Goal: Task Accomplishment & Management: Manage account settings

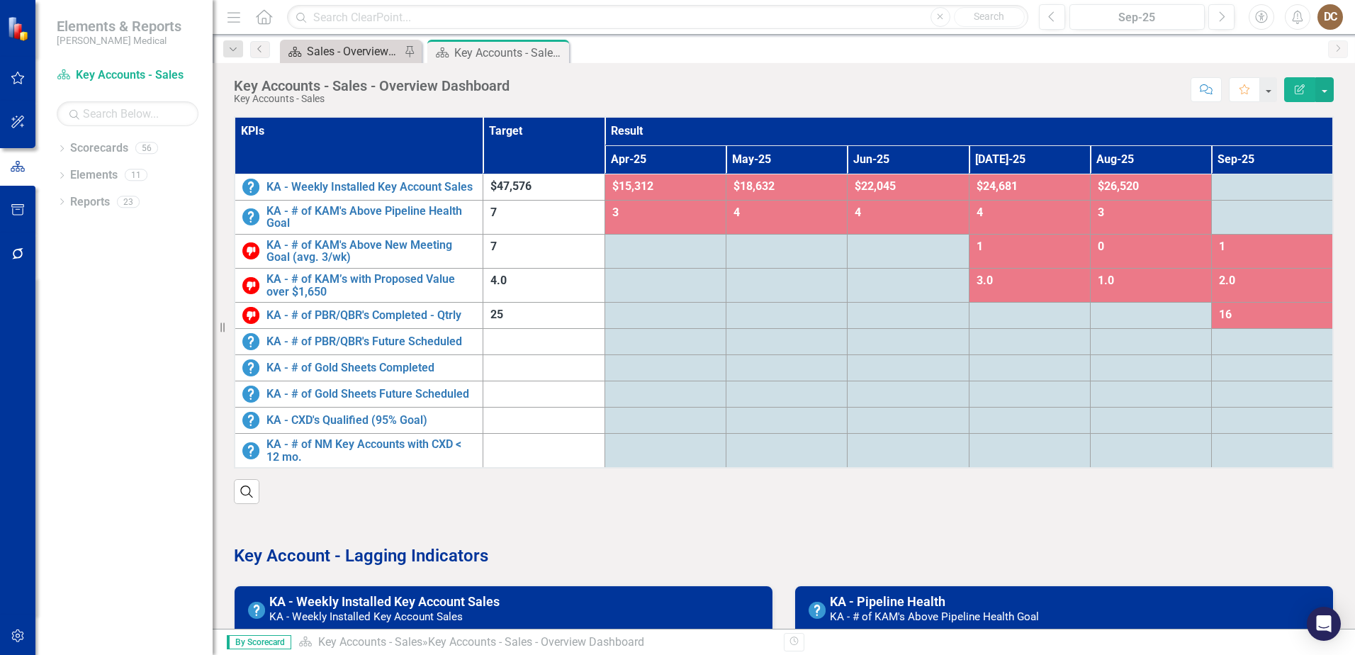
click at [324, 45] on div "Sales - Overview Dashboard" at bounding box center [354, 52] width 94 height 18
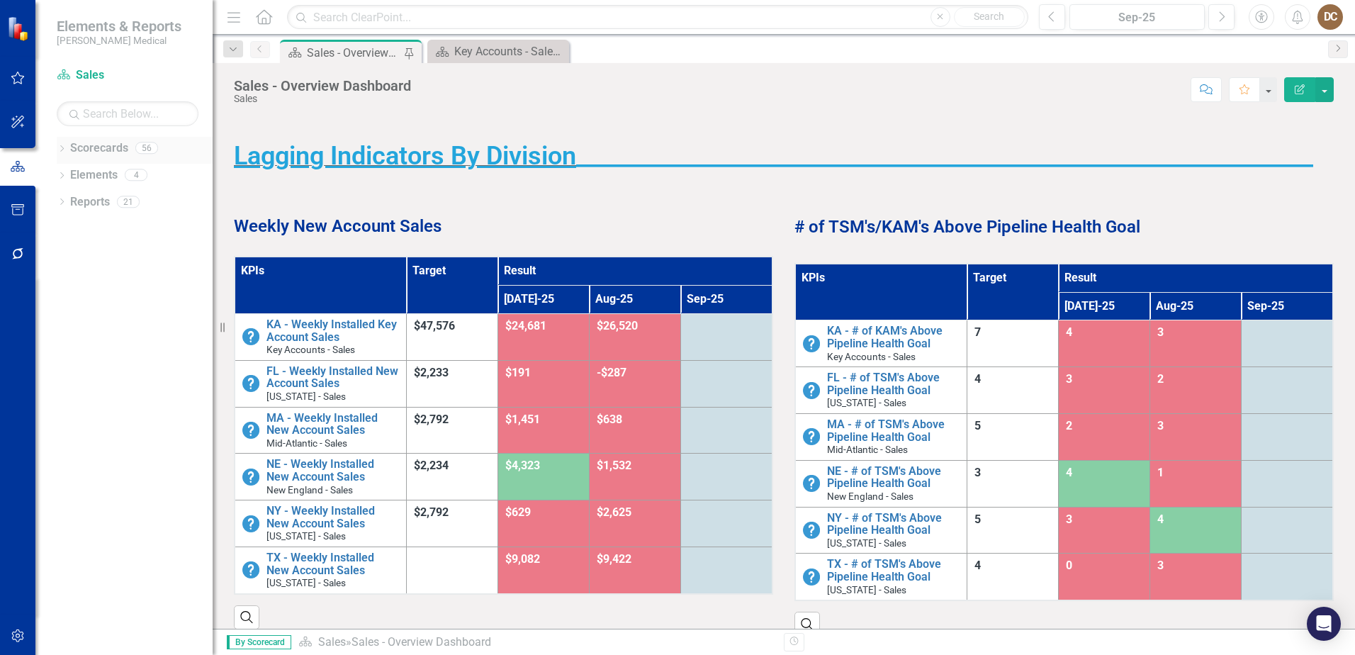
click at [60, 146] on icon "Dropdown" at bounding box center [62, 150] width 10 height 8
click at [70, 360] on icon "Dropdown" at bounding box center [69, 362] width 11 height 9
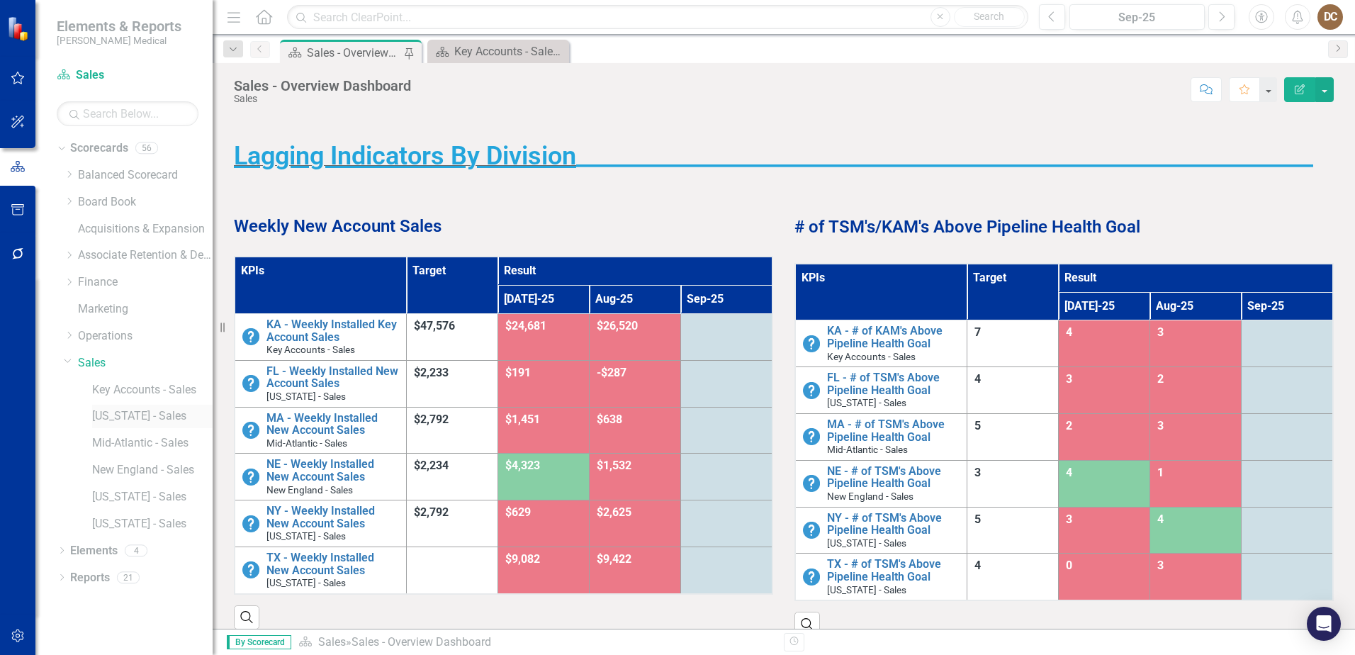
click at [113, 418] on link "[US_STATE] - Sales" at bounding box center [152, 416] width 120 height 16
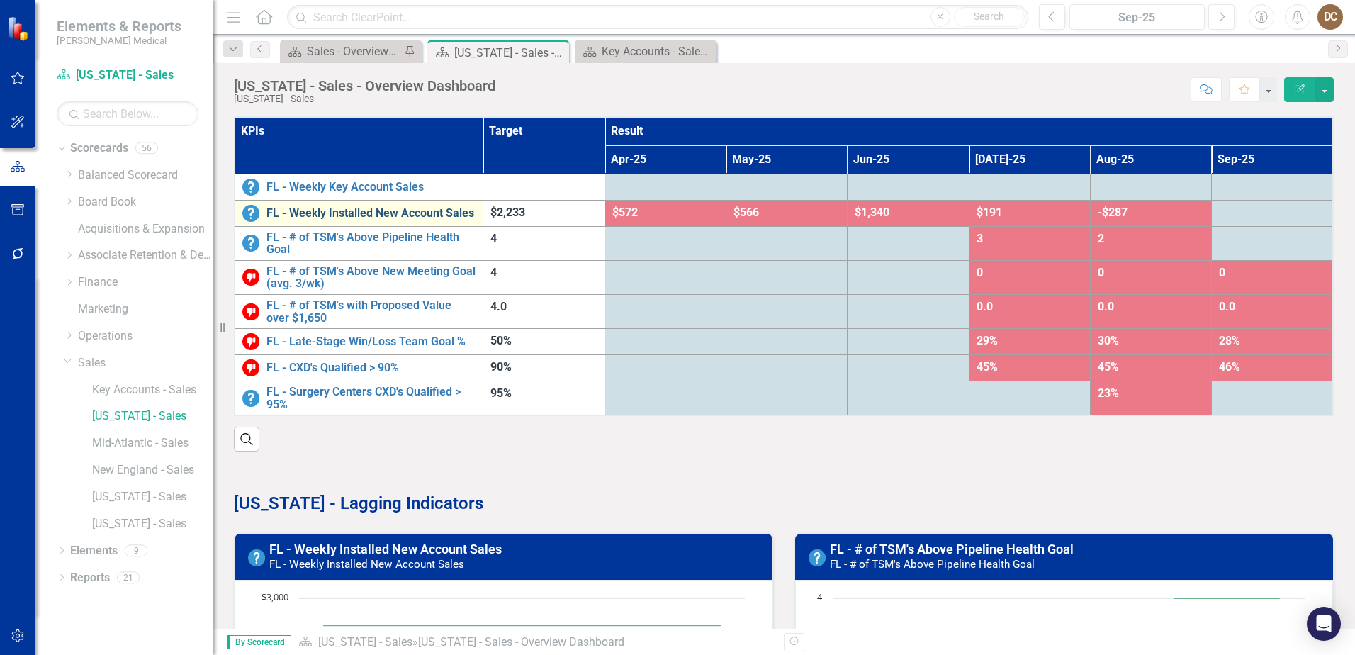
click at [383, 213] on link "FL - Weekly Installed New Account Sales" at bounding box center [370, 213] width 209 height 13
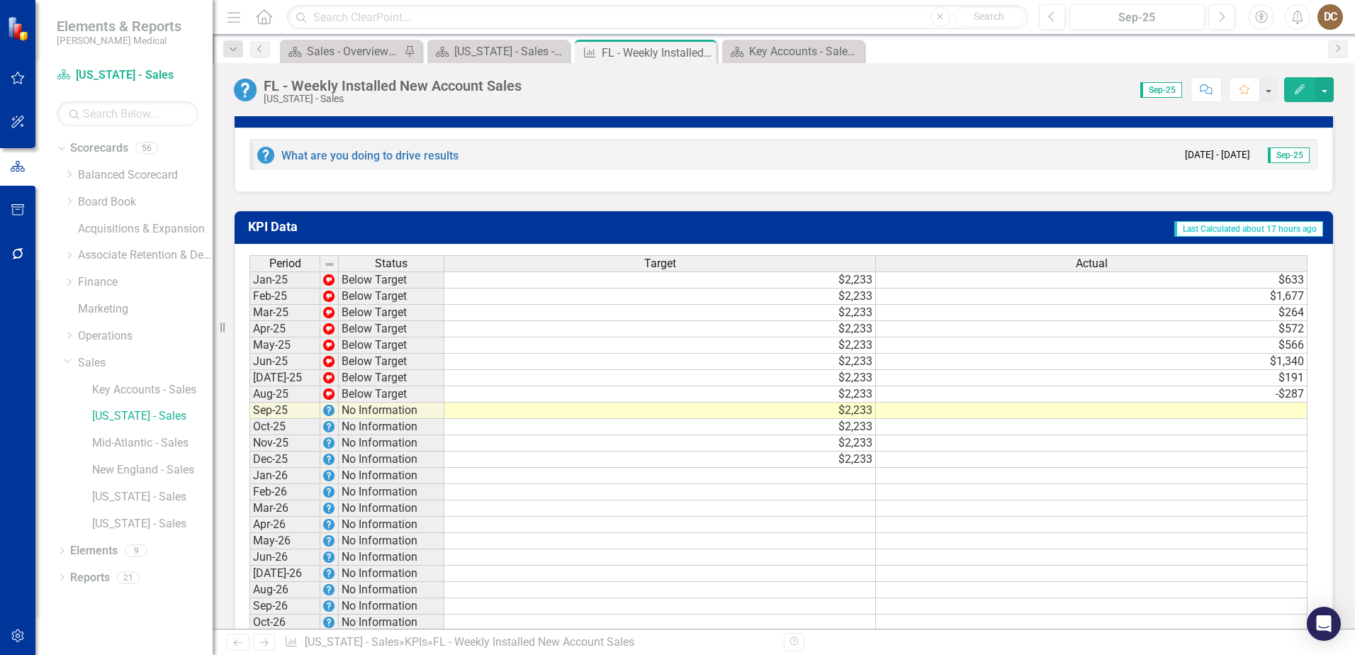
scroll to position [1275, 0]
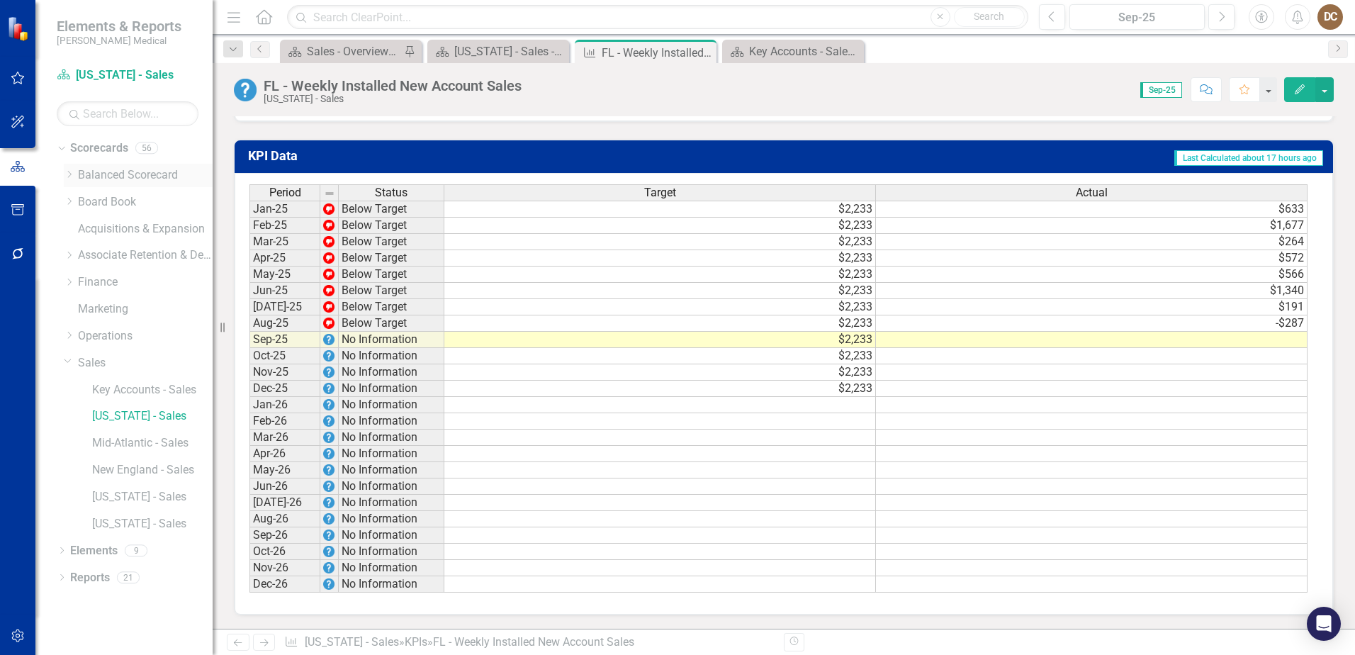
click at [66, 173] on icon "Dropdown" at bounding box center [69, 174] width 11 height 9
click at [106, 167] on link "Balanced Scorecard" at bounding box center [145, 175] width 135 height 16
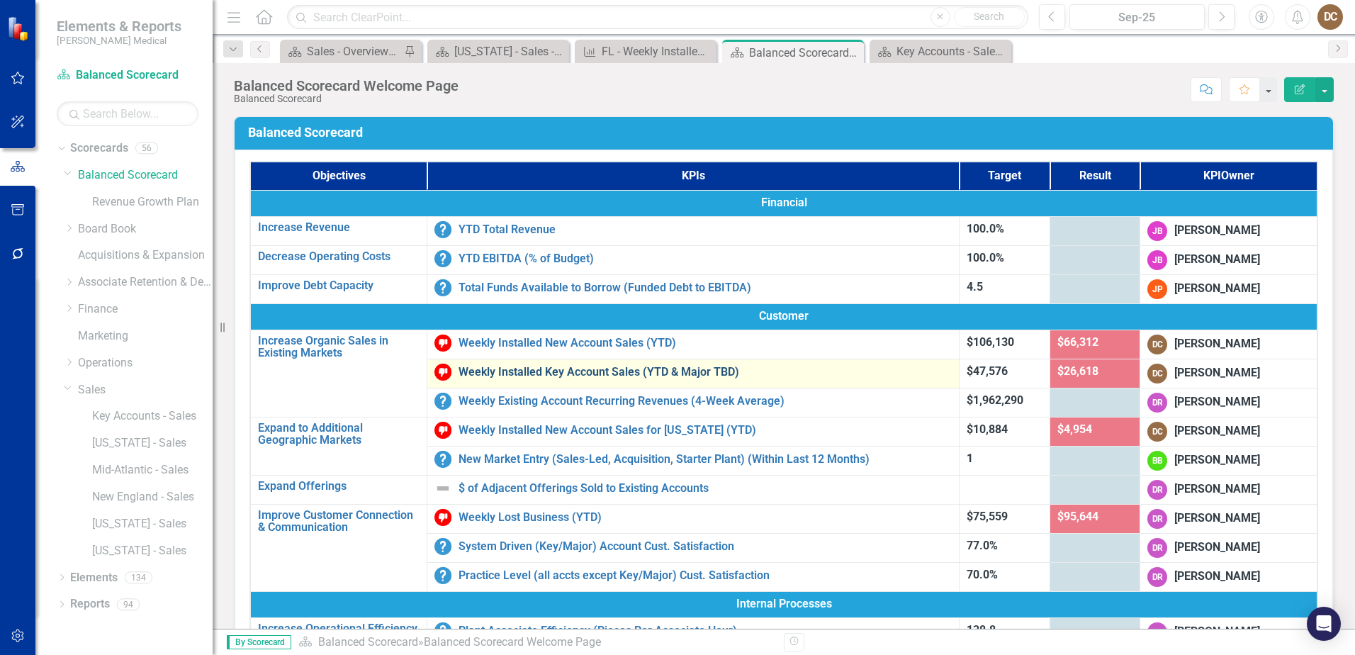
click at [565, 370] on link "Weekly Installed Key Account Sales (YTD & Major TBD)" at bounding box center [704, 372] width 493 height 13
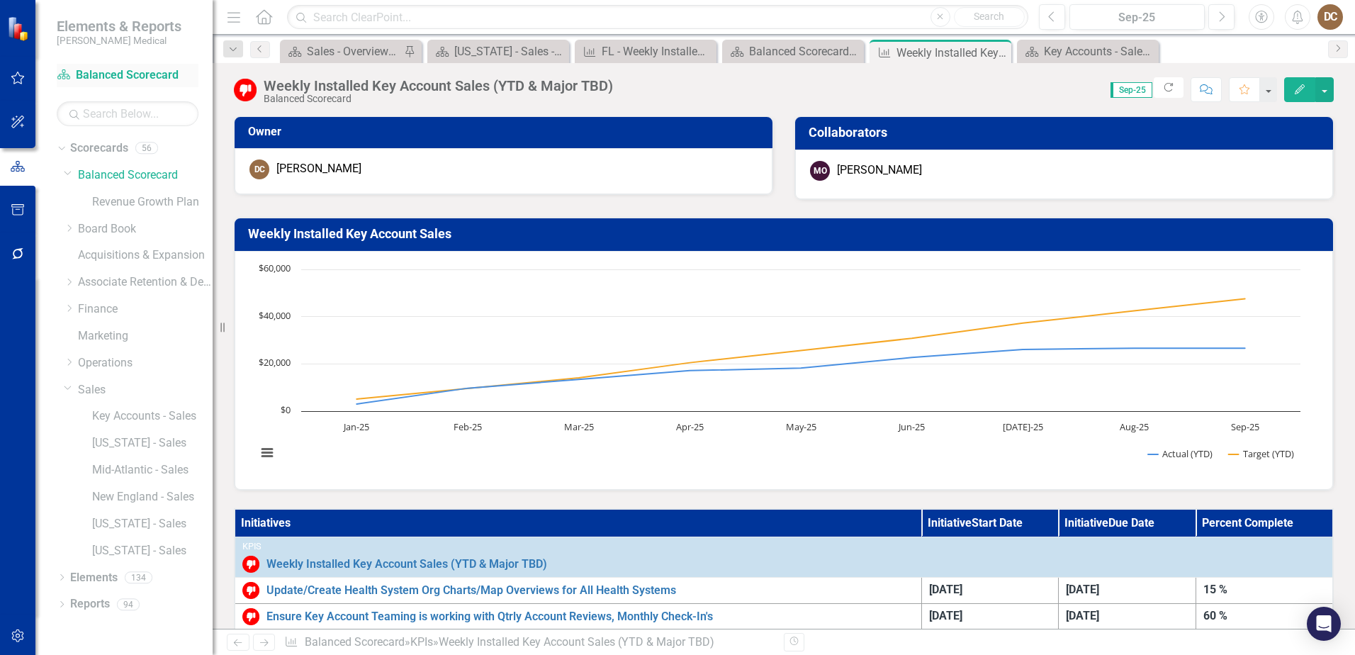
click at [94, 77] on link "Scorecard Balanced Scorecard" at bounding box center [128, 75] width 142 height 16
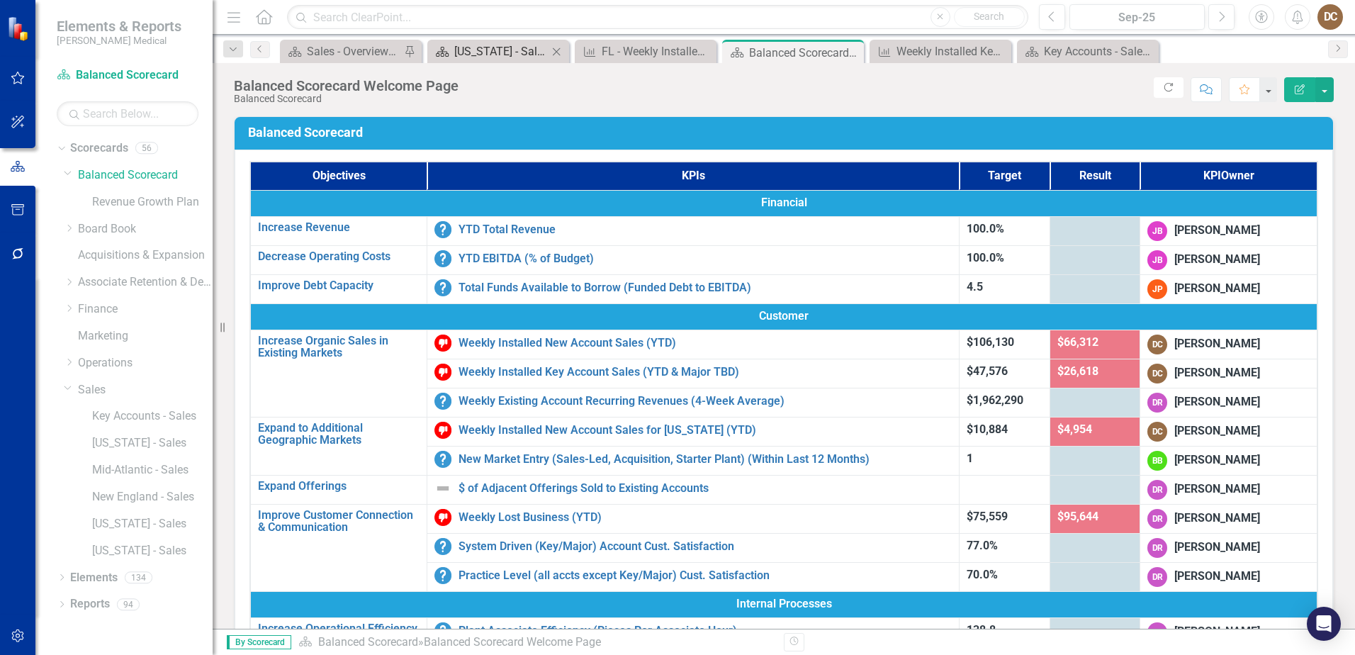
click at [465, 52] on div "[US_STATE] - Sales - Overview Dashboard" at bounding box center [501, 52] width 94 height 18
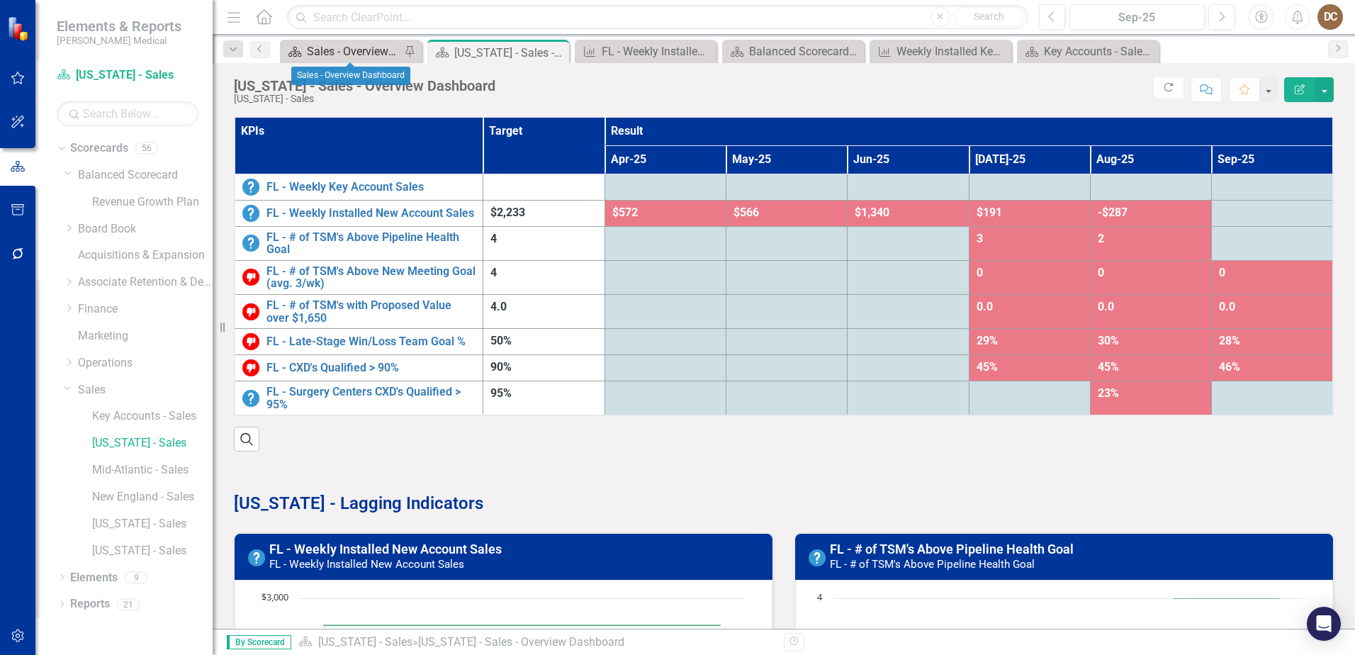
click at [334, 52] on div "Sales - Overview Dashboard" at bounding box center [354, 52] width 94 height 18
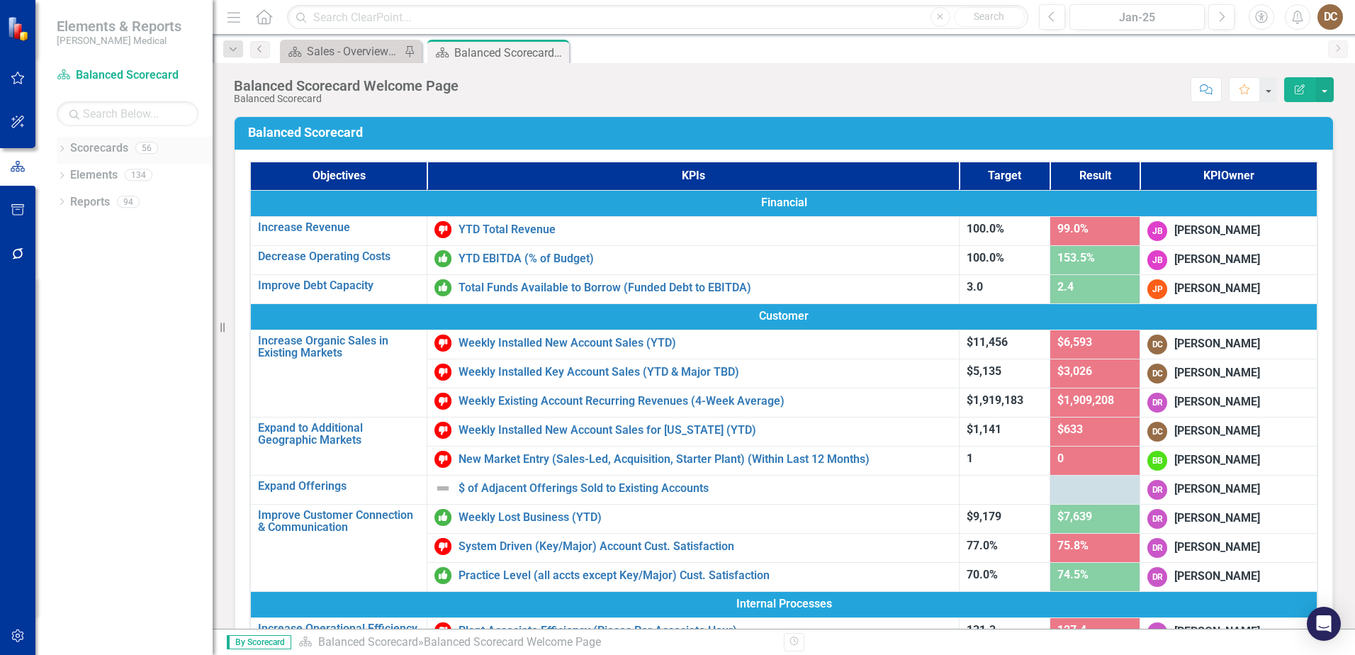
click at [62, 147] on icon "Dropdown" at bounding box center [62, 150] width 10 height 8
click at [68, 362] on icon "Dropdown" at bounding box center [69, 362] width 11 height 9
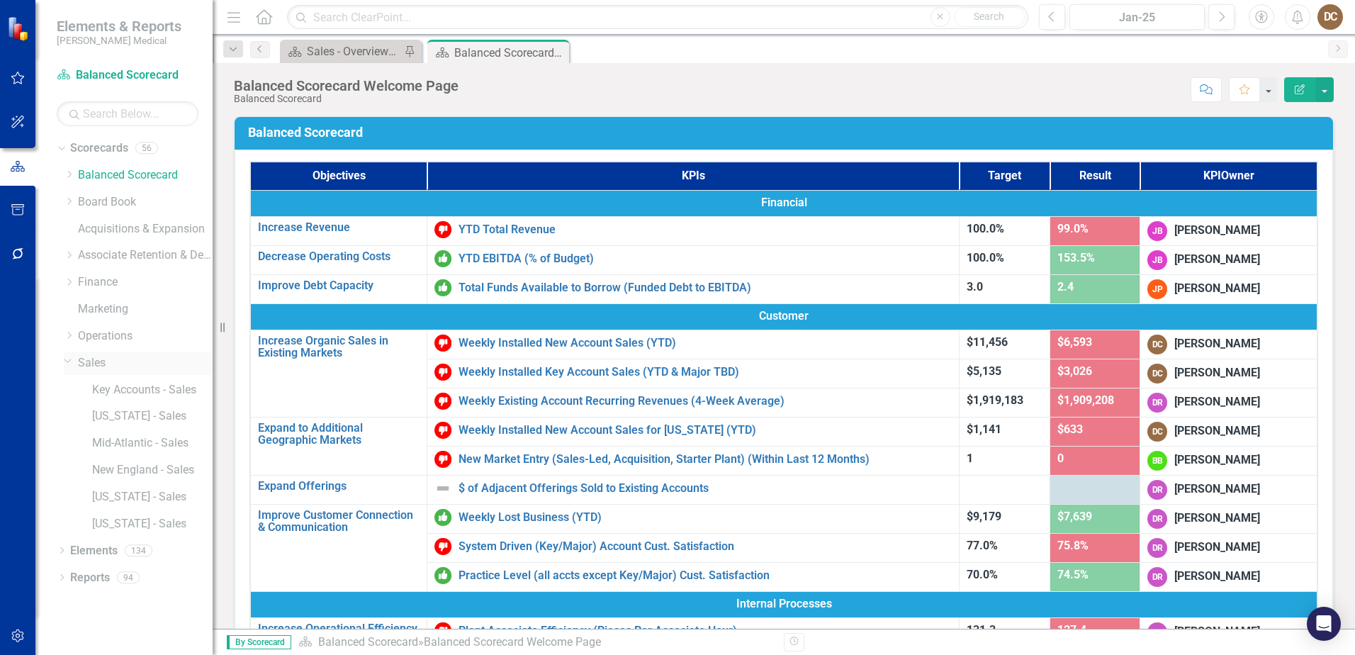
click at [88, 364] on link "Sales" at bounding box center [145, 363] width 135 height 16
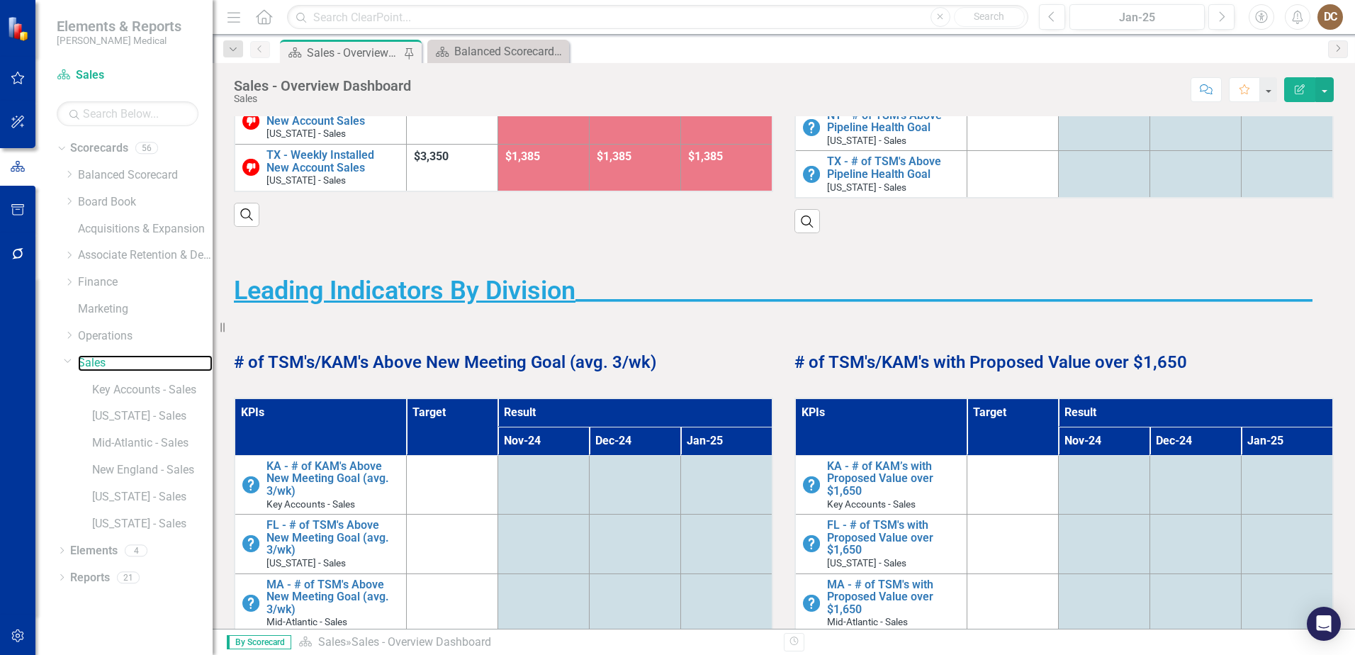
scroll to position [283, 0]
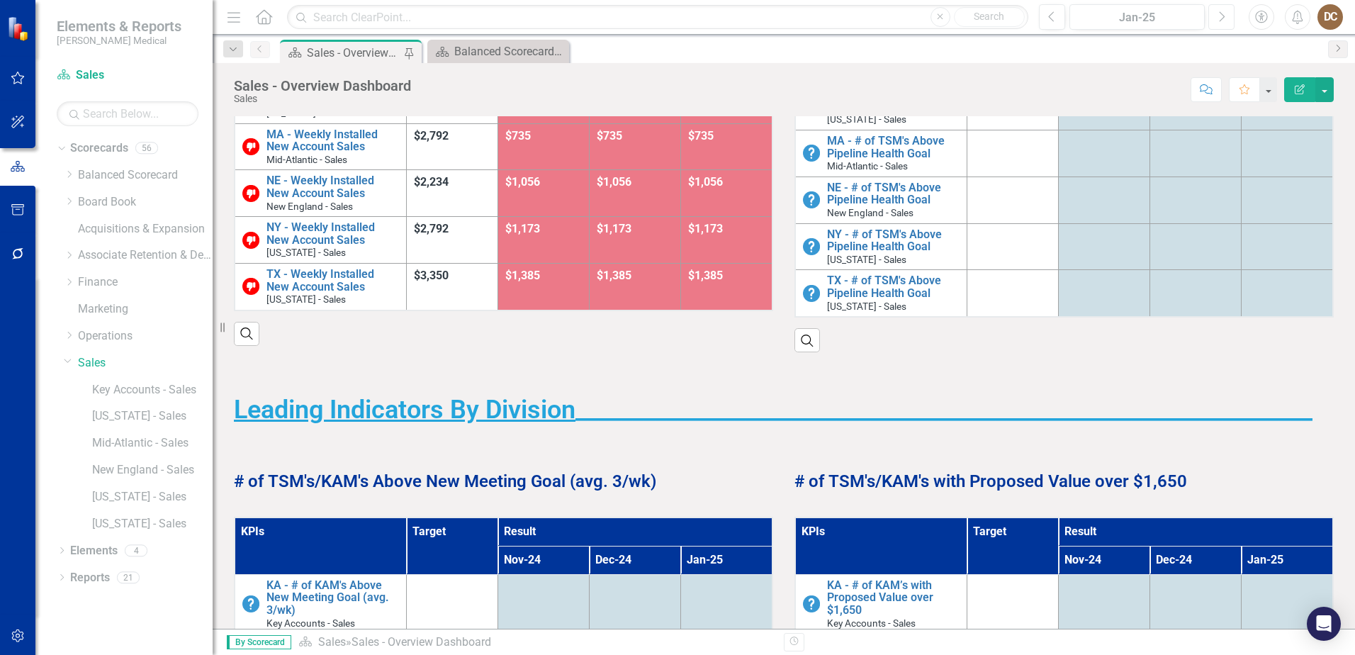
click at [1224, 17] on icon "Next" at bounding box center [1221, 17] width 8 height 13
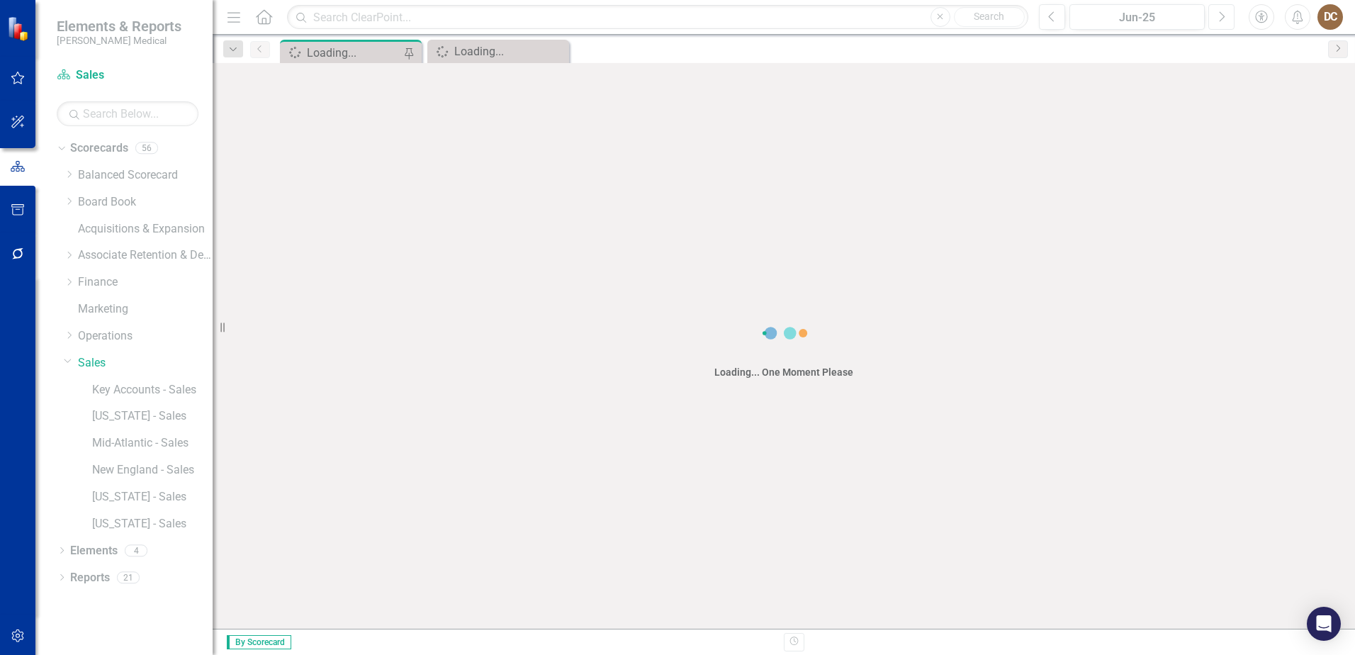
click at [1224, 17] on icon "Next" at bounding box center [1221, 17] width 8 height 13
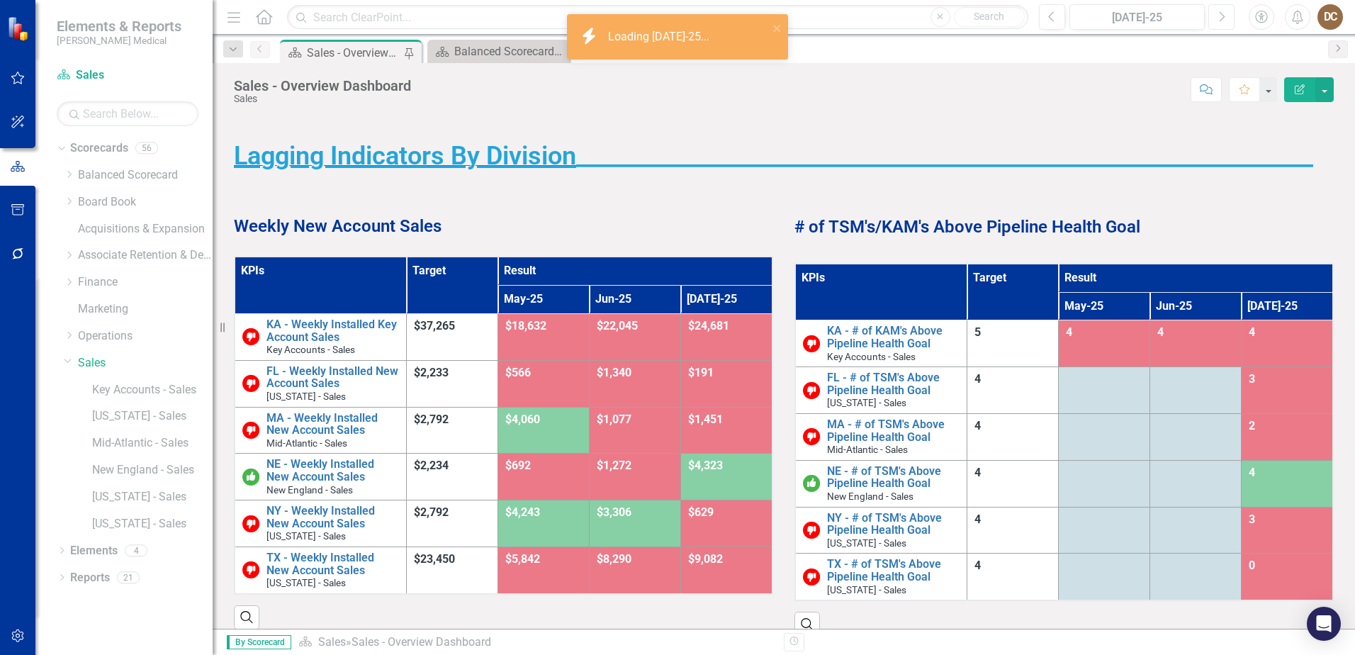
click at [1224, 18] on icon "Next" at bounding box center [1221, 17] width 8 height 13
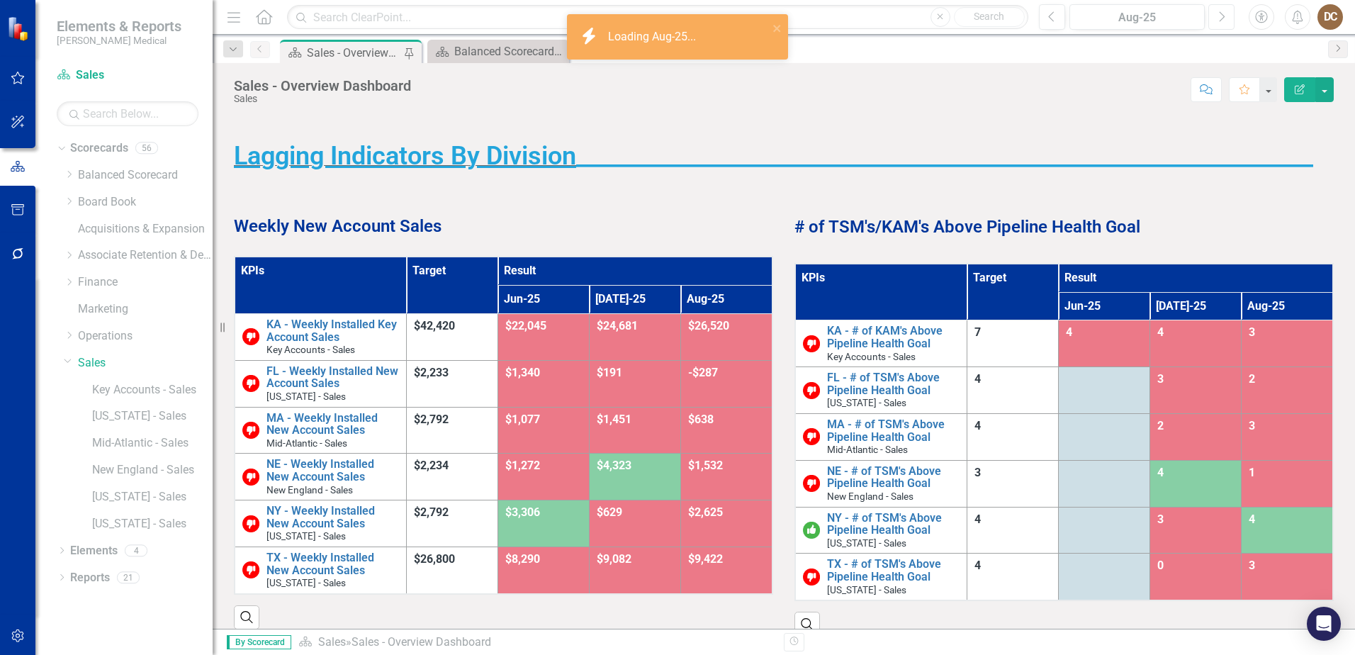
click at [1224, 18] on icon "Next" at bounding box center [1221, 17] width 8 height 13
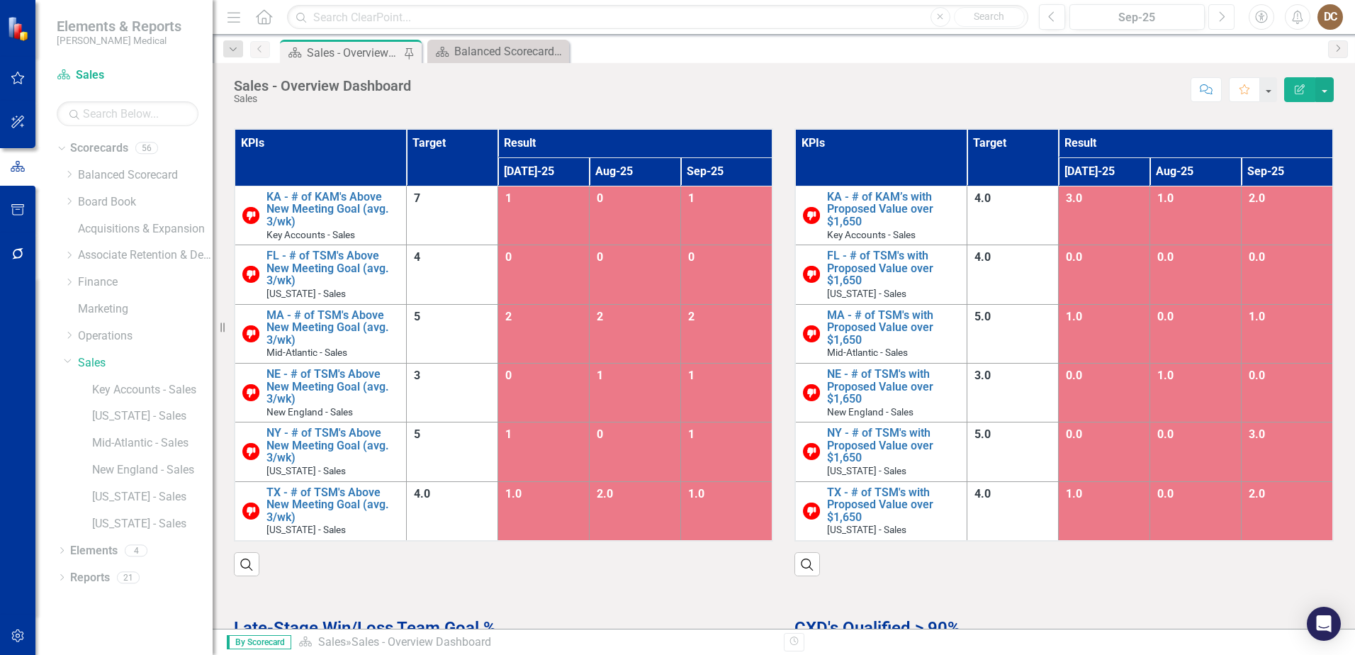
scroll to position [638, 0]
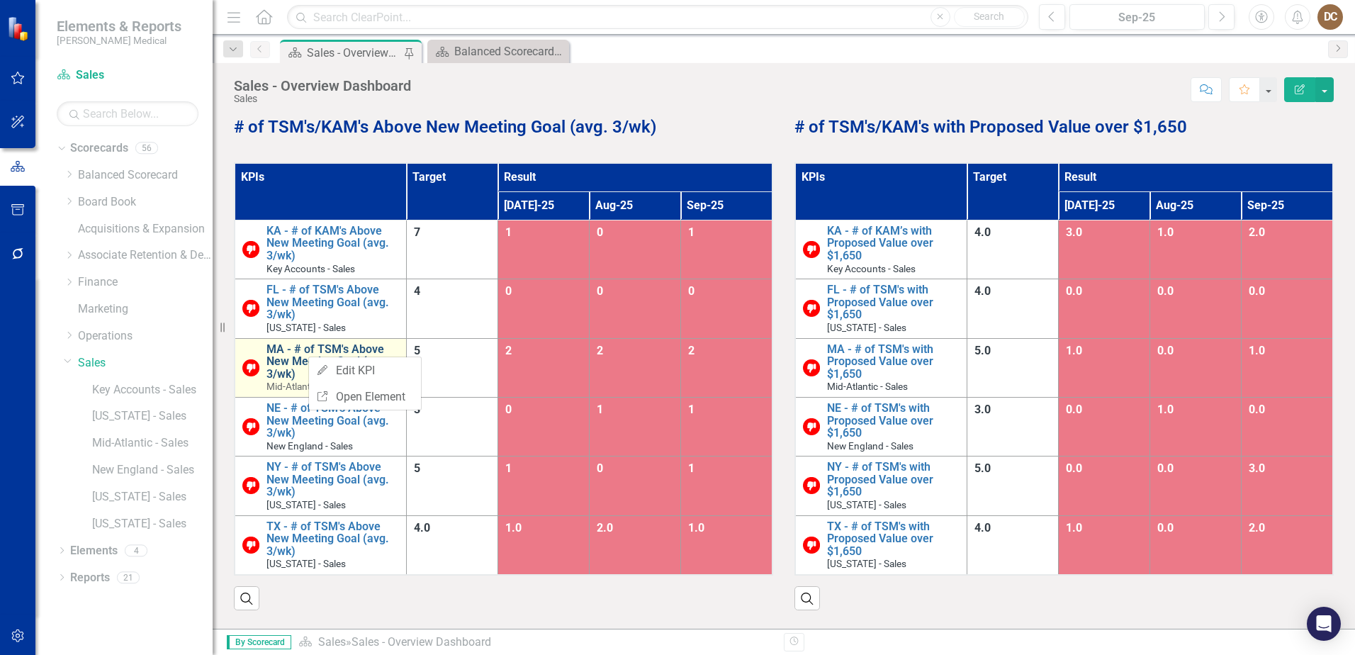
click at [298, 349] on link "MA - # of TSM's Above New Meeting Goal (avg. 3/wk)" at bounding box center [332, 362] width 133 height 38
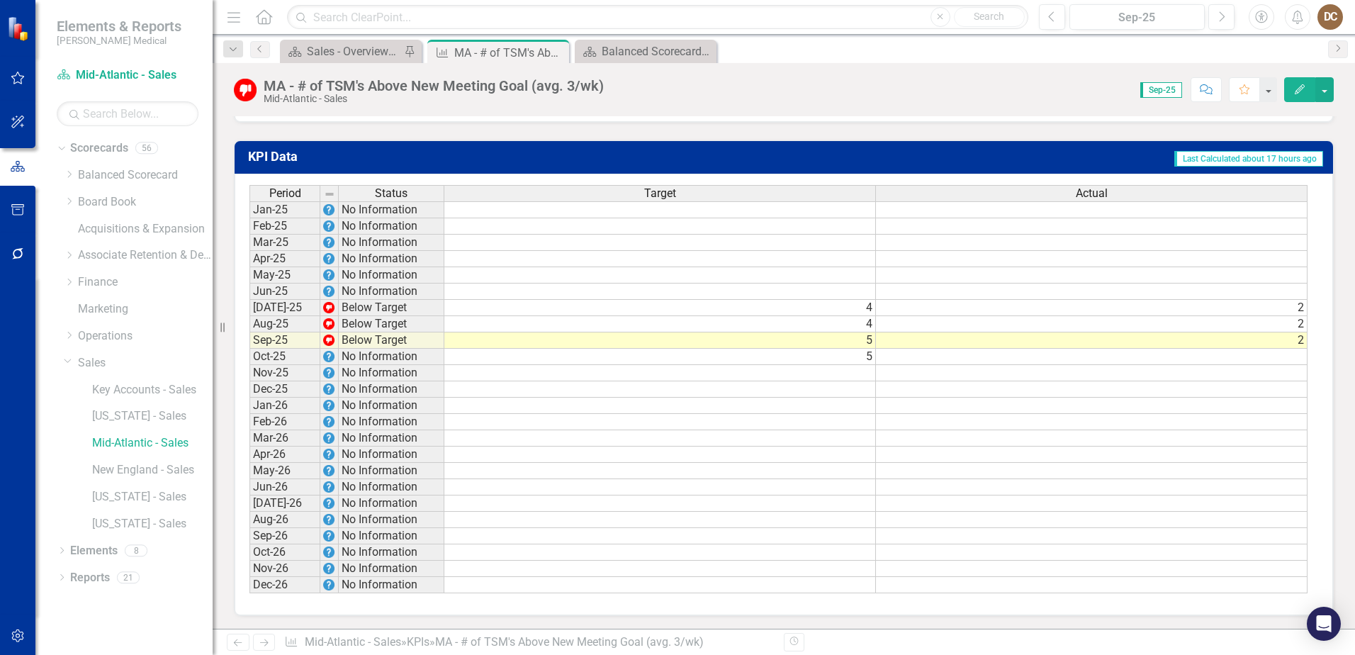
scroll to position [963, 0]
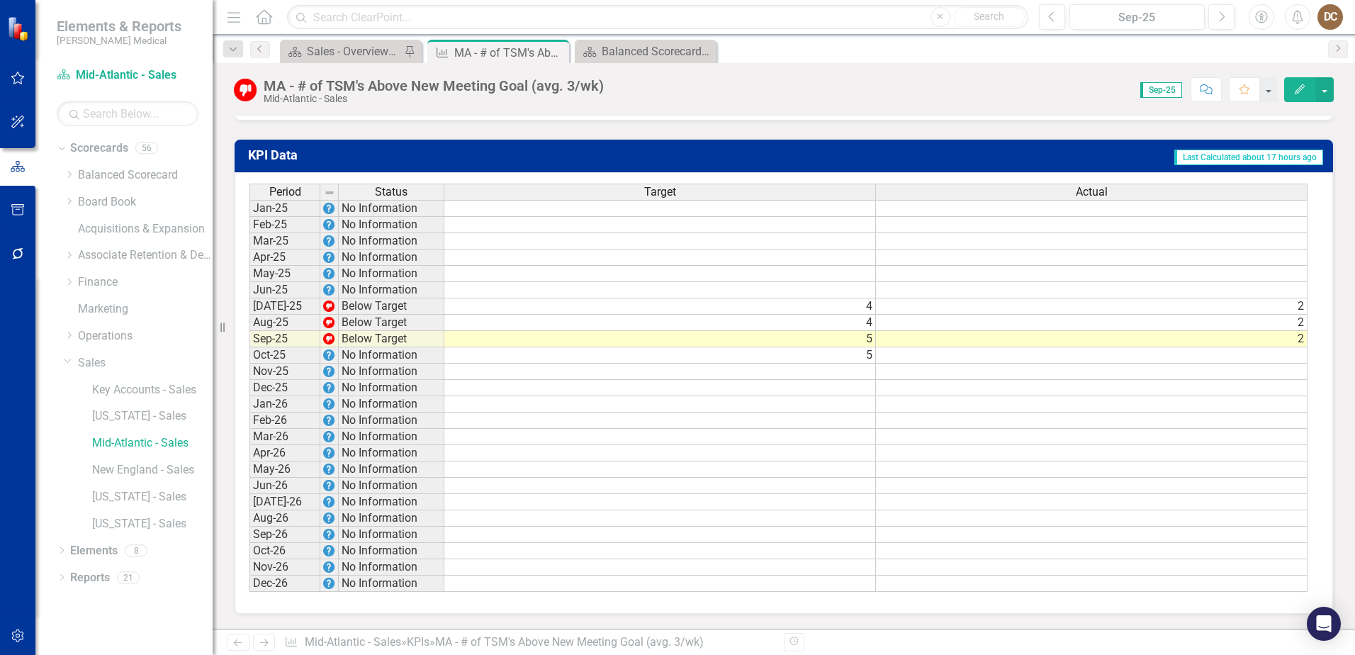
click at [702, 95] on div "Score: N/A Sep-25 Completed Comment Favorite Edit" at bounding box center [972, 89] width 723 height 24
click at [331, 45] on div "Sales - Overview Dashboard" at bounding box center [354, 52] width 94 height 18
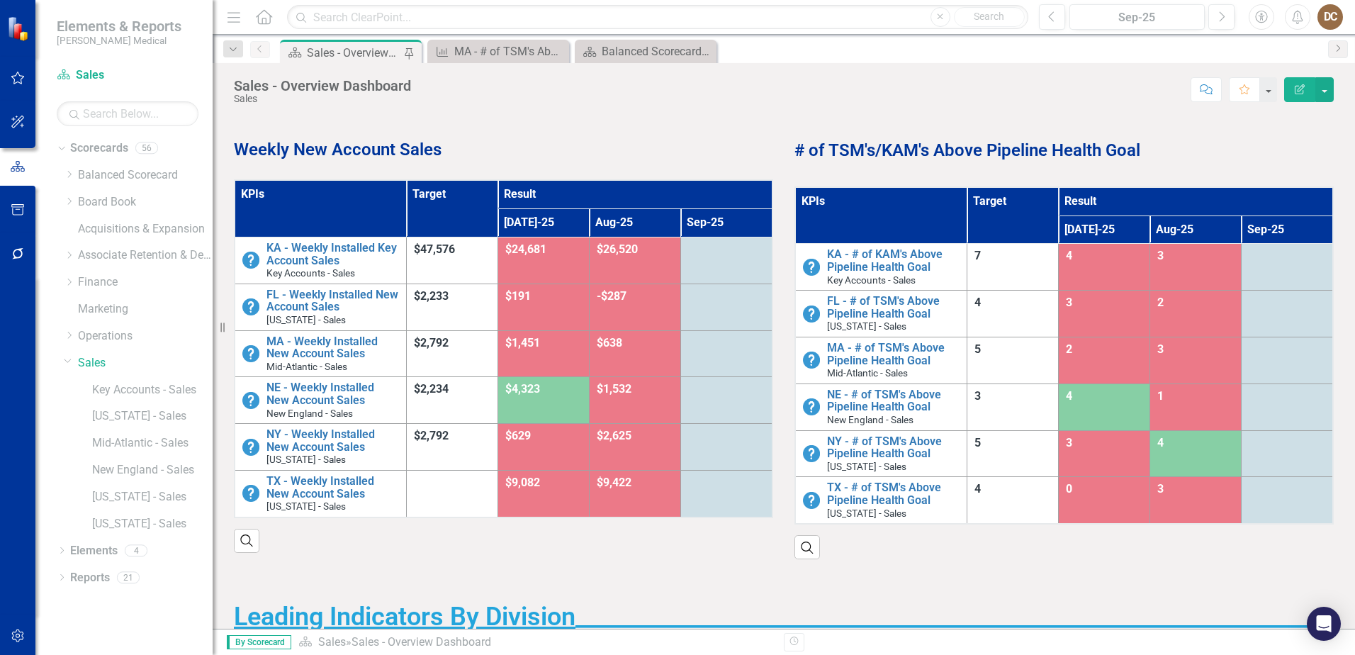
scroll to position [33, 0]
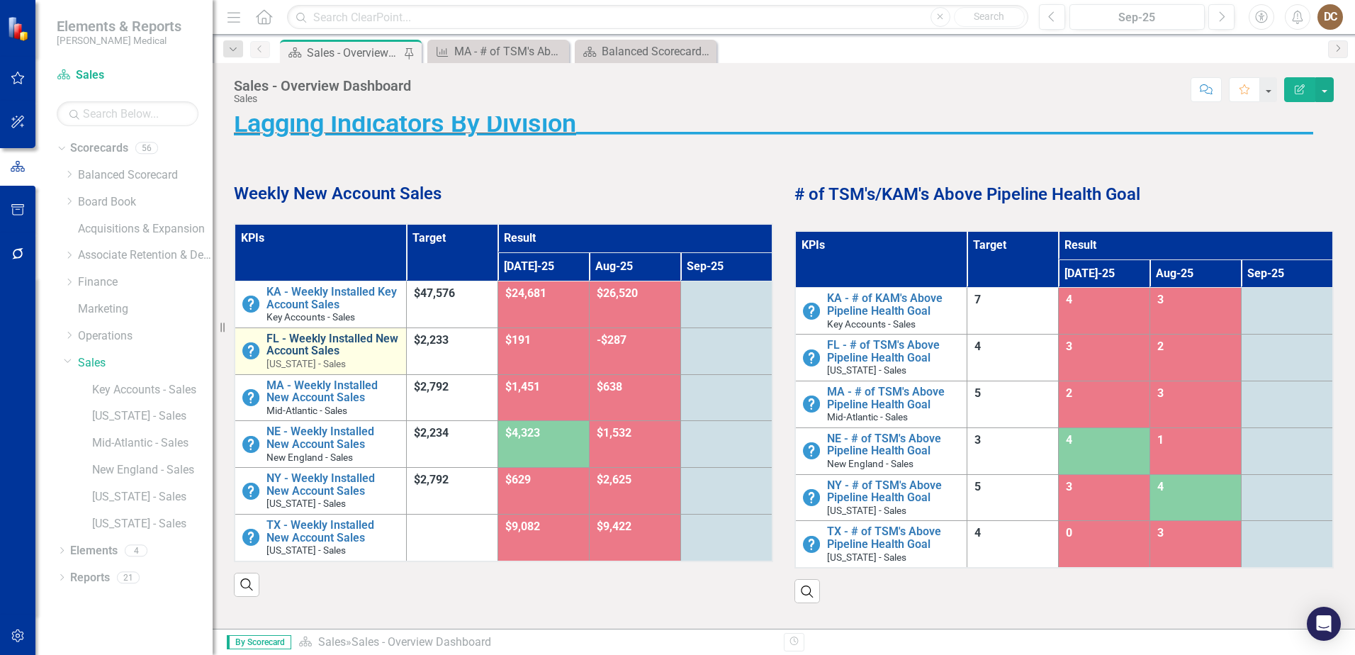
click at [315, 338] on link "FL - Weekly Installed New Account Sales" at bounding box center [332, 344] width 133 height 25
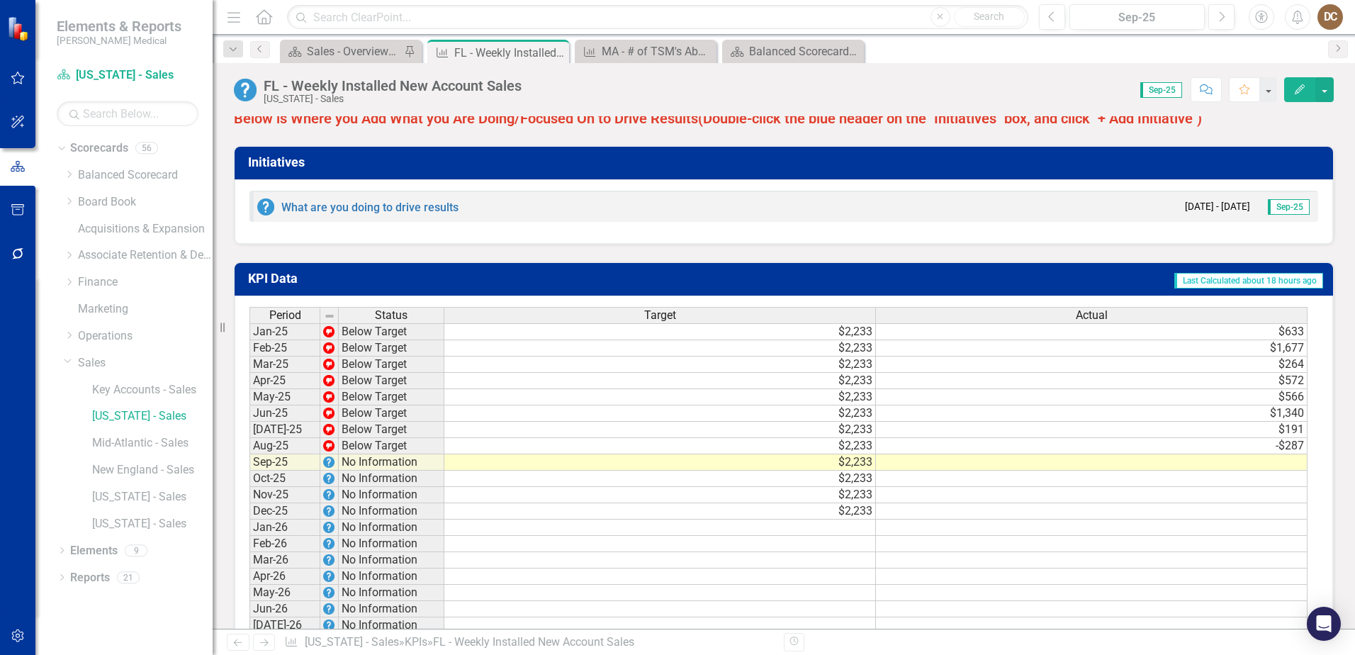
scroll to position [1287, 0]
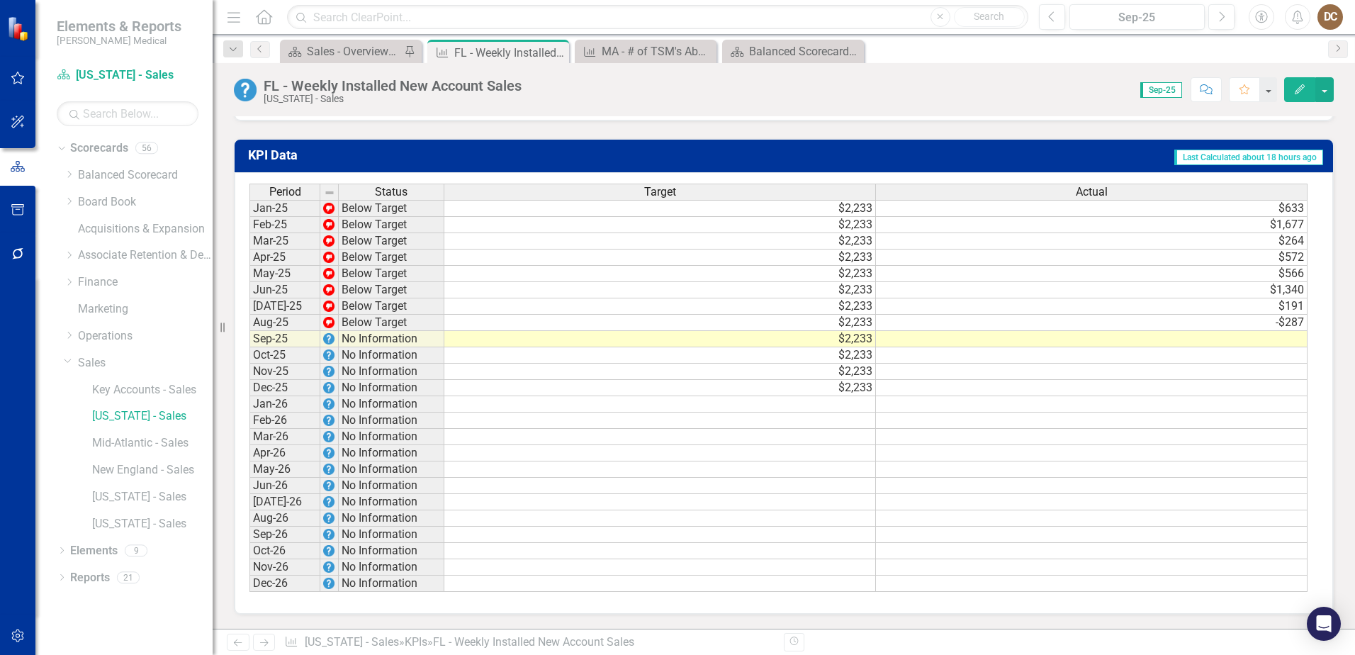
click at [1294, 344] on td at bounding box center [1092, 339] width 432 height 16
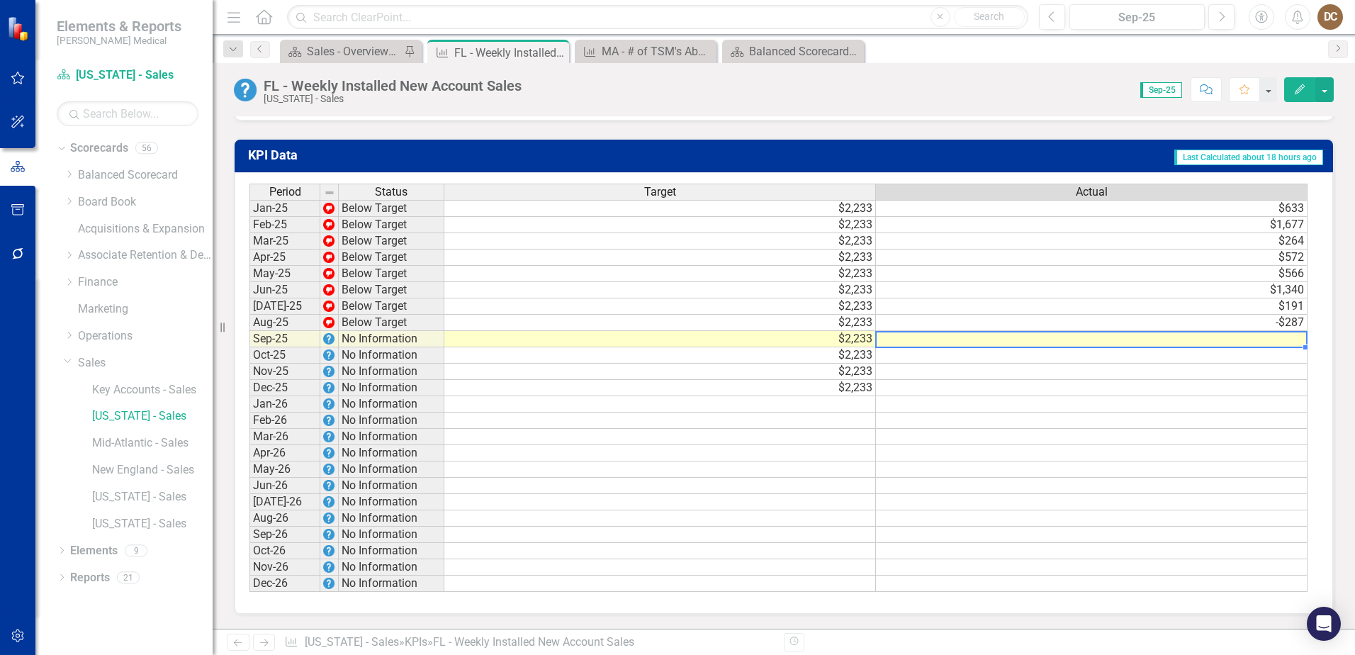
click at [1294, 339] on td at bounding box center [1092, 339] width 432 height 16
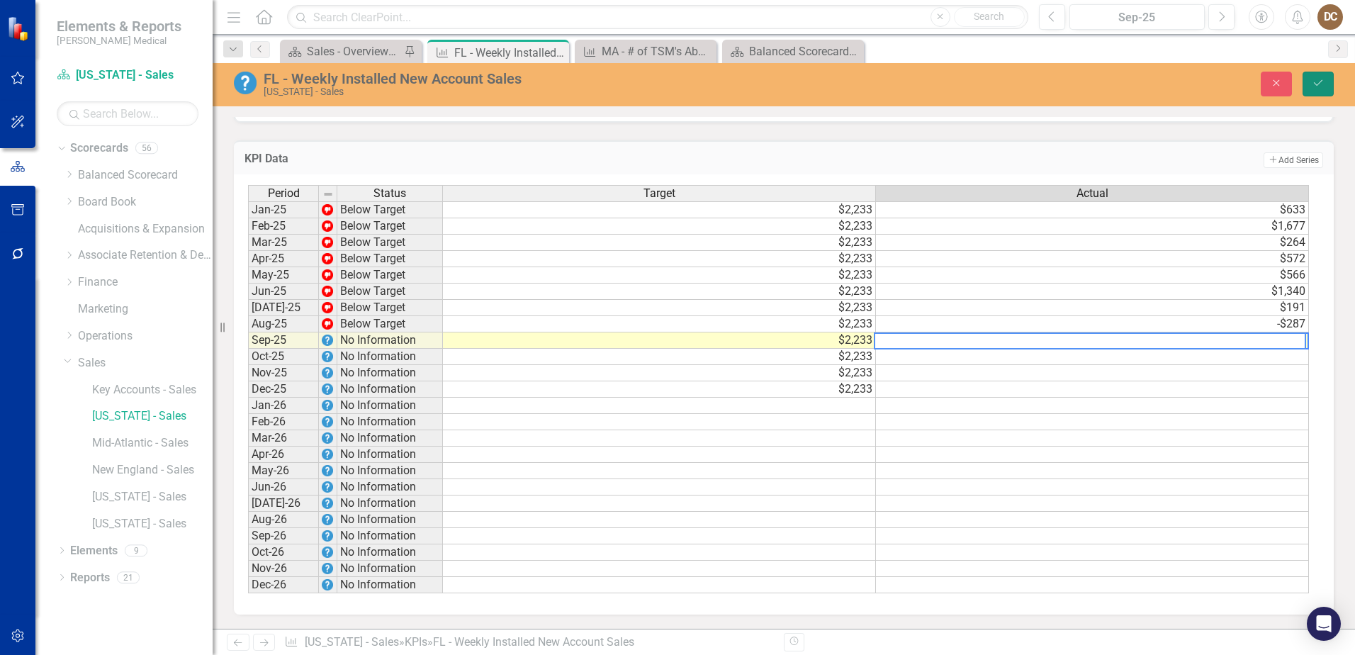
click at [1314, 83] on icon "submit" at bounding box center [1318, 83] width 9 height 6
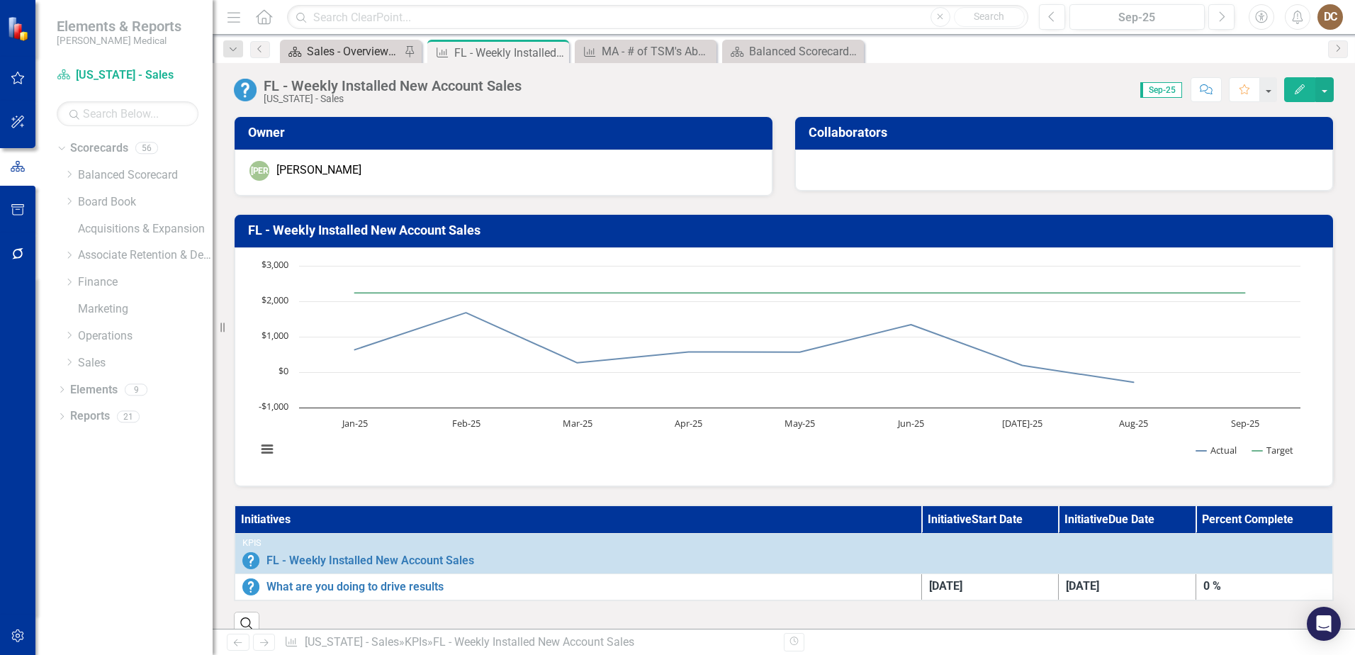
click at [320, 55] on div "Sales - Overview Dashboard" at bounding box center [354, 52] width 94 height 18
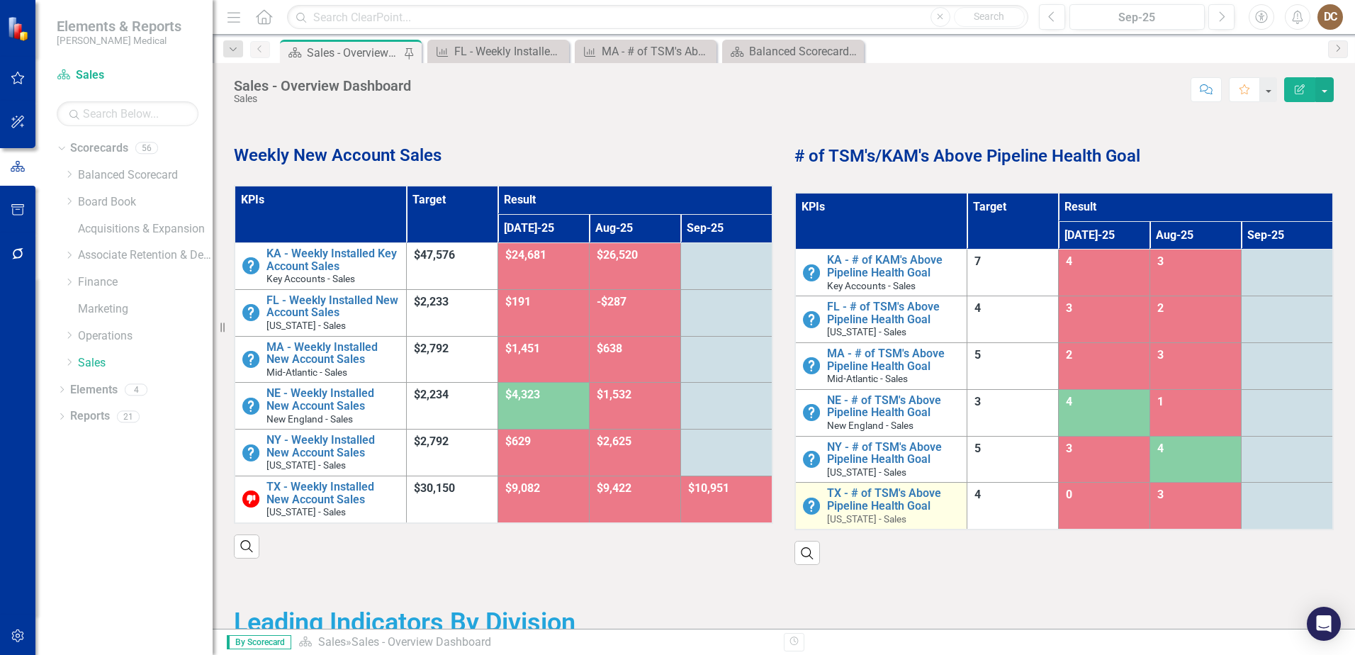
scroll to position [71, 0]
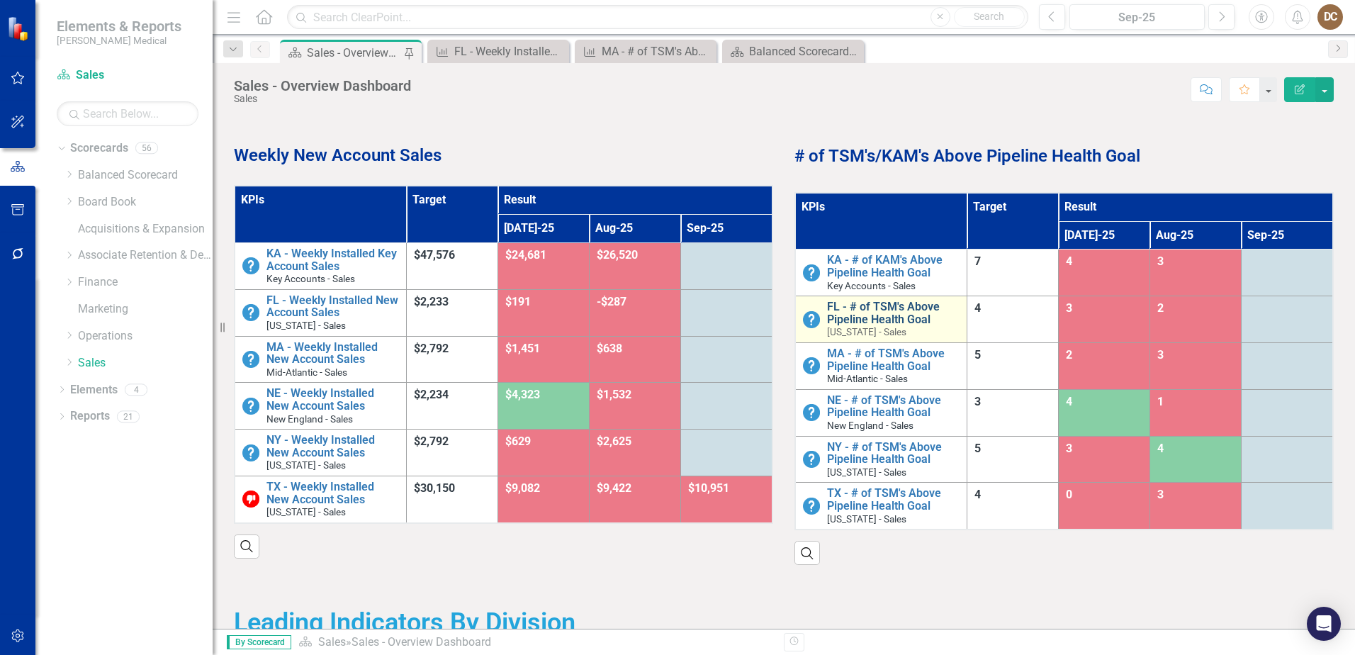
click at [886, 315] on link "FL - # of TSM's Above Pipeline Health Goal" at bounding box center [893, 312] width 133 height 25
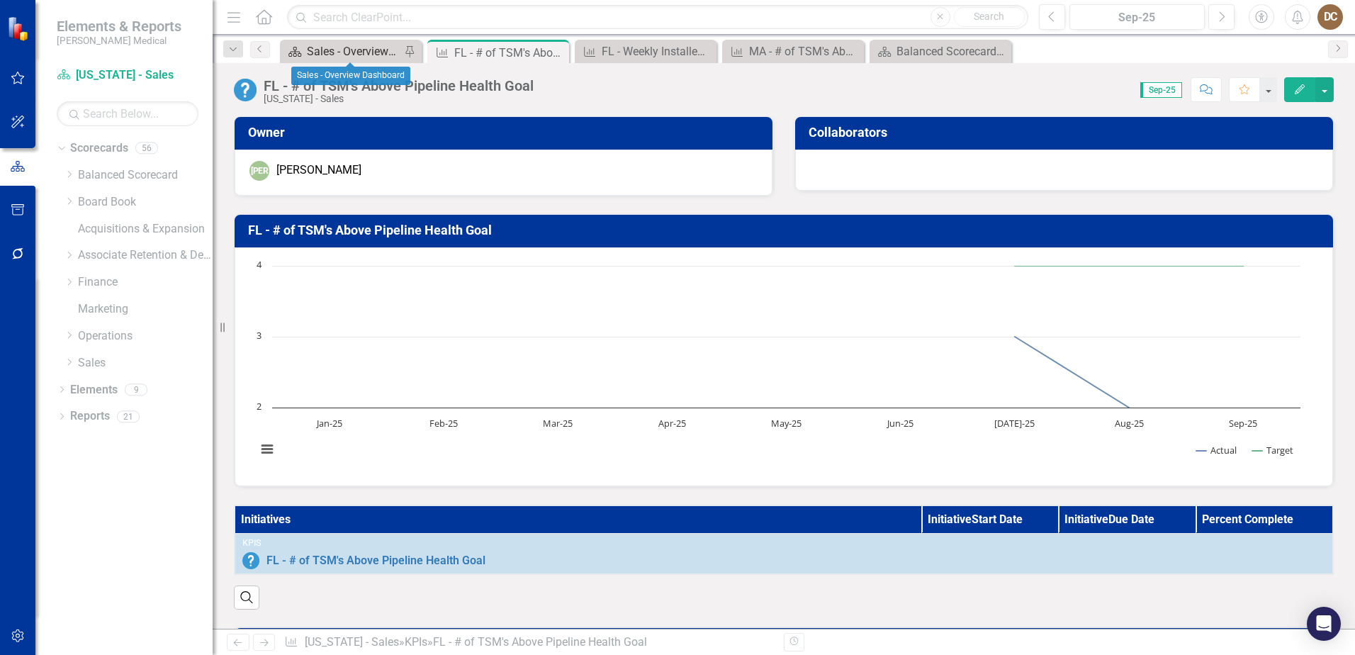
click at [328, 53] on div "Sales - Overview Dashboard" at bounding box center [354, 52] width 94 height 18
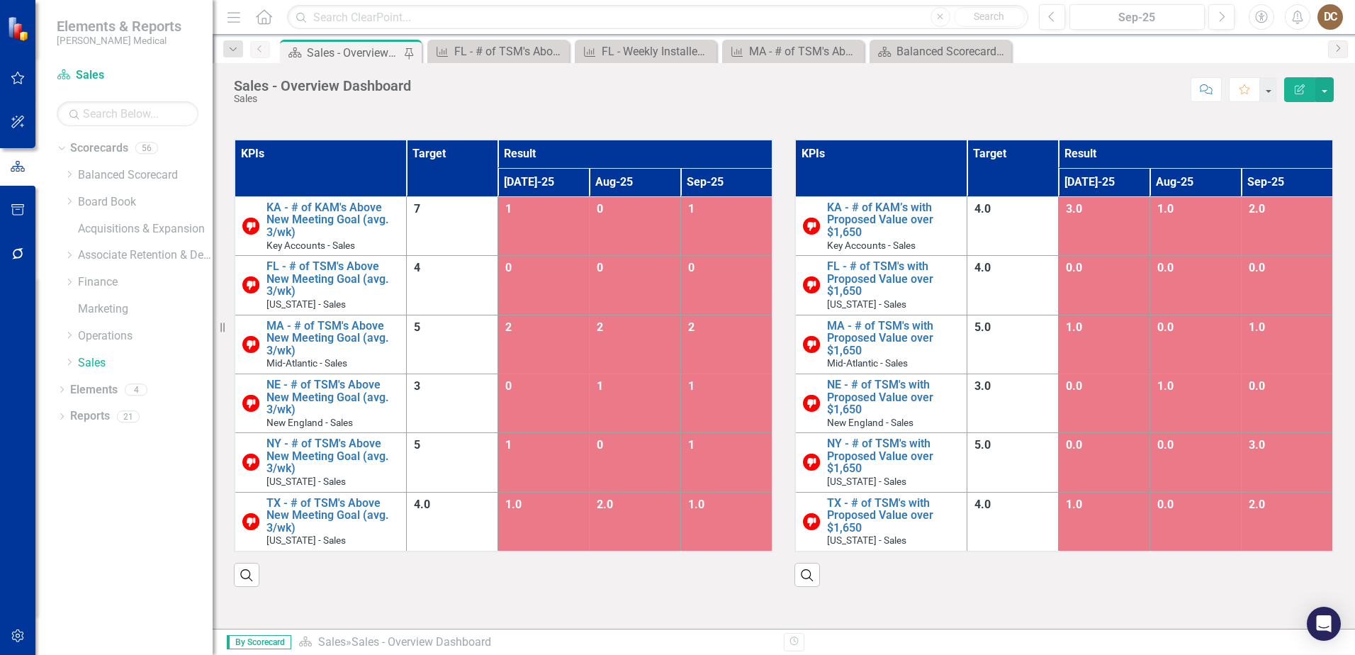
scroll to position [638, 0]
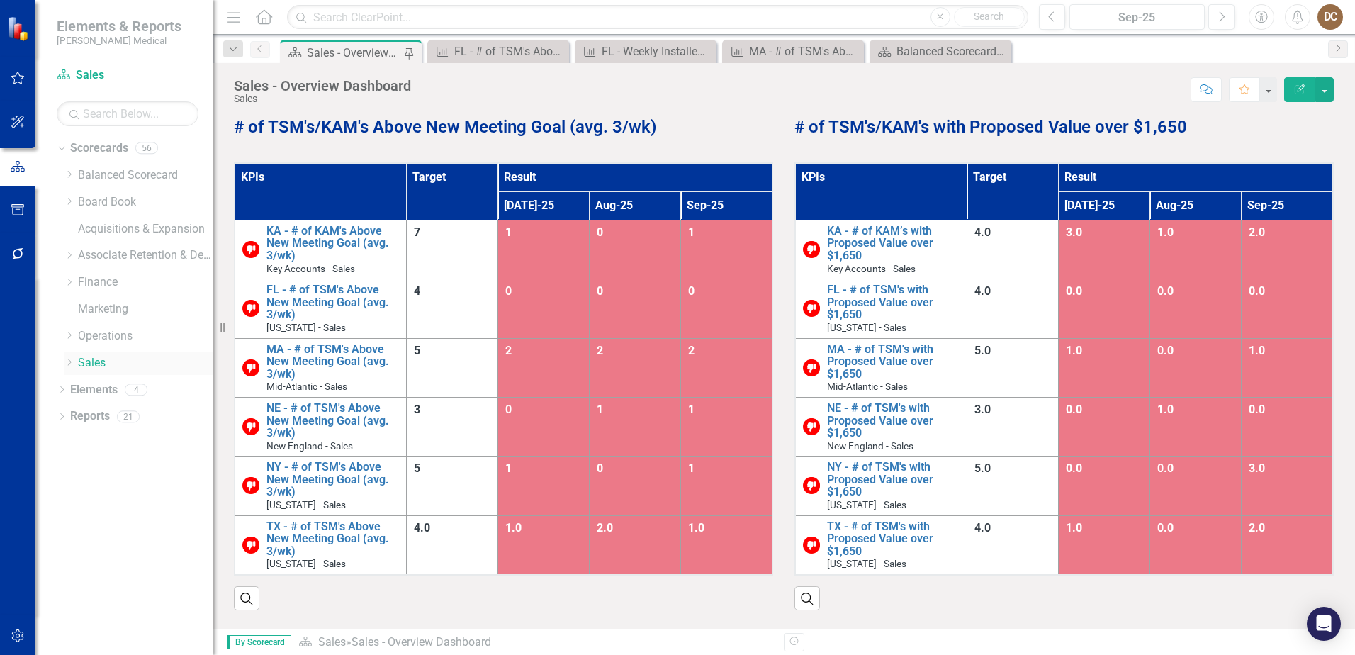
click at [67, 362] on icon "Dropdown" at bounding box center [69, 362] width 11 height 9
click at [124, 449] on link "Mid-Atlantic - Sales" at bounding box center [152, 443] width 120 height 16
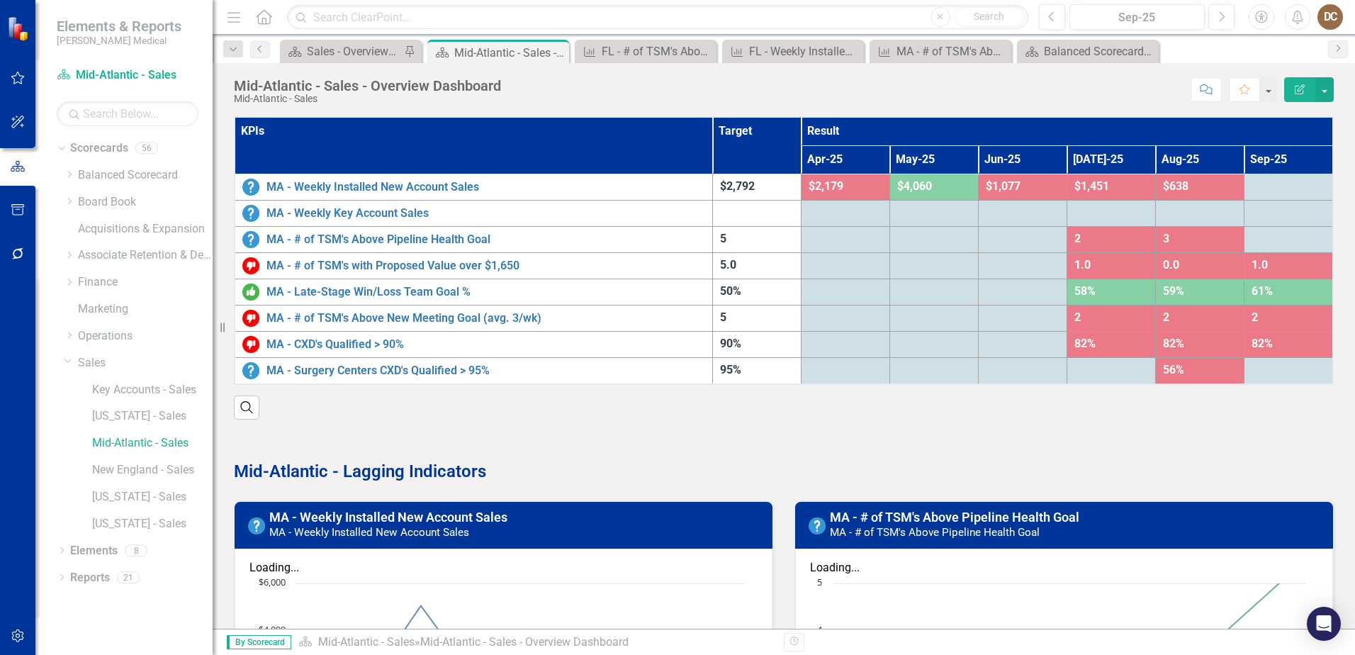
click at [906, 93] on div "Score: N/A Sep-25 Completed Comment Favorite Edit Report" at bounding box center [921, 89] width 826 height 24
click at [106, 415] on link "[US_STATE] - Sales" at bounding box center [152, 416] width 120 height 16
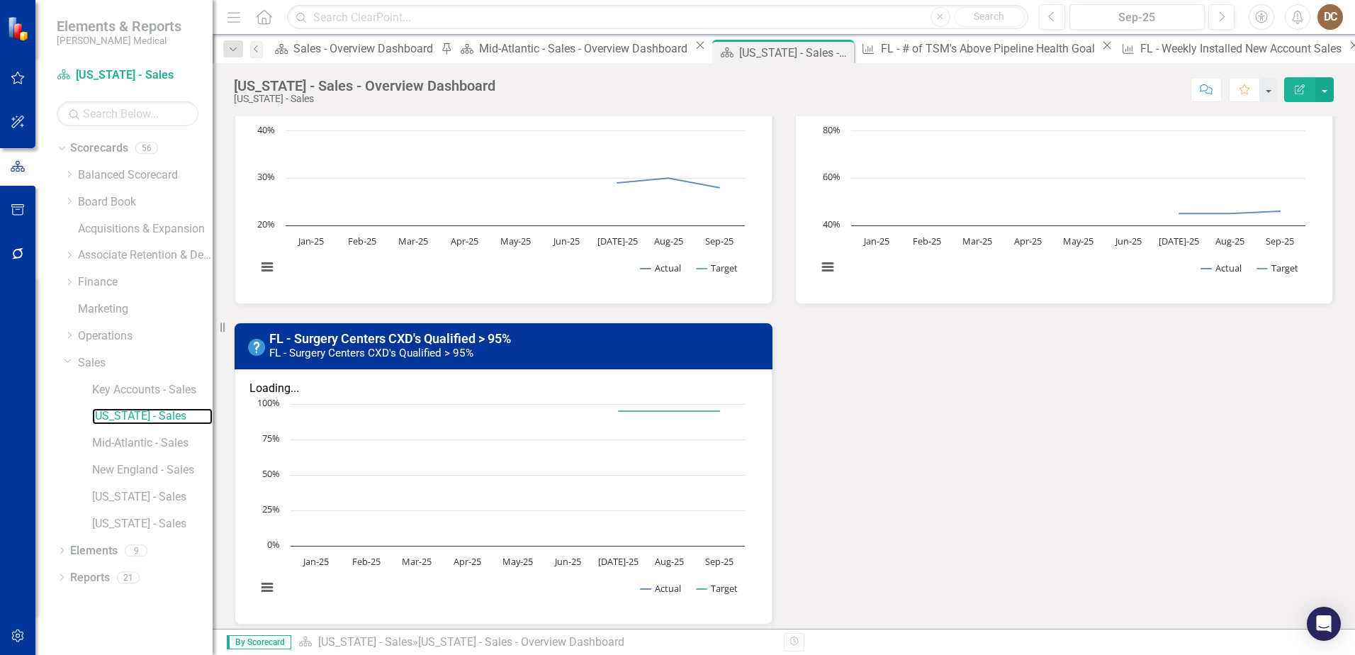
scroll to position [1630, 0]
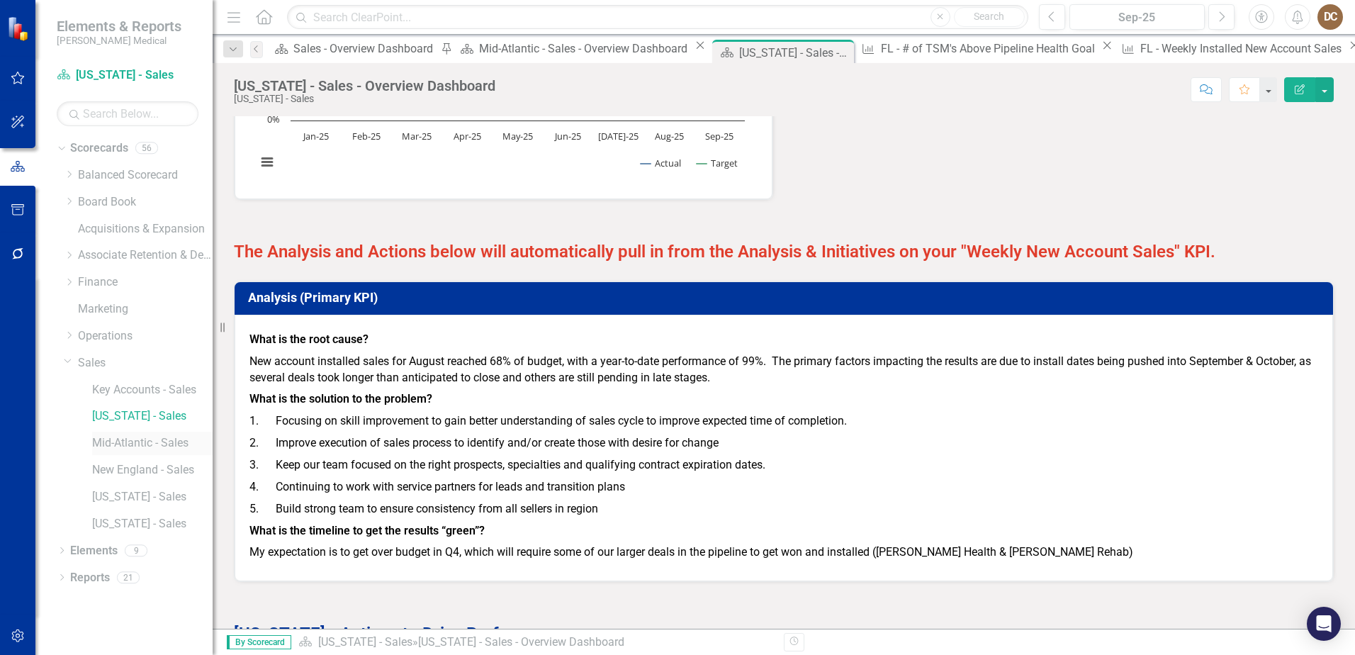
click at [123, 439] on link "Mid-Atlantic - Sales" at bounding box center [152, 443] width 120 height 16
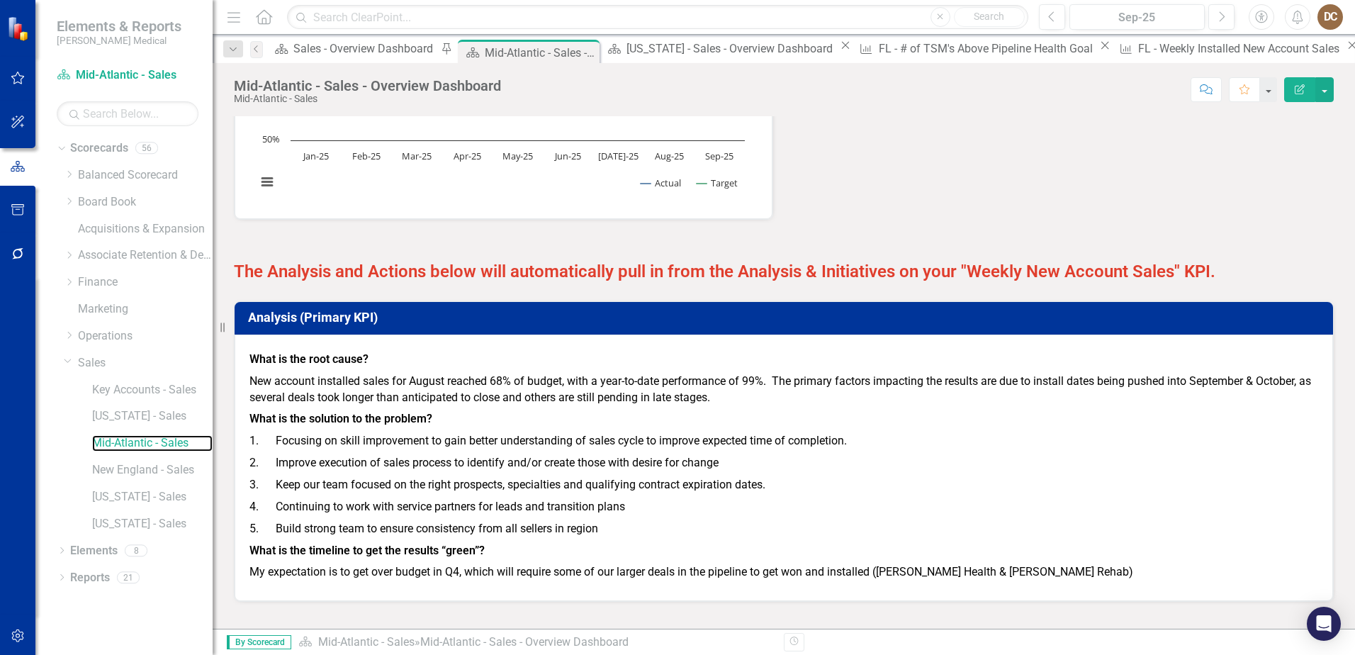
scroll to position [1769, 0]
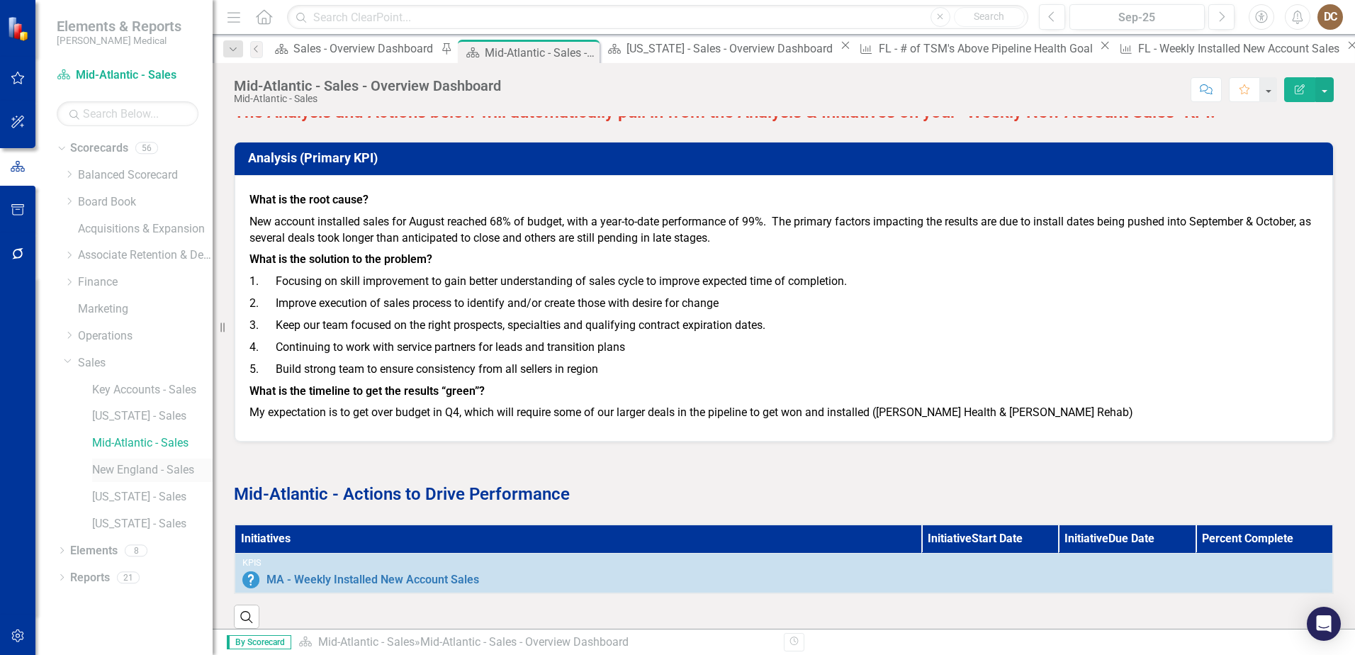
click at [150, 472] on link "New England - Sales" at bounding box center [152, 470] width 120 height 16
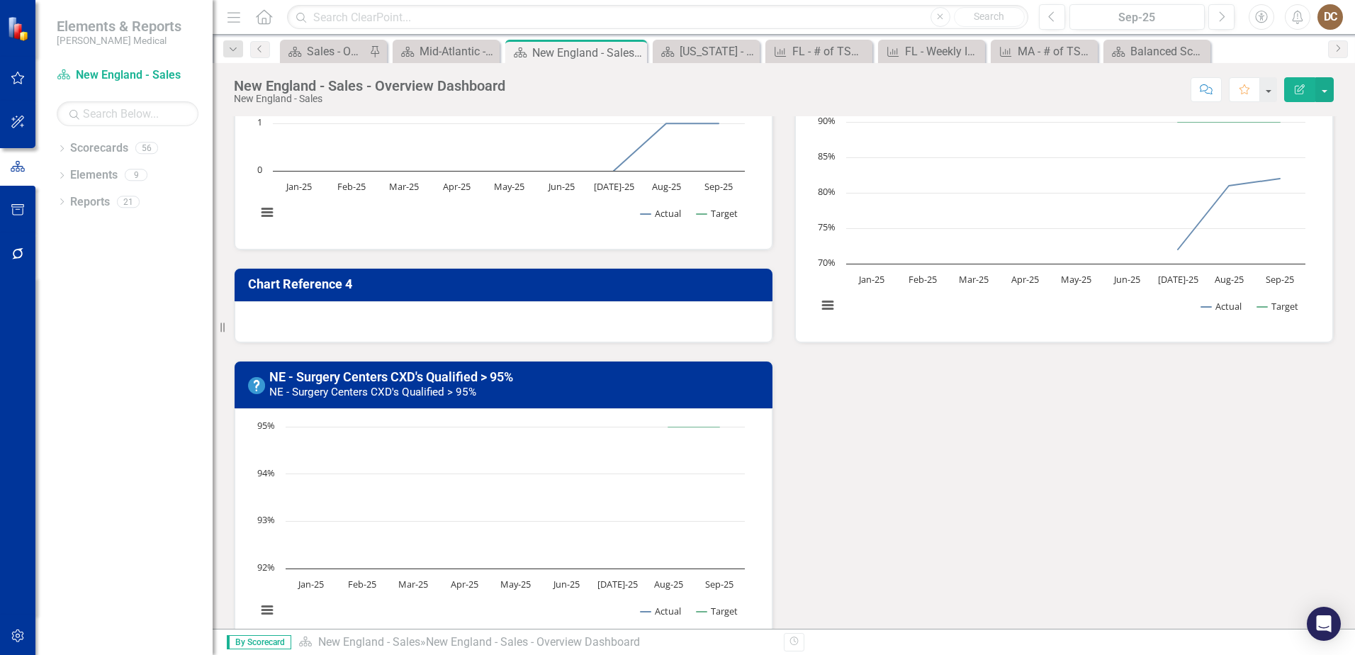
scroll to position [850, 0]
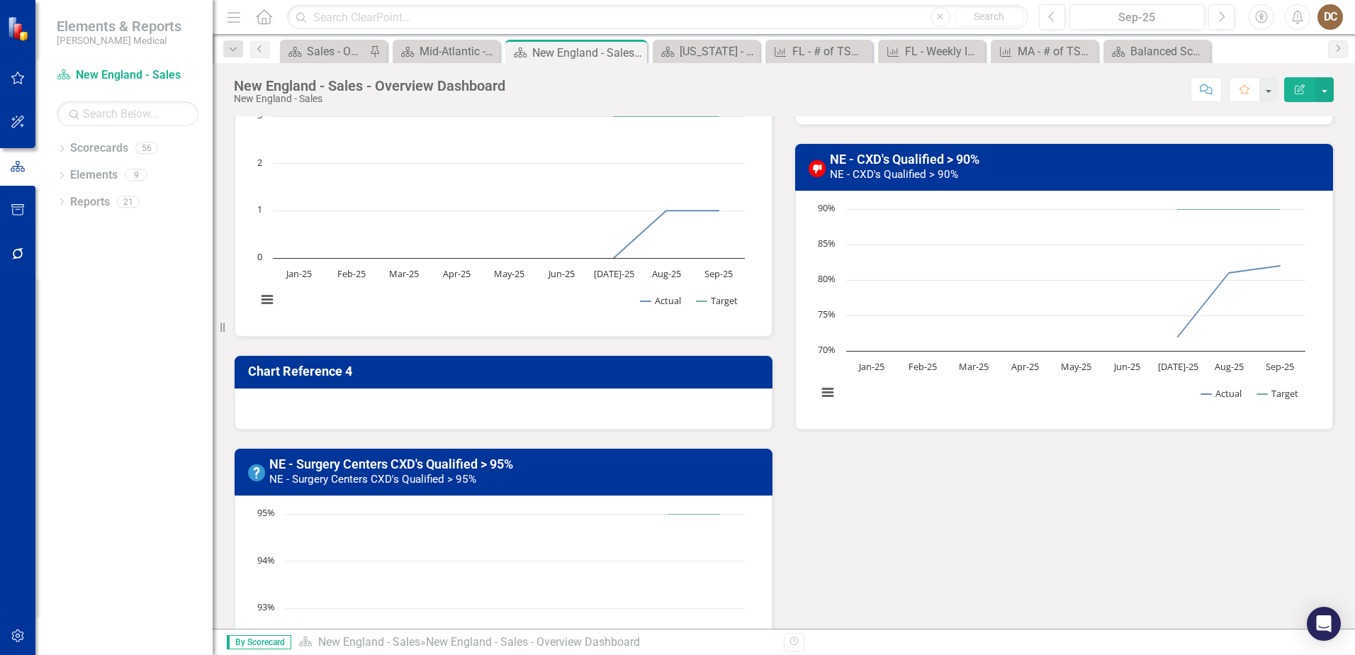
click at [55, 146] on div "Dropdown Scorecards 56 Dropdown Balanced Scorecard Revenue Growth Plan Dropdown…" at bounding box center [123, 396] width 177 height 518
click at [61, 146] on icon "Dropdown" at bounding box center [62, 150] width 10 height 8
click at [72, 361] on icon "Dropdown" at bounding box center [69, 362] width 11 height 9
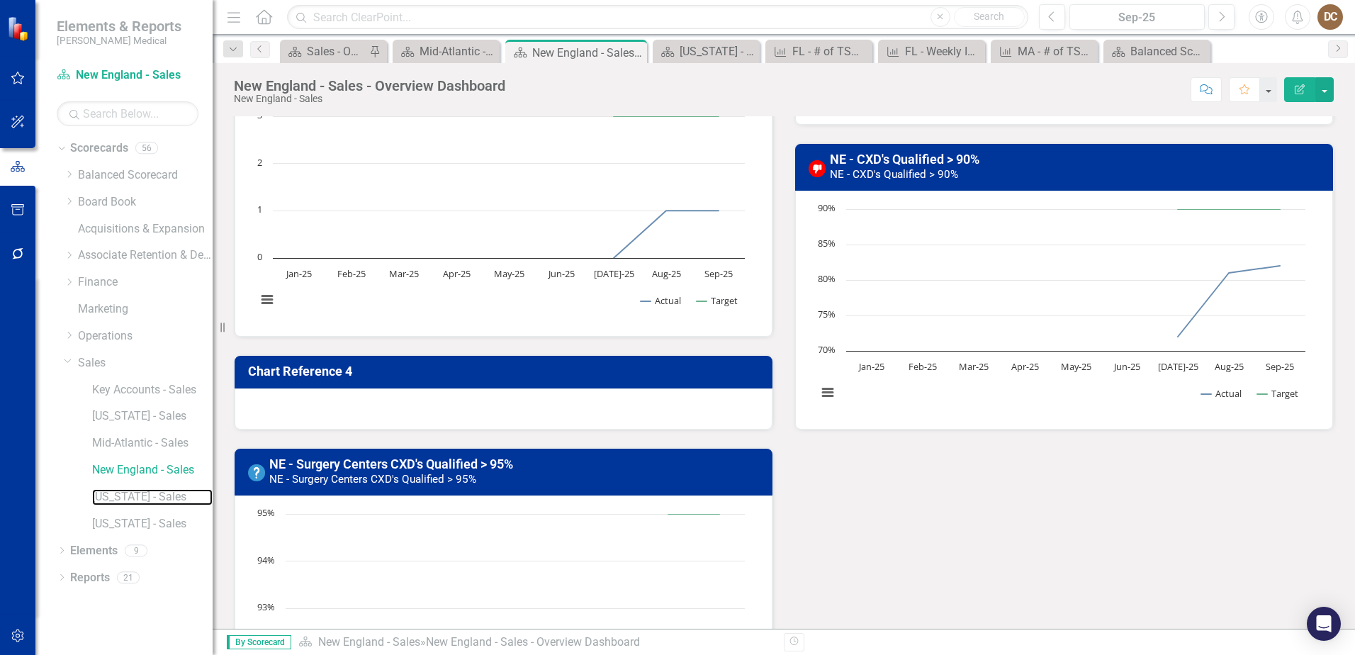
click at [122, 495] on link "[US_STATE] - Sales" at bounding box center [152, 497] width 120 height 16
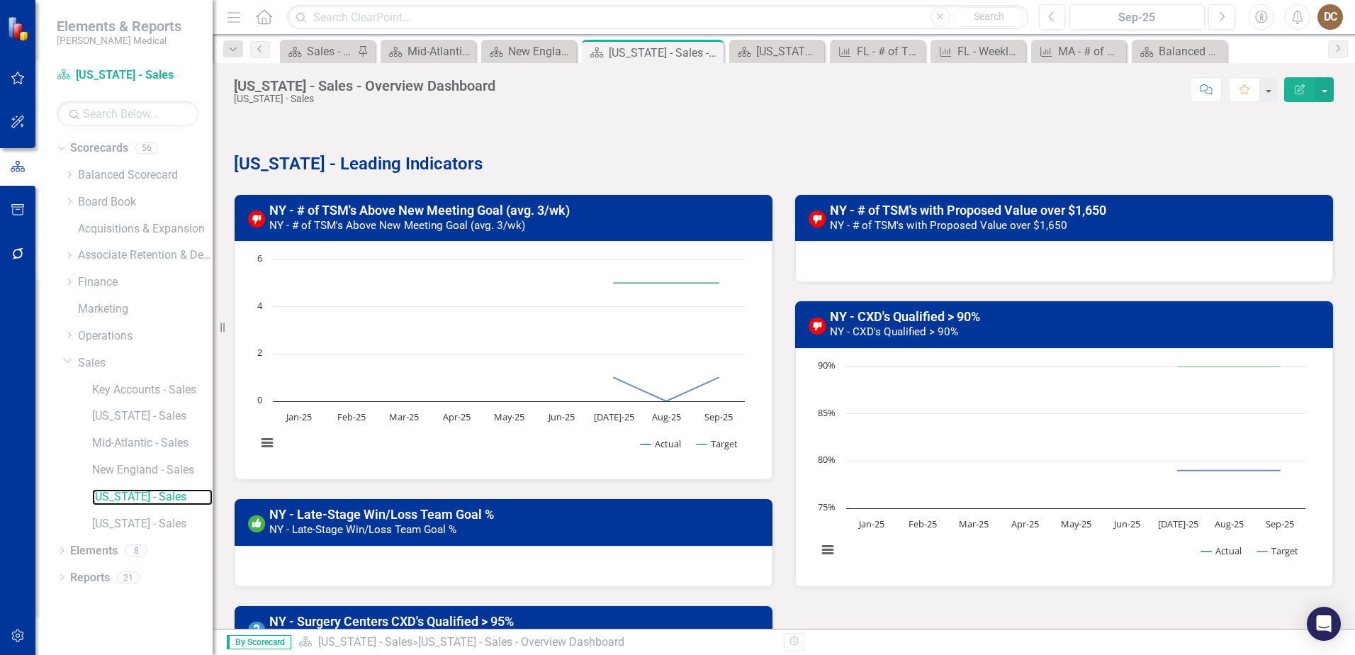
scroll to position [709, 0]
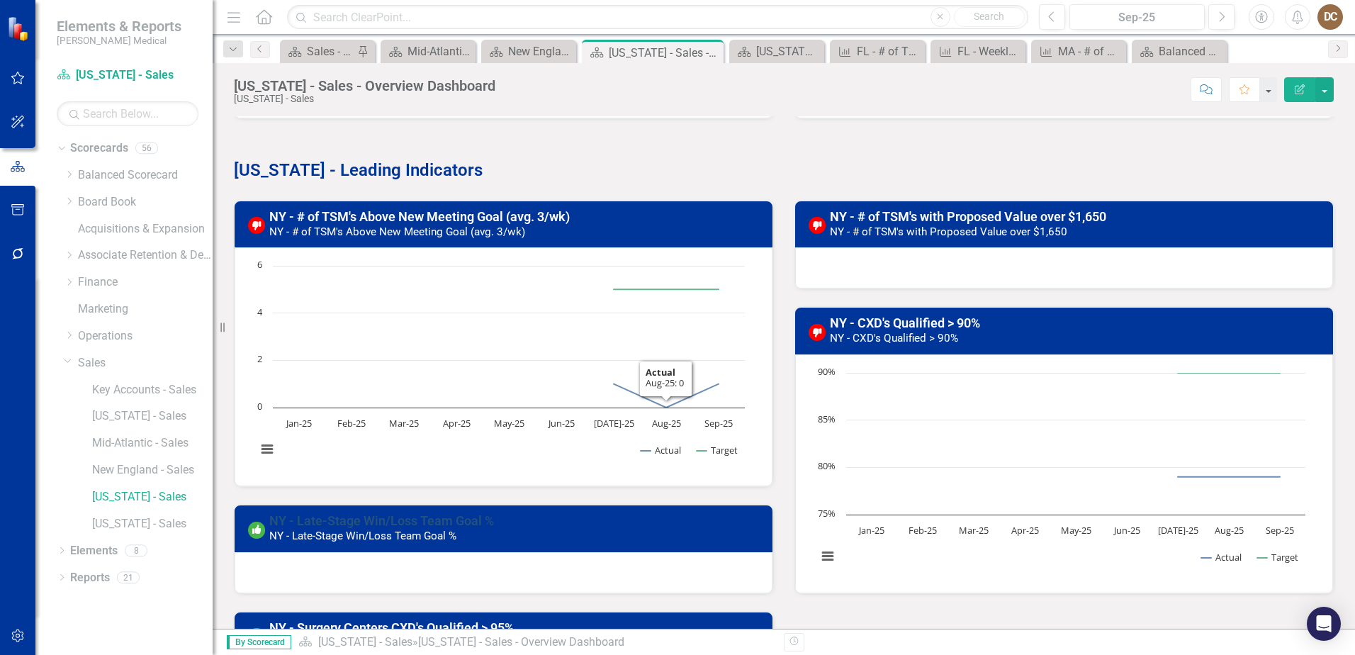
click at [381, 517] on link "NY - Late-Stage Win/Loss Team Goal %" at bounding box center [381, 520] width 225 height 15
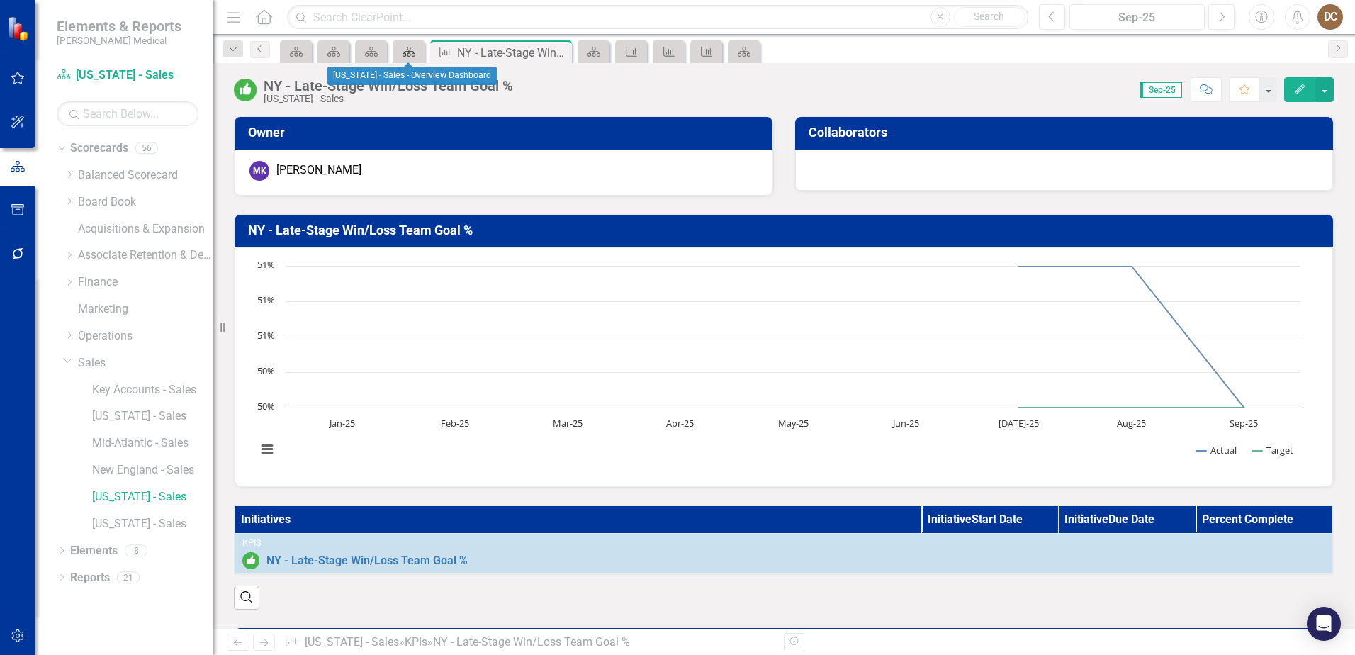
click at [405, 53] on icon at bounding box center [408, 52] width 13 height 10
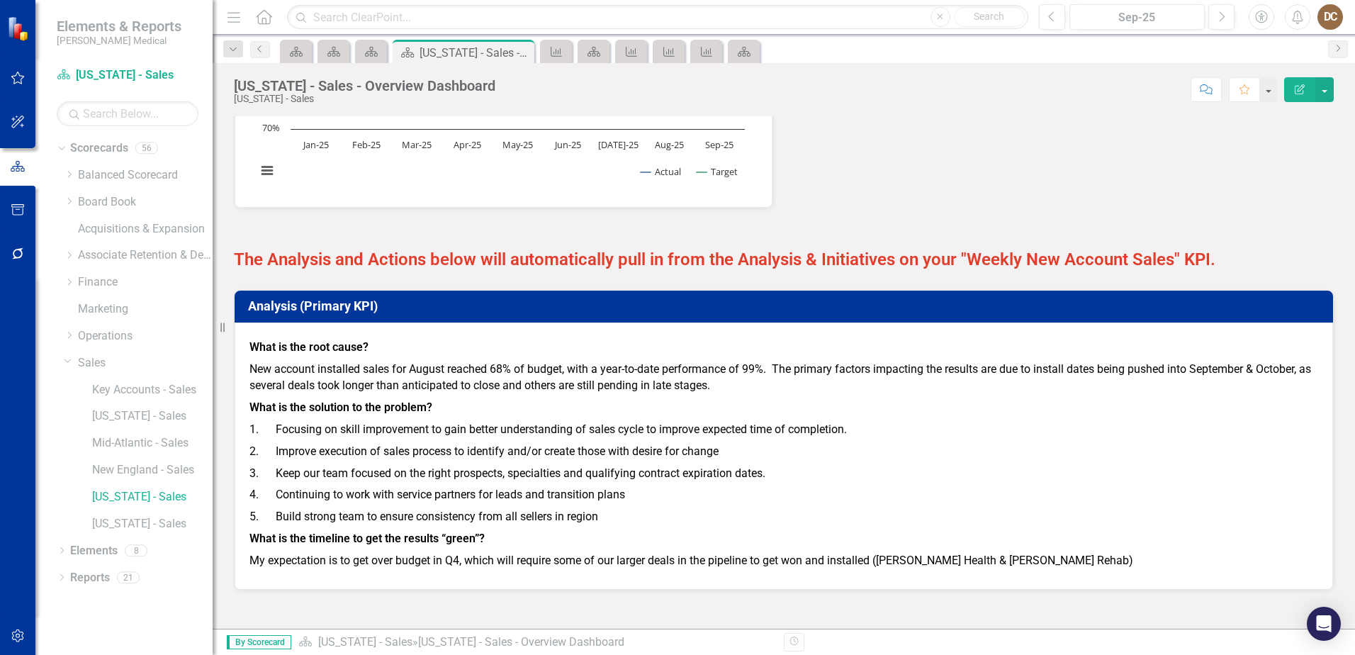
scroll to position [1769, 0]
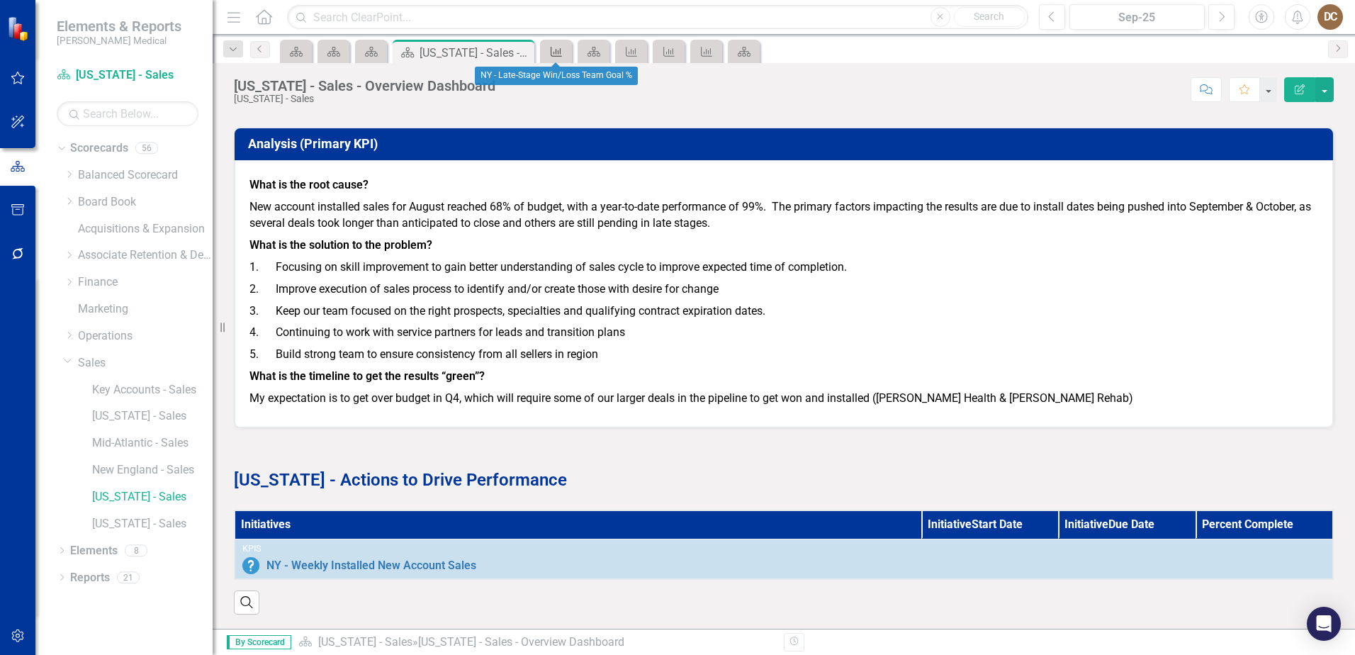
click at [555, 55] on icon "KPI" at bounding box center [556, 51] width 14 height 11
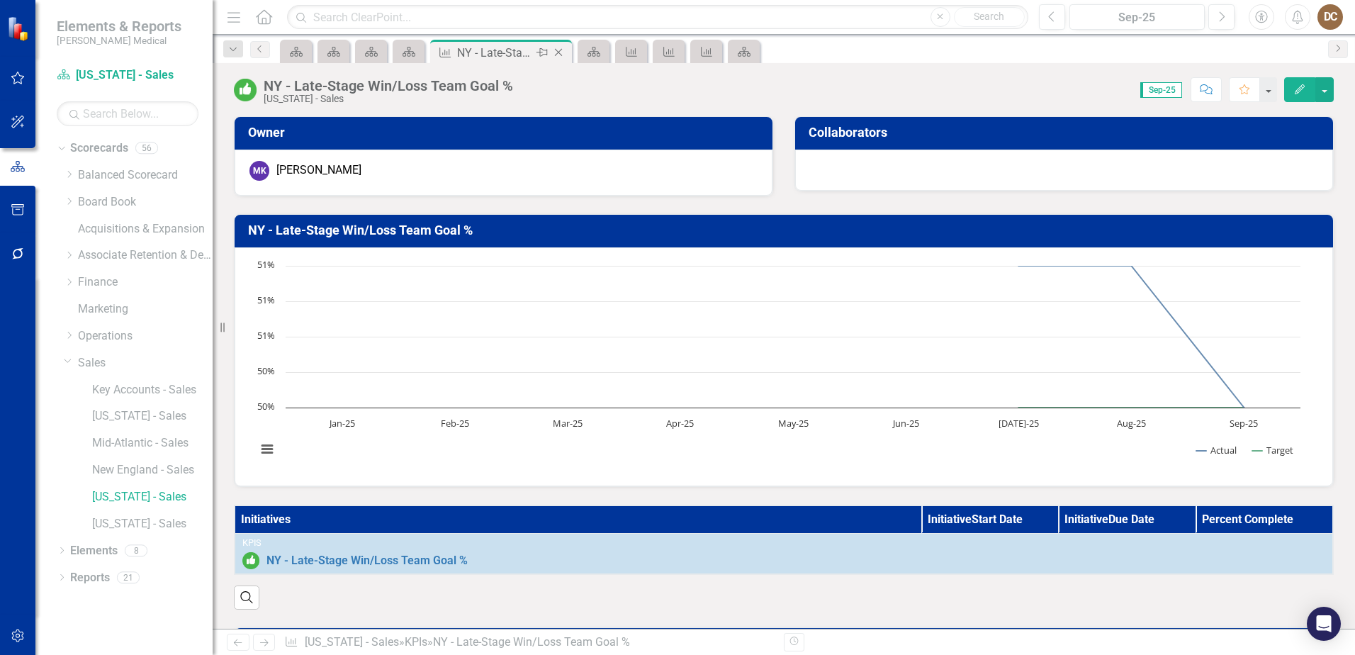
click at [561, 50] on icon "Close" at bounding box center [558, 52] width 14 height 11
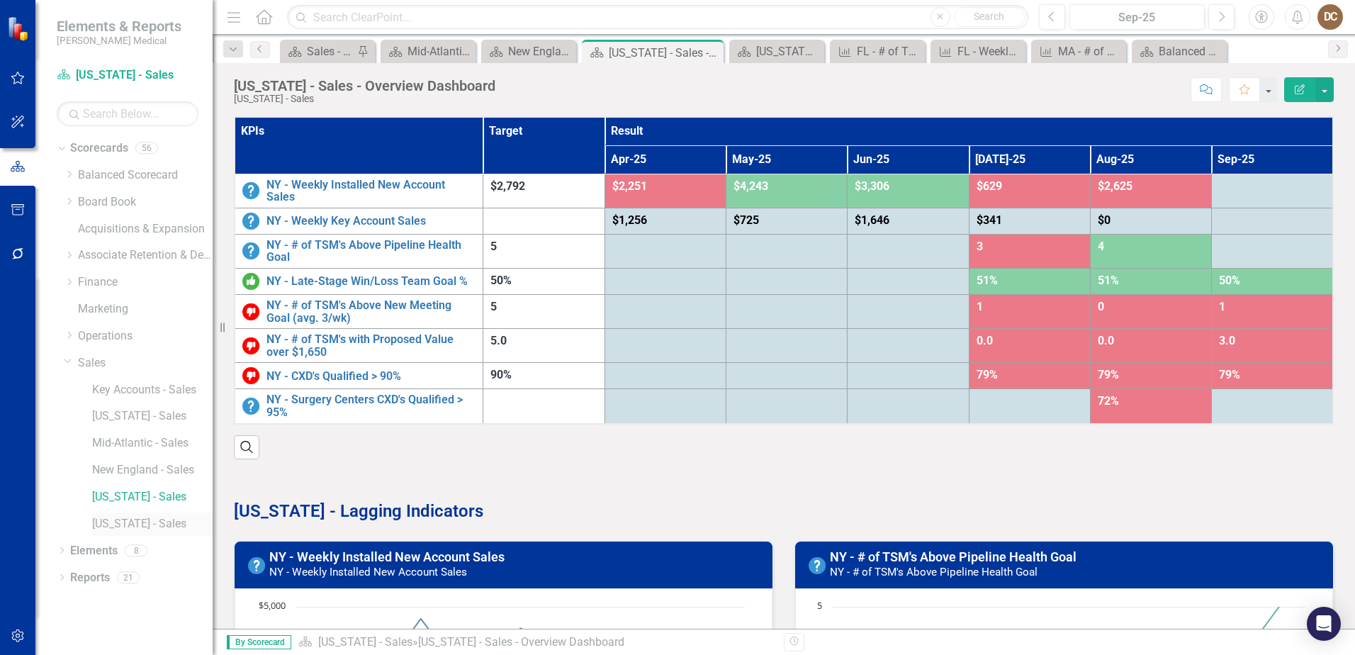
click at [142, 524] on link "[US_STATE] - Sales" at bounding box center [152, 524] width 120 height 16
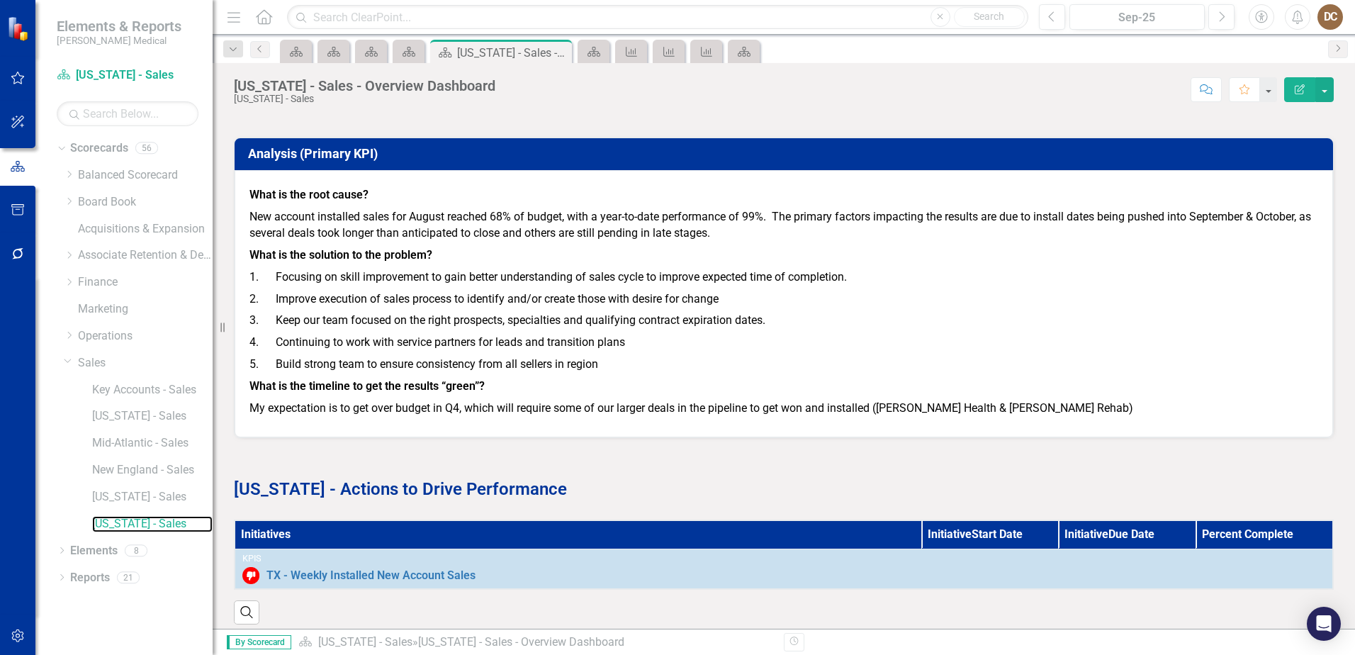
scroll to position [1755, 0]
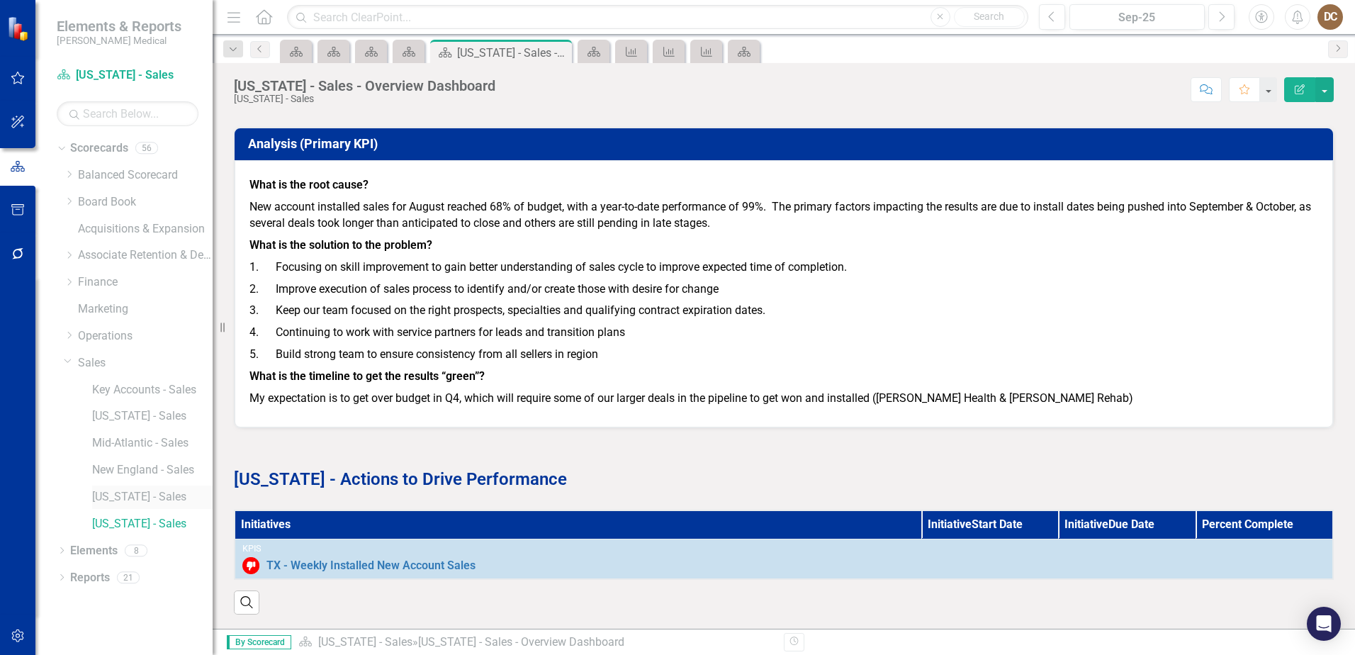
click at [121, 500] on link "[US_STATE] - Sales" at bounding box center [152, 497] width 120 height 16
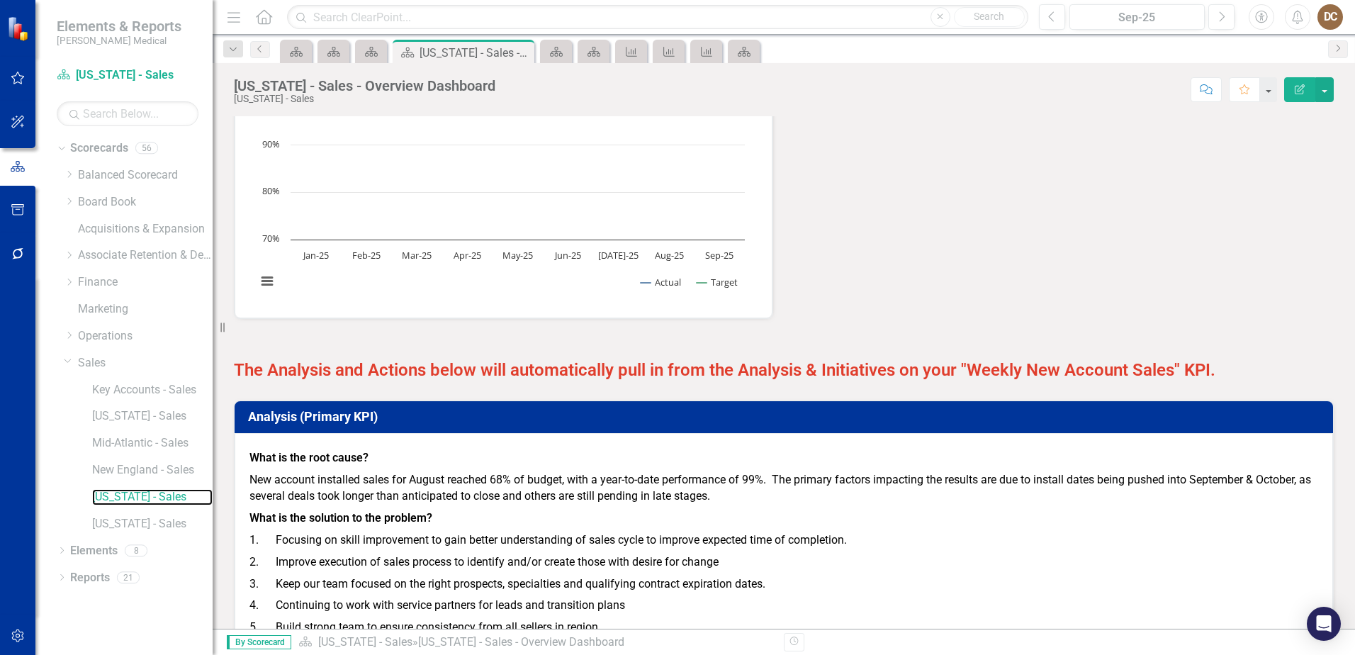
scroll to position [1699, 0]
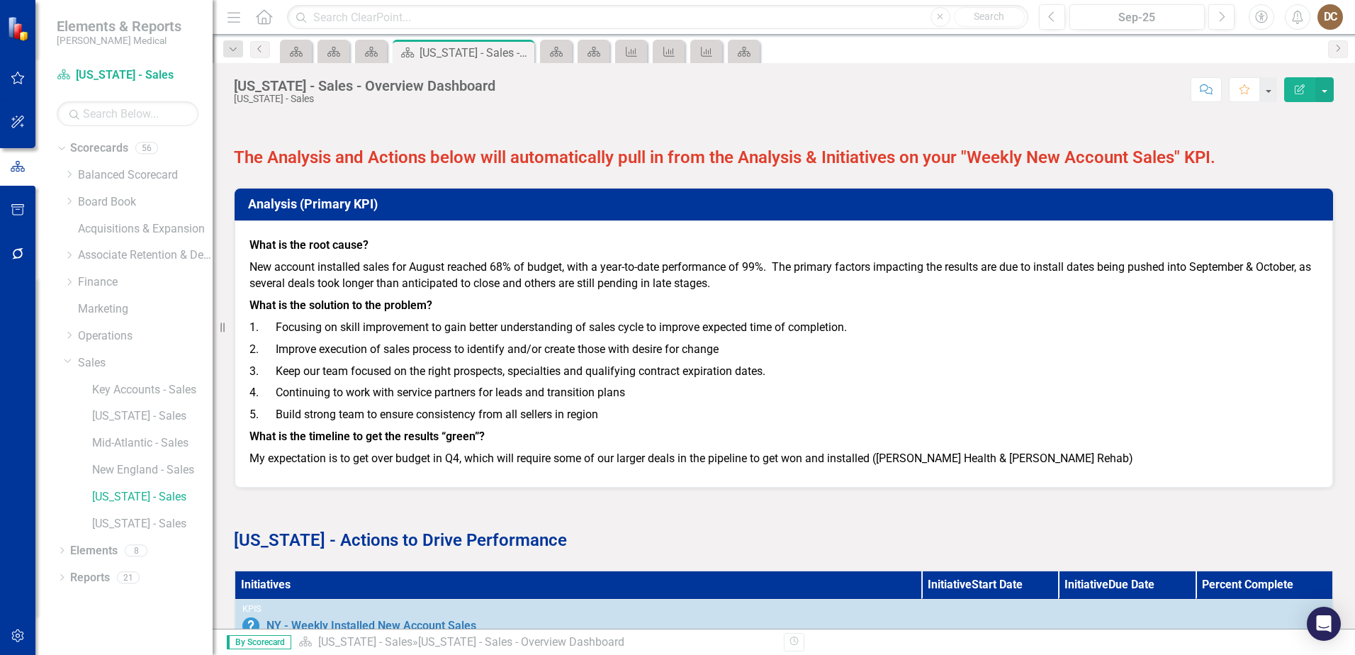
click at [405, 205] on h3 "Analysis (Primary KPI)" at bounding box center [786, 204] width 1076 height 14
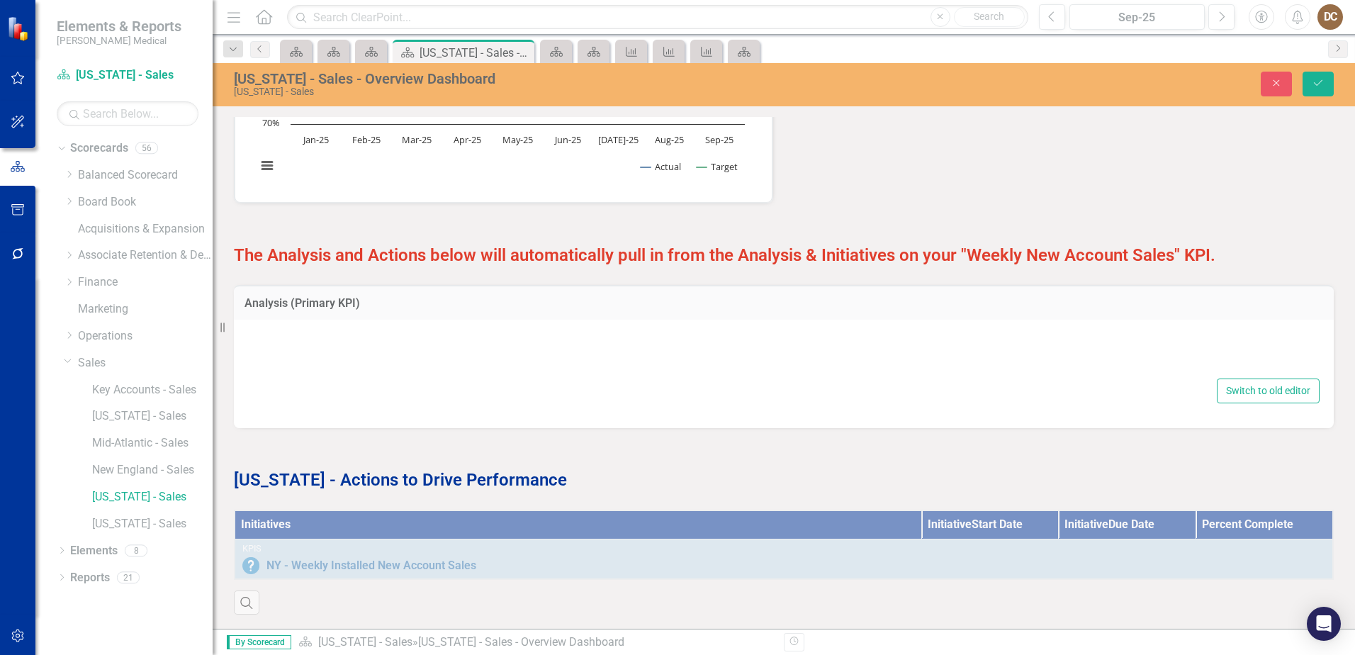
type textarea "<p>{[m2012608][analysis]}</p>"
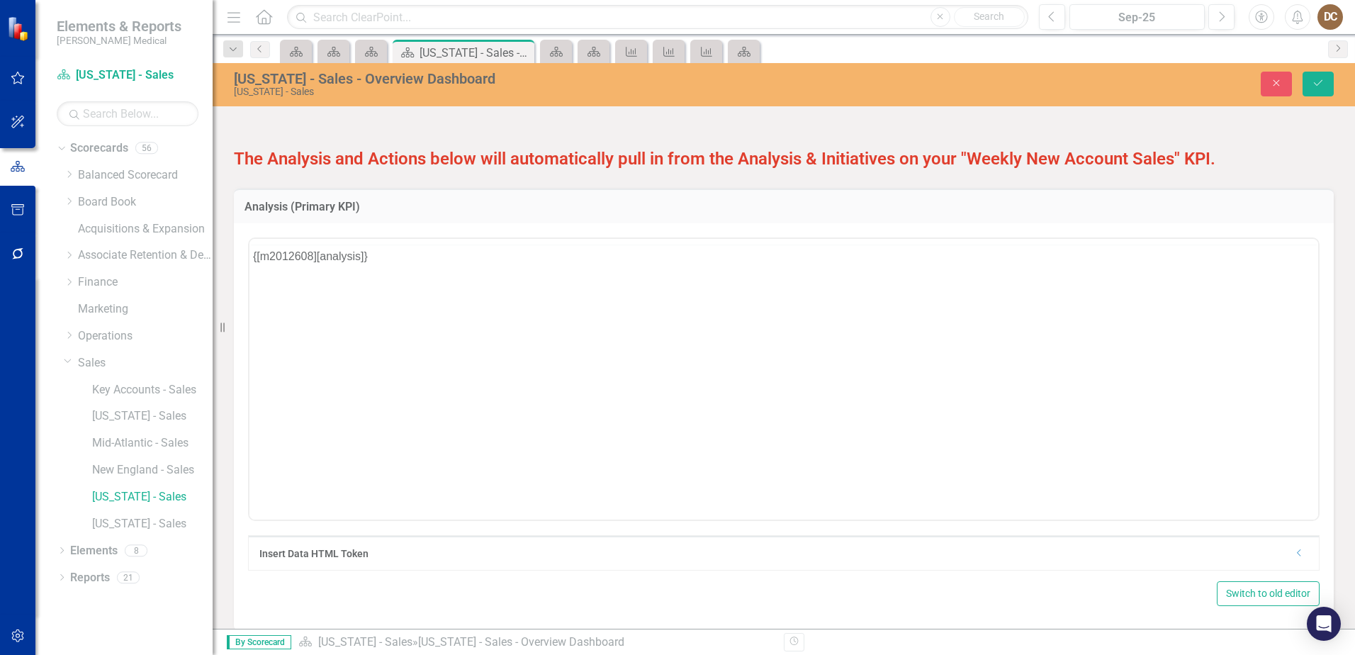
scroll to position [0, 0]
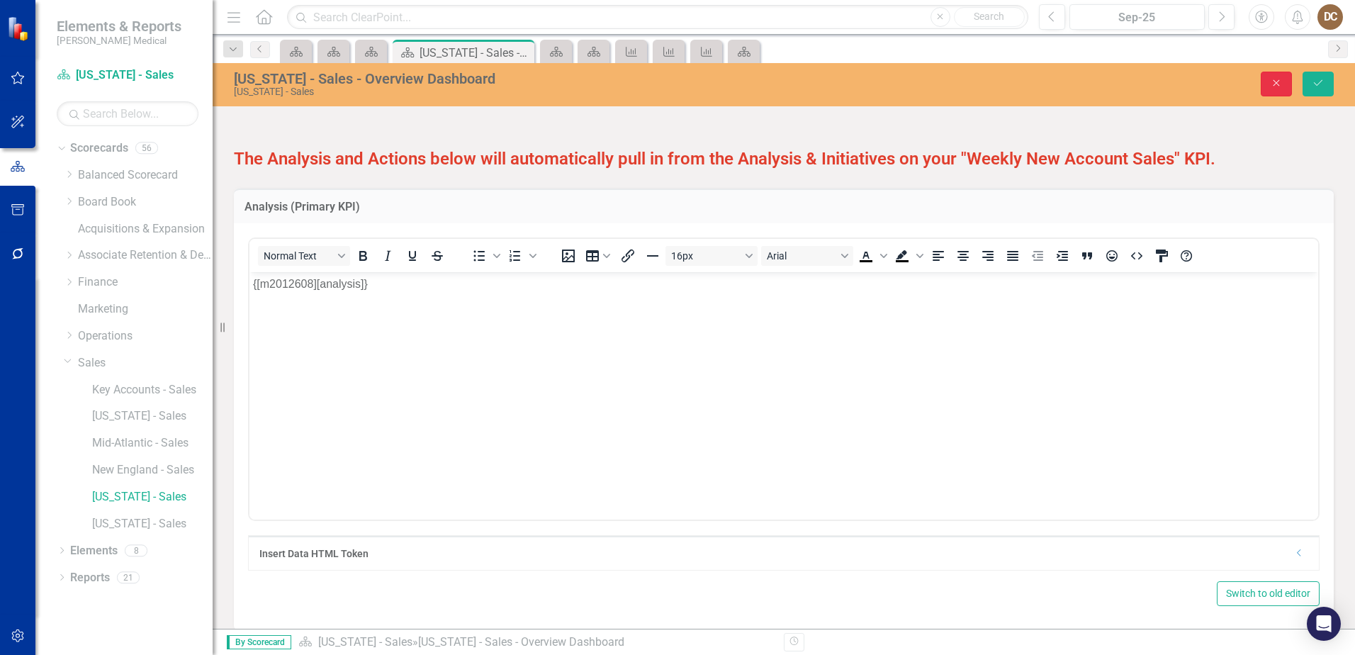
click at [1274, 84] on icon "Close" at bounding box center [1276, 83] width 13 height 10
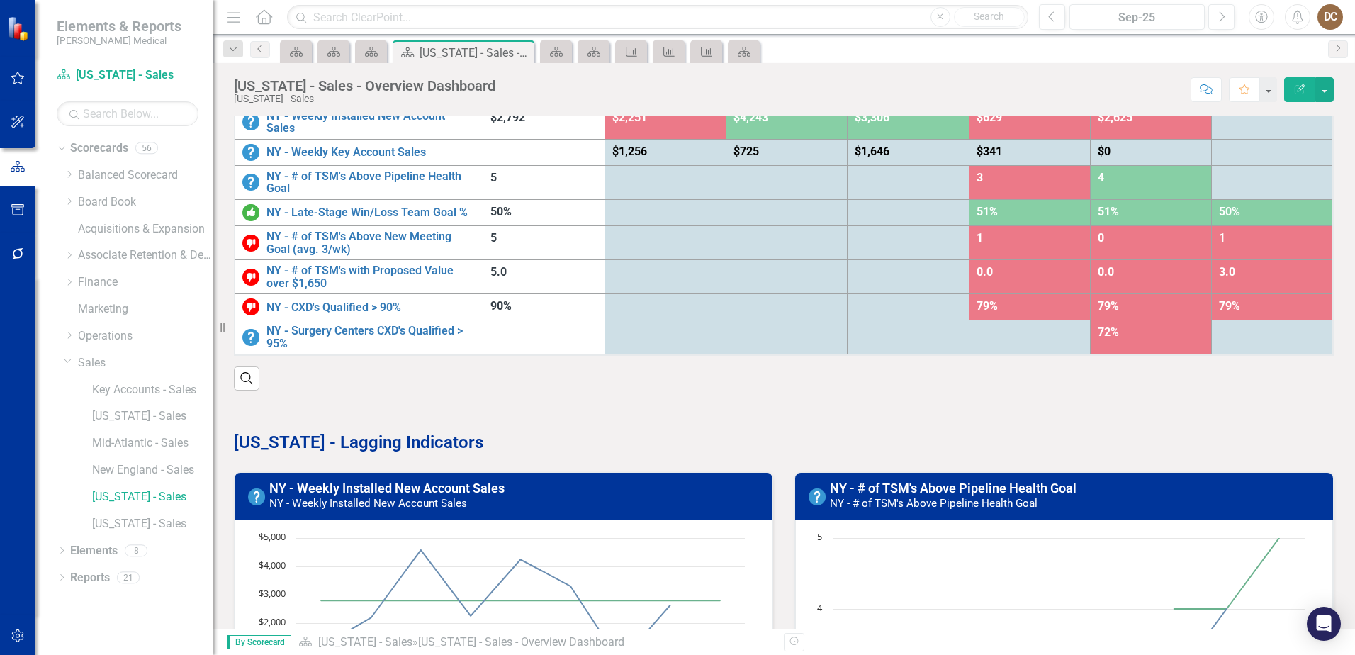
scroll to position [210, 0]
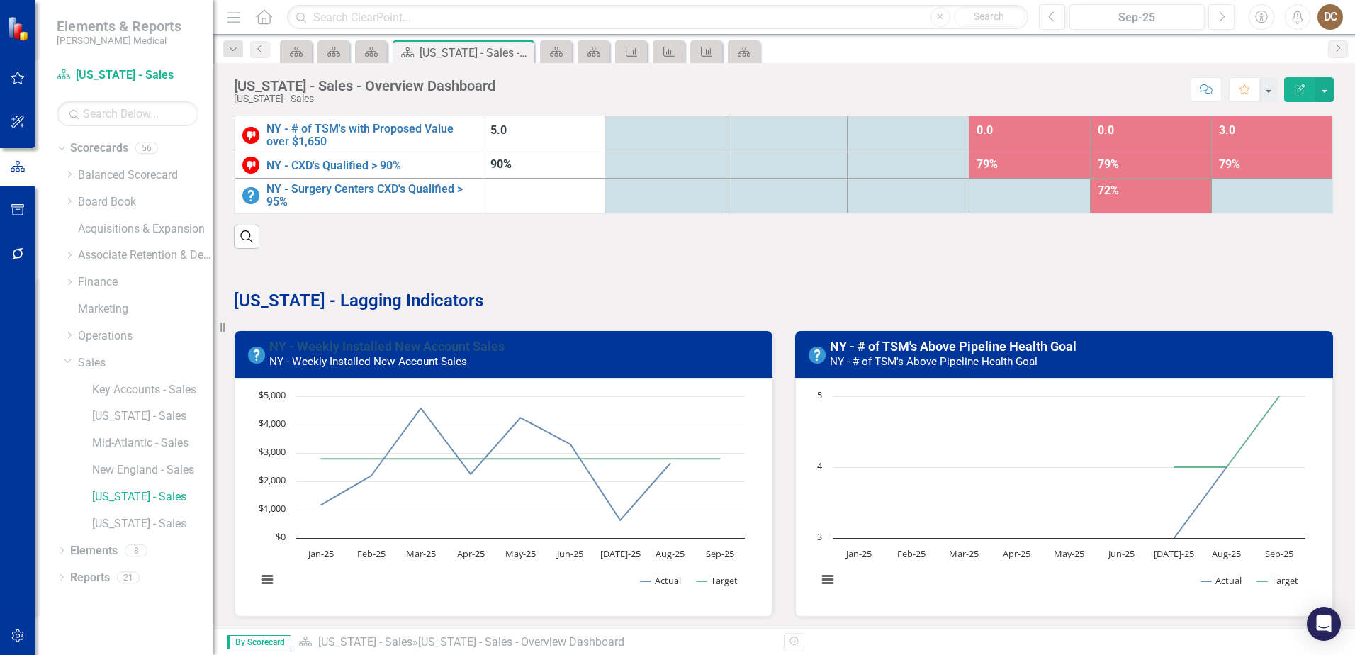
click at [356, 349] on link "NY - Weekly Installed New Account Sales" at bounding box center [386, 346] width 235 height 15
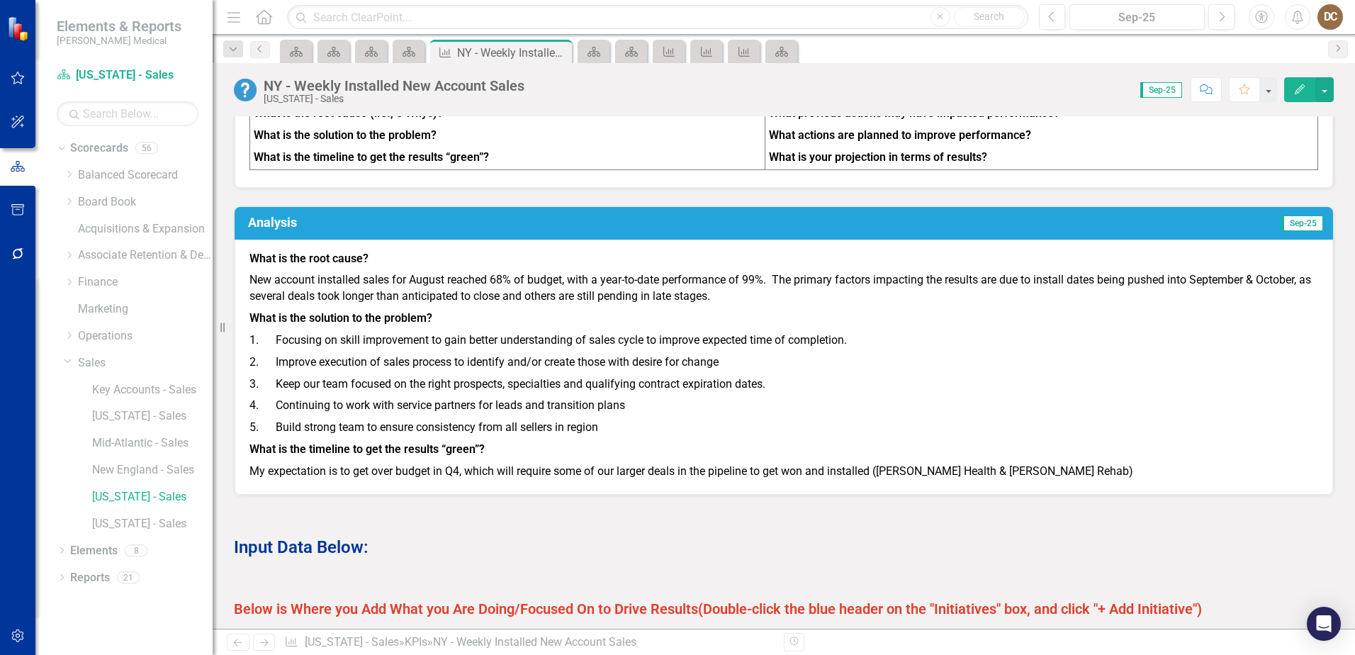
scroll to position [638, 0]
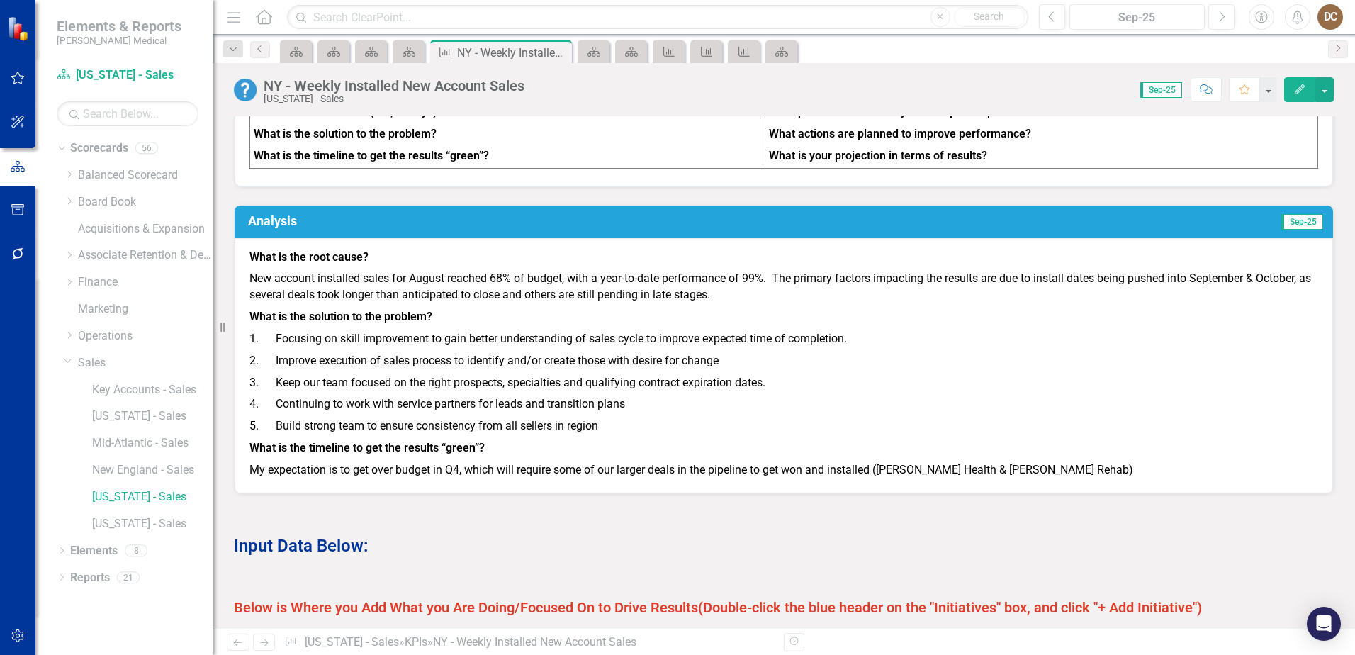
click at [278, 283] on p "New account installed sales for August reached 68% of budget, with a year-to-da…" at bounding box center [783, 287] width 1069 height 38
click at [278, 281] on p "New account installed sales for August reached 68% of budget, with a year-to-da…" at bounding box center [783, 287] width 1069 height 38
click at [467, 228] on h3 "Analysis" at bounding box center [533, 221] width 571 height 14
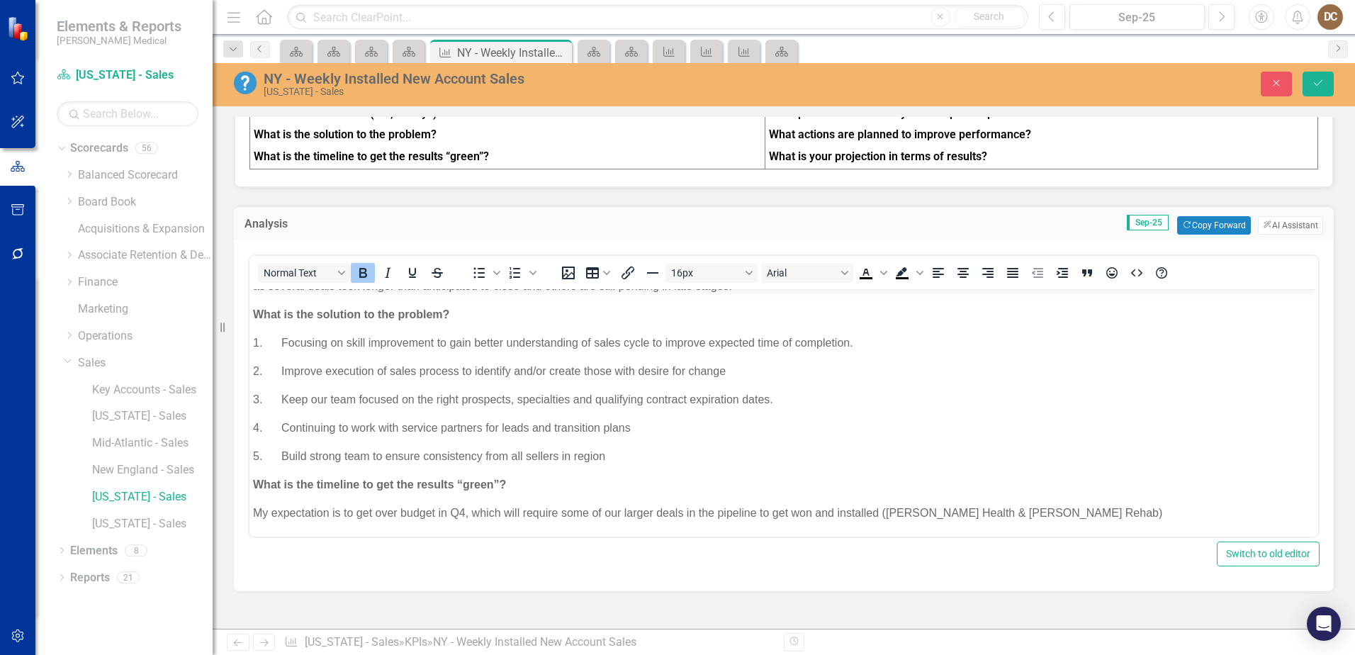
scroll to position [0, 0]
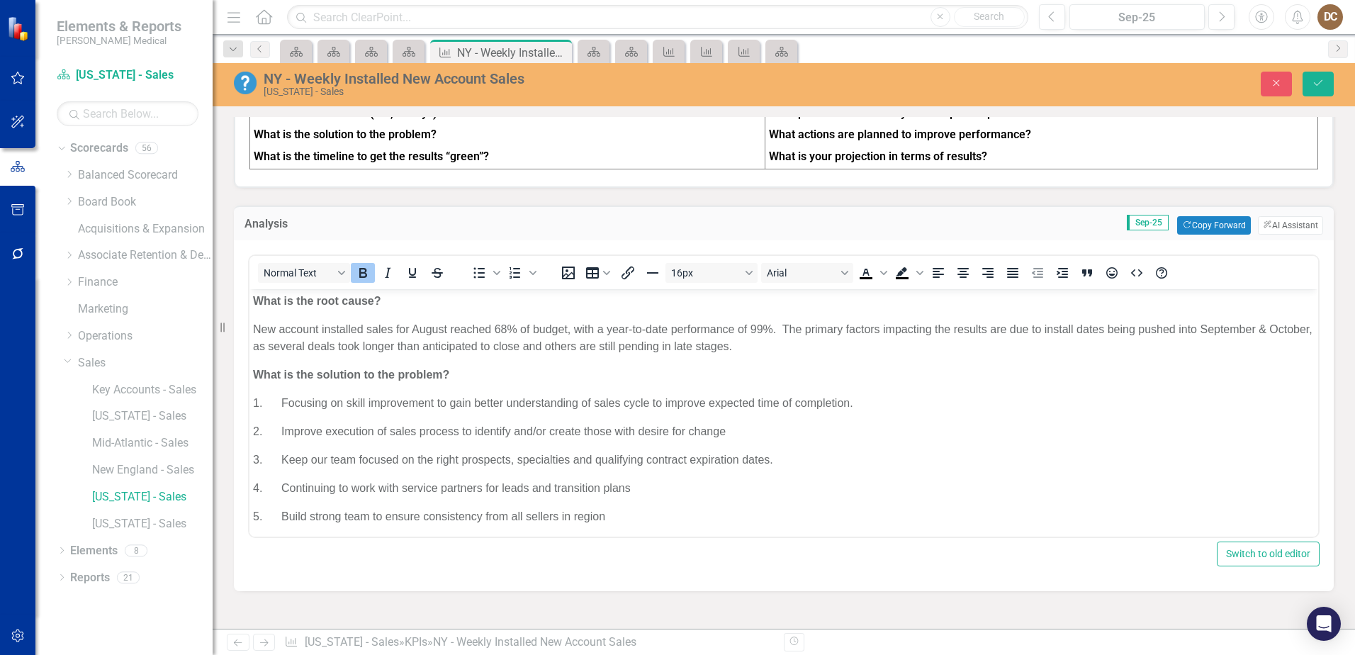
click at [787, 352] on p "New account installed sales for August reached 68% of budget, with a year-to-da…" at bounding box center [783, 338] width 1061 height 34
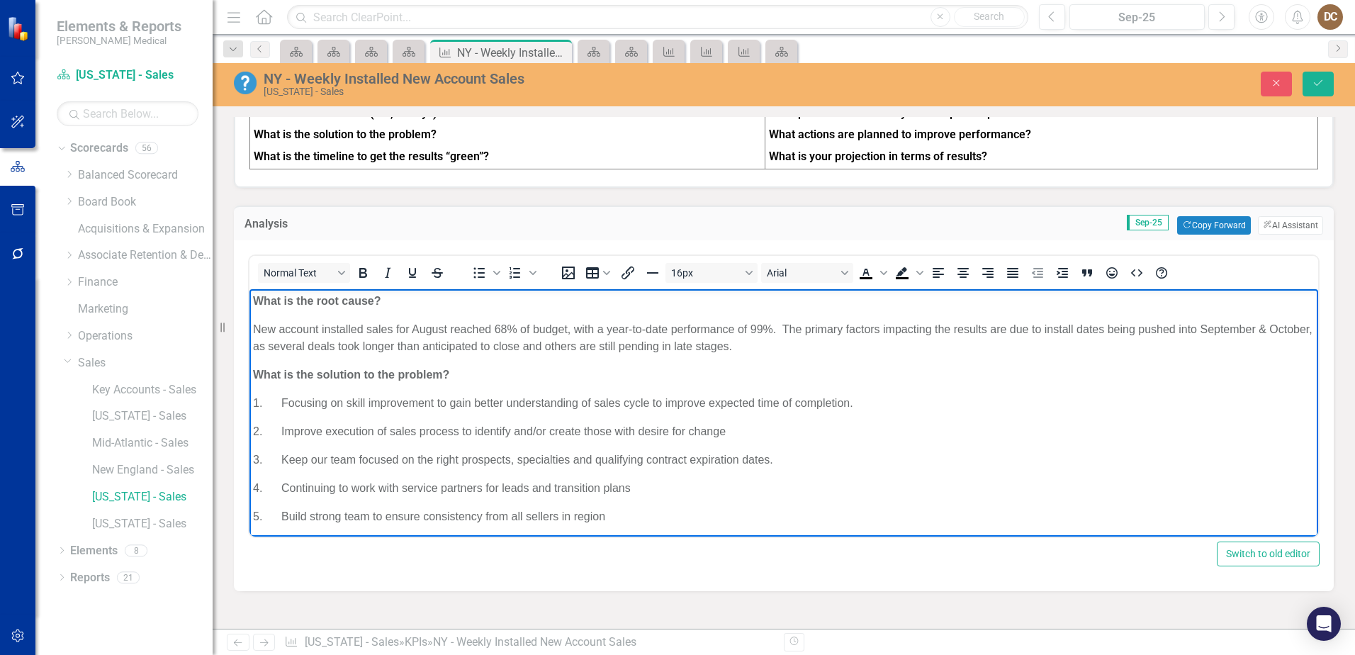
drag, startPoint x: 795, startPoint y: 348, endPoint x: 264, endPoint y: 334, distance: 531.6
click at [264, 334] on p "New account installed sales for August reached 68% of budget, with a year-to-da…" at bounding box center [783, 338] width 1061 height 34
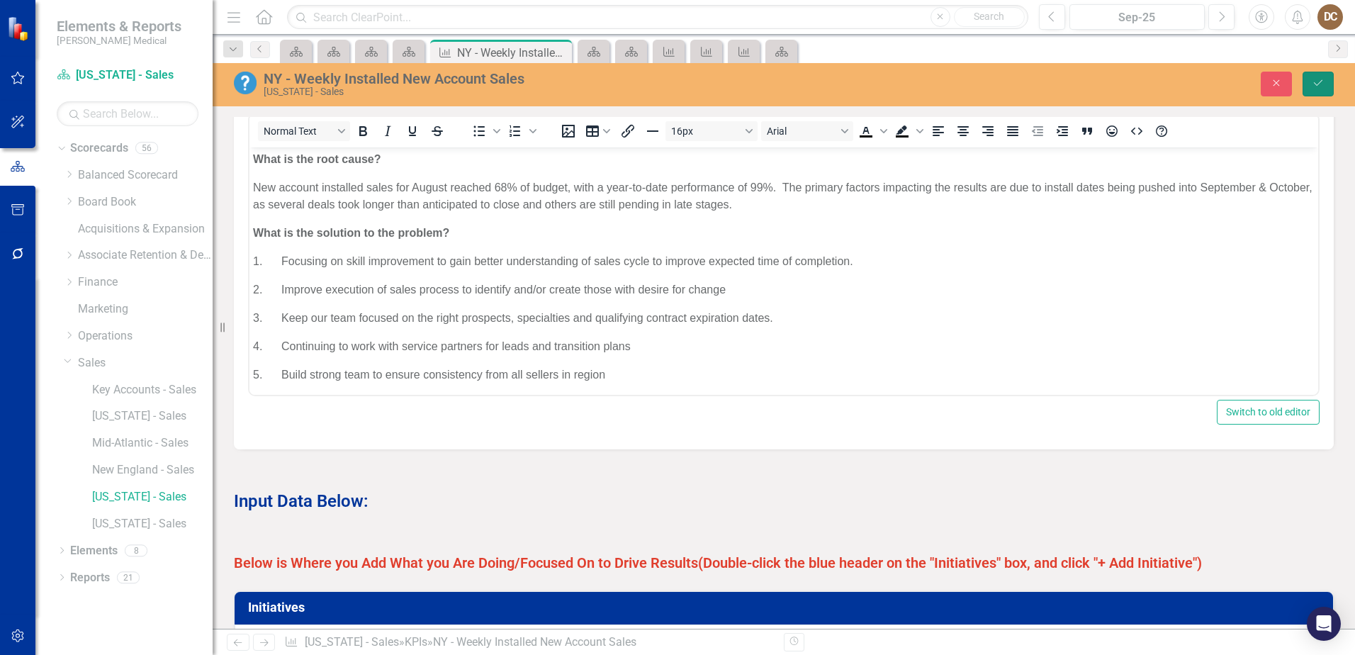
click at [1312, 82] on icon "Save" at bounding box center [1318, 83] width 13 height 10
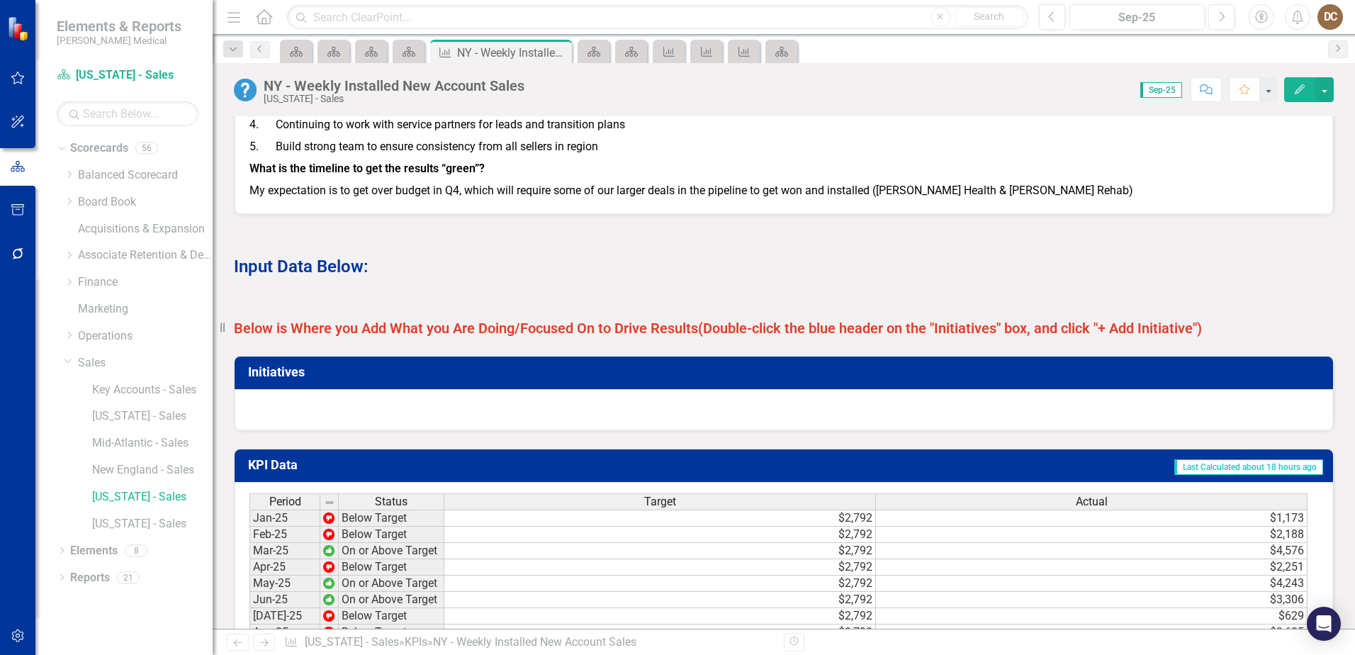
scroll to position [921, 0]
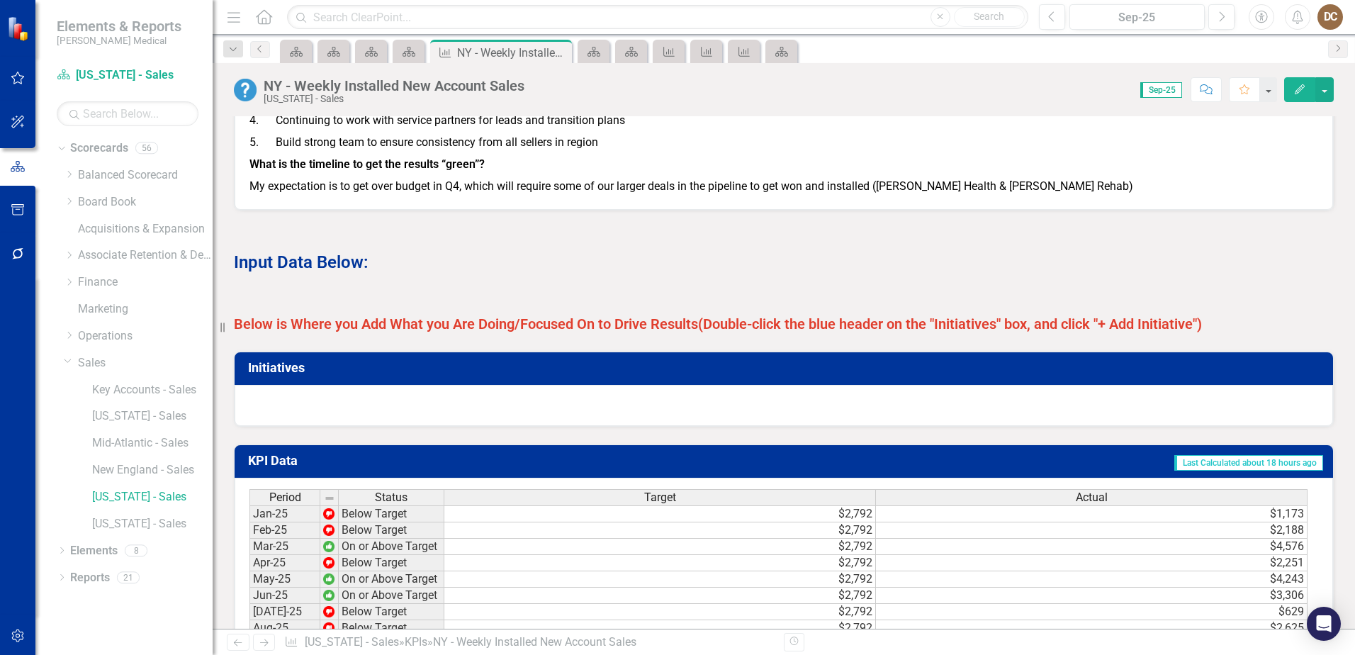
click at [393, 426] on div at bounding box center [784, 405] width 1098 height 41
click at [395, 422] on div at bounding box center [784, 405] width 1098 height 41
click at [420, 382] on td "Initiatives" at bounding box center [786, 369] width 1076 height 25
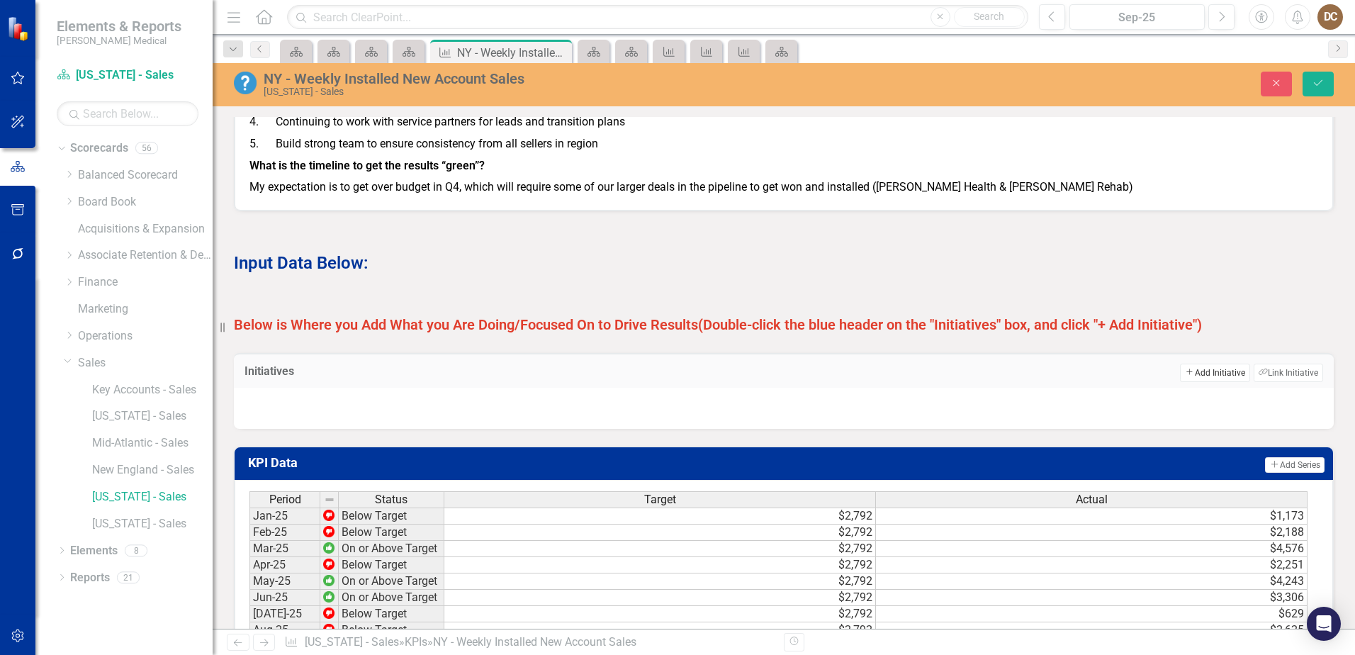
click at [1190, 382] on button "Add Add Initiative" at bounding box center [1214, 373] width 69 height 18
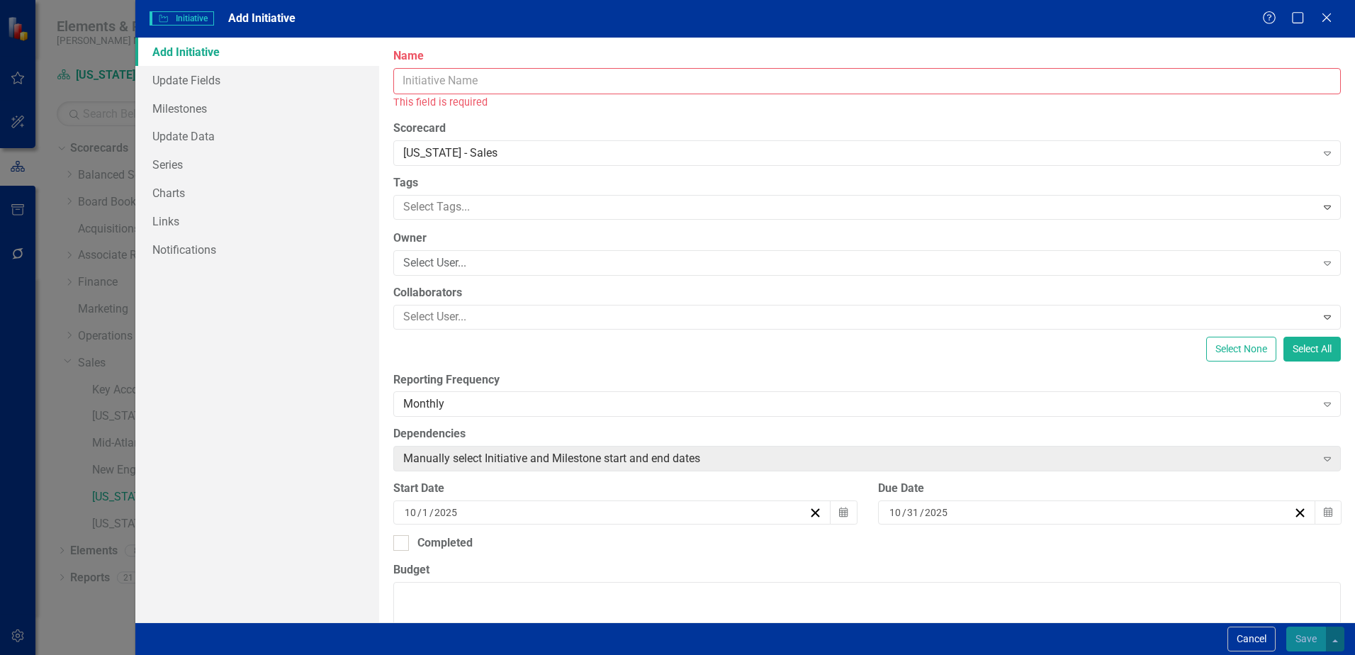
click at [488, 84] on input "Name" at bounding box center [866, 81] width 947 height 26
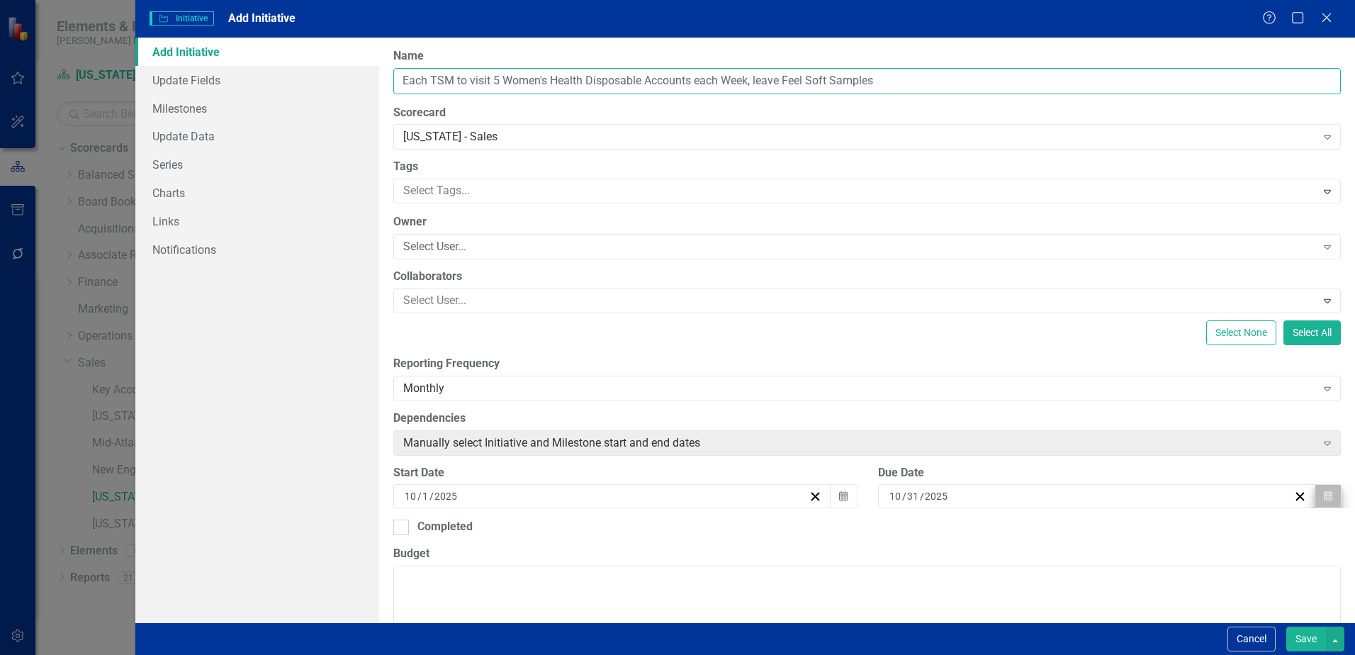
type input "Each TSM to visit 5 Women's Health Disposable Accounts each Week, leave Feel So…"
click at [1314, 495] on button "Calendar" at bounding box center [1327, 496] width 27 height 24
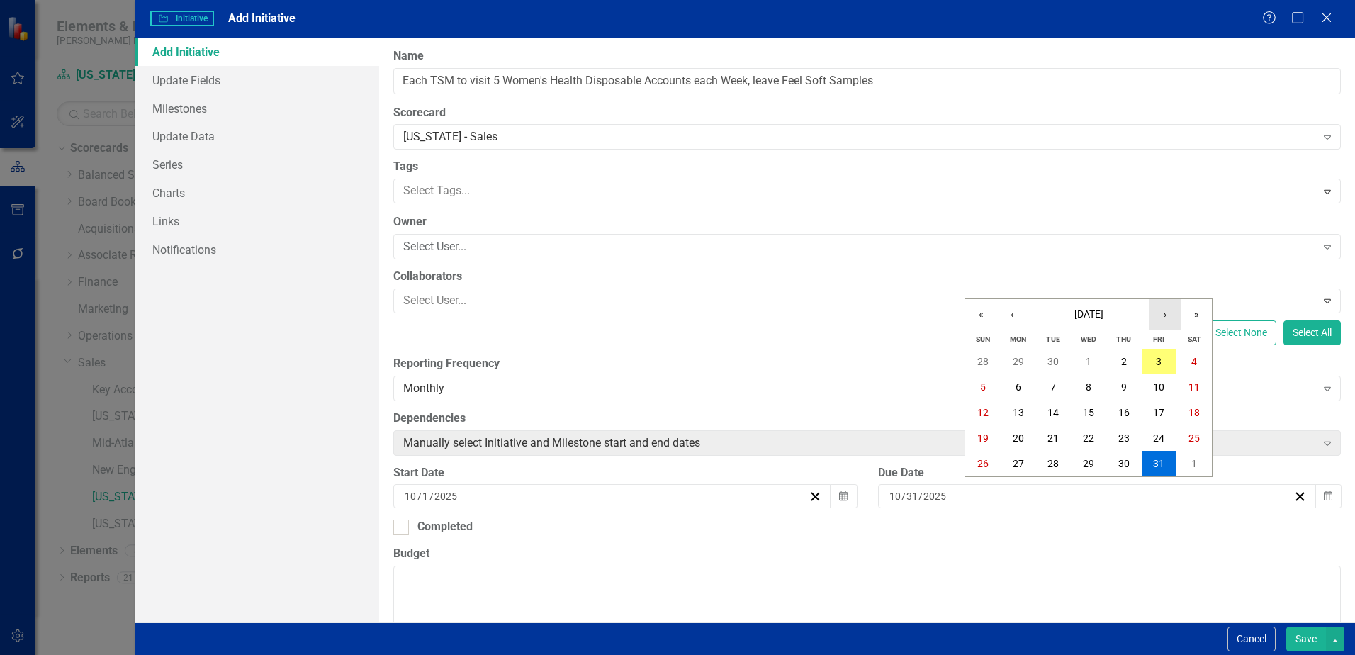
click at [1169, 313] on button "›" at bounding box center [1164, 314] width 31 height 31
click at [977, 484] on abbr "30" at bounding box center [982, 488] width 11 height 11
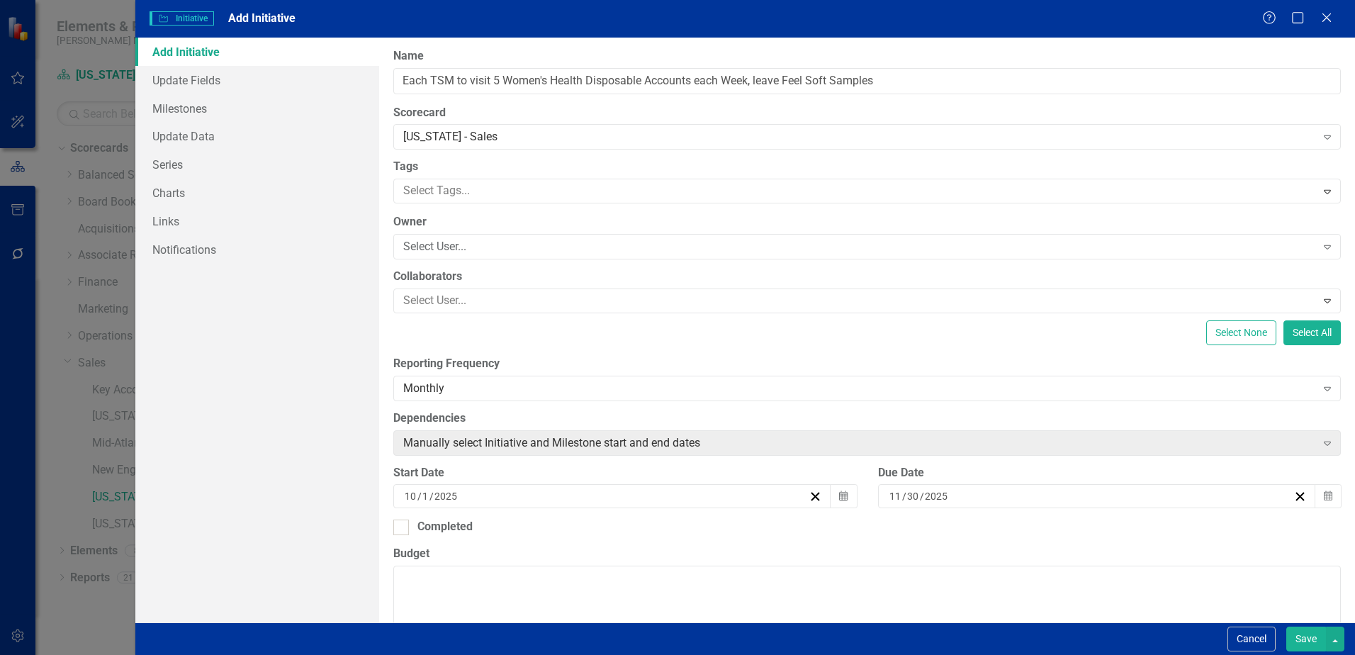
click at [1307, 641] on button "Save" at bounding box center [1306, 638] width 40 height 25
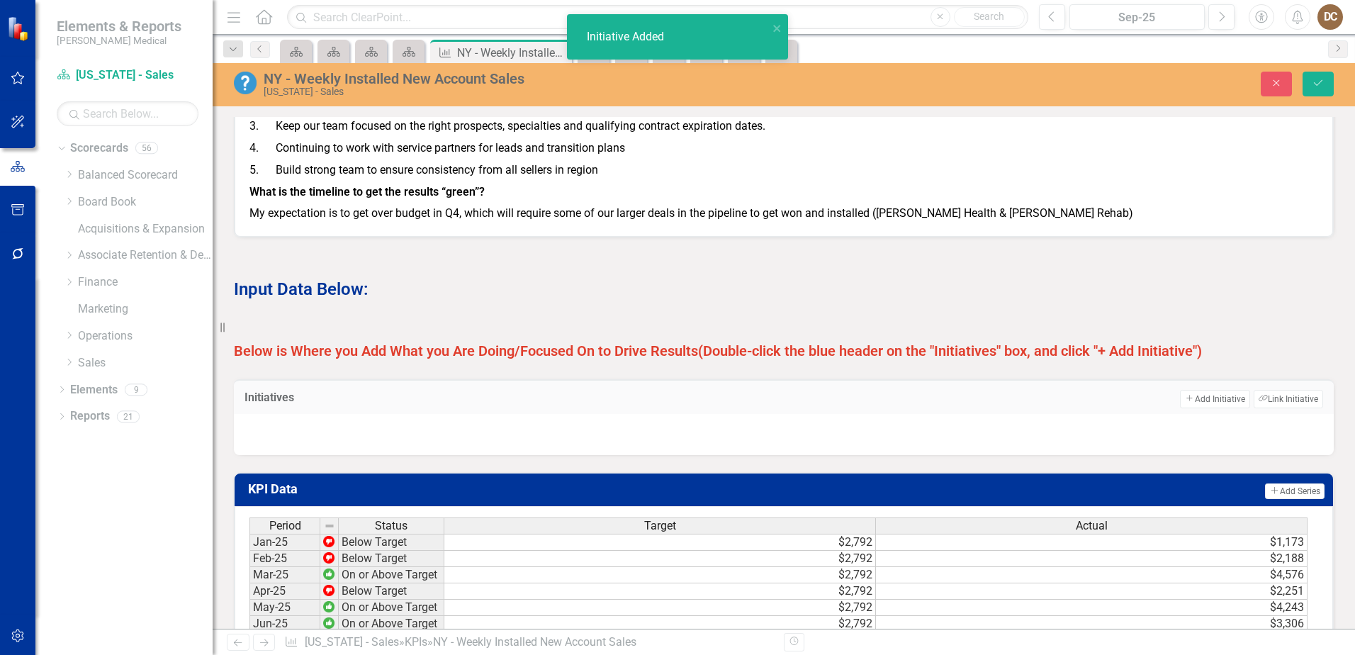
scroll to position [947, 0]
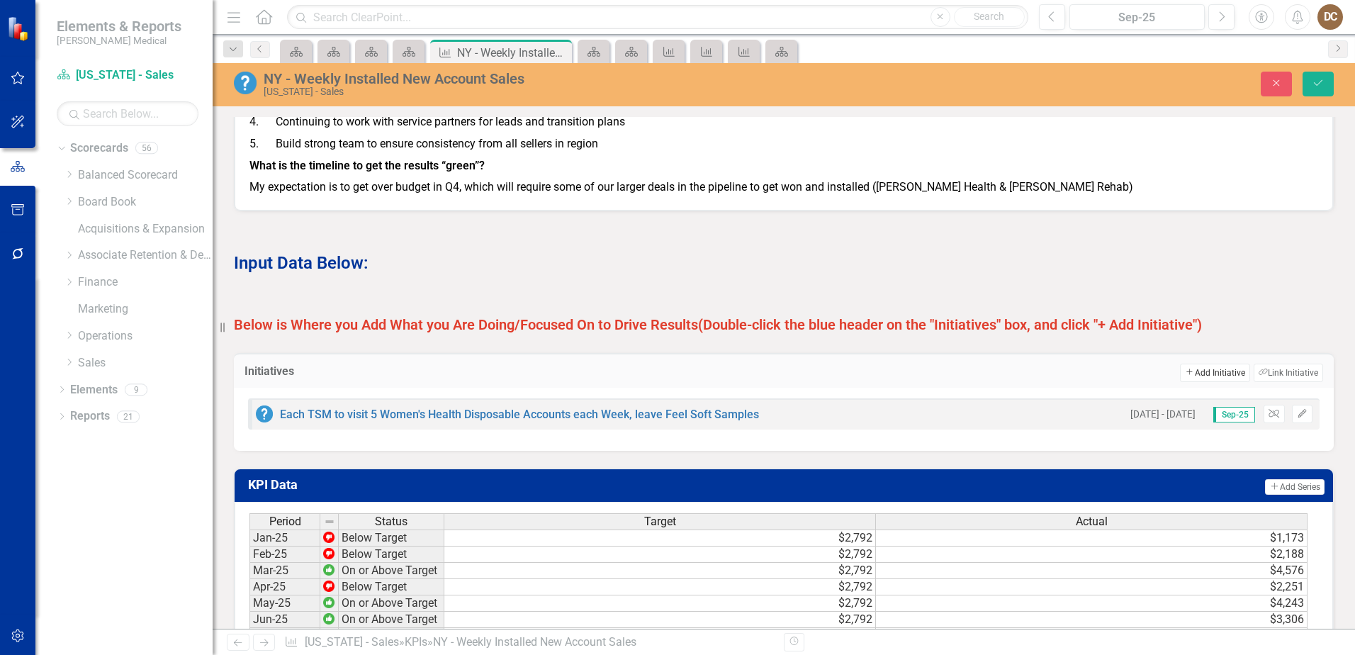
click at [1215, 382] on button "Add Add Initiative" at bounding box center [1214, 373] width 69 height 18
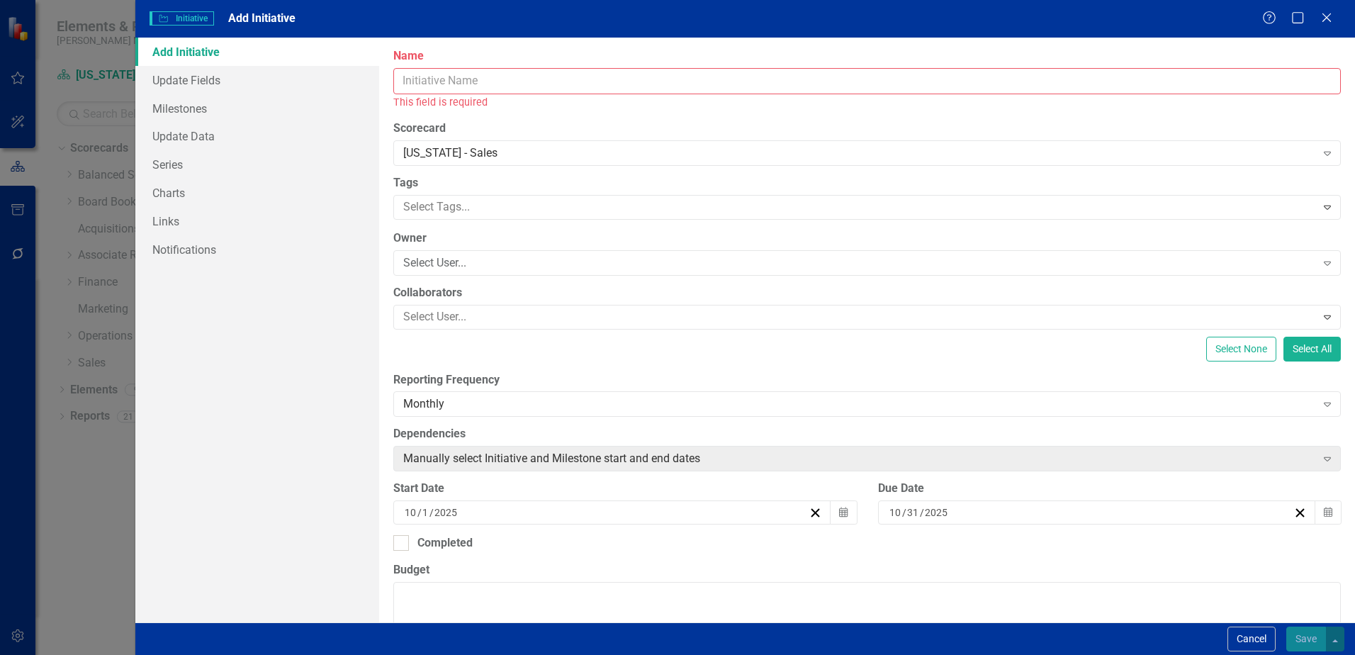
click at [542, 86] on input "Name" at bounding box center [866, 81] width 947 height 26
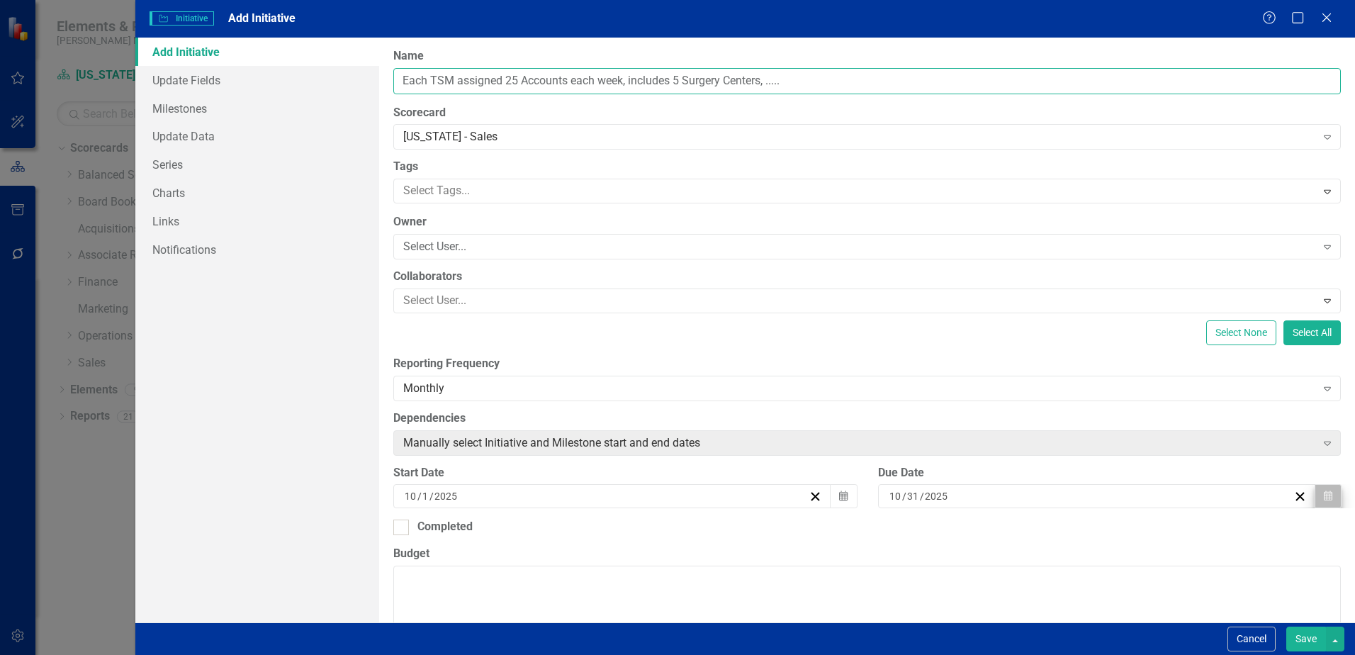
type input "Each TSM assigned 25 Accounts each week, includes 5 Surgery Centers, ....."
click at [1322, 499] on button "Calendar" at bounding box center [1327, 496] width 27 height 24
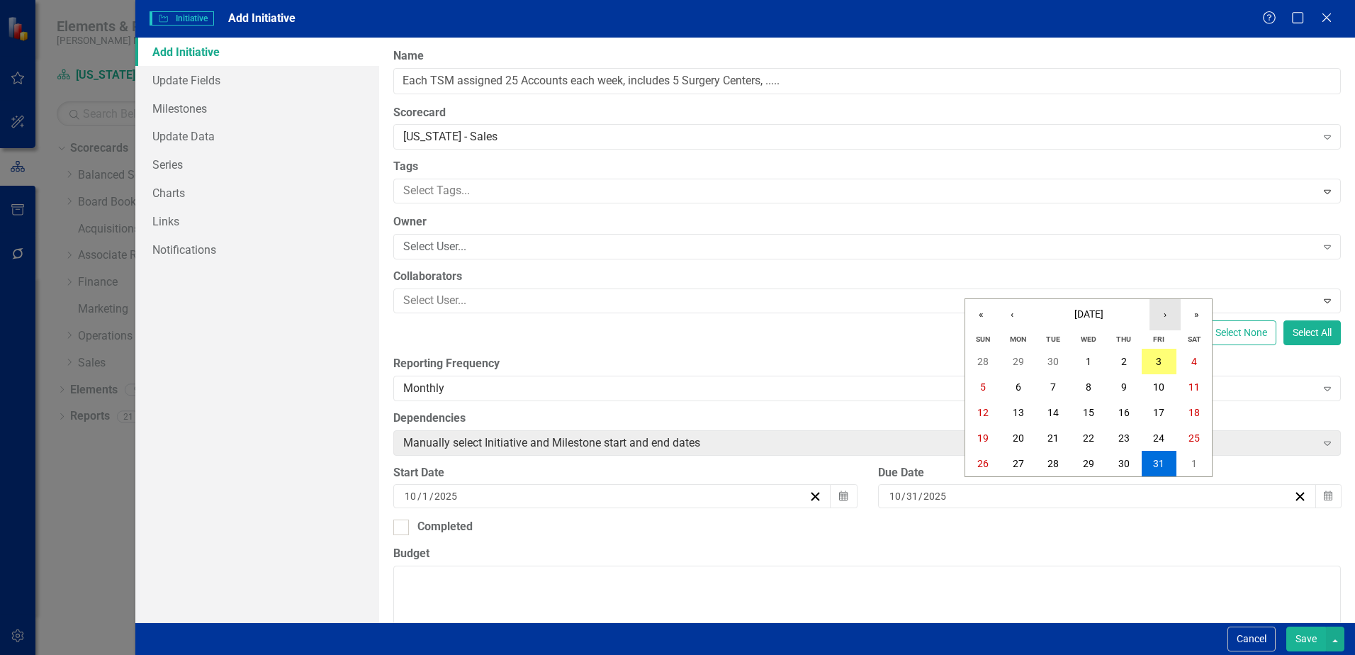
click at [1170, 312] on button "›" at bounding box center [1164, 314] width 31 height 31
click at [1160, 316] on button "›" at bounding box center [1164, 314] width 31 height 31
click at [1086, 459] on abbr "31" at bounding box center [1088, 463] width 11 height 11
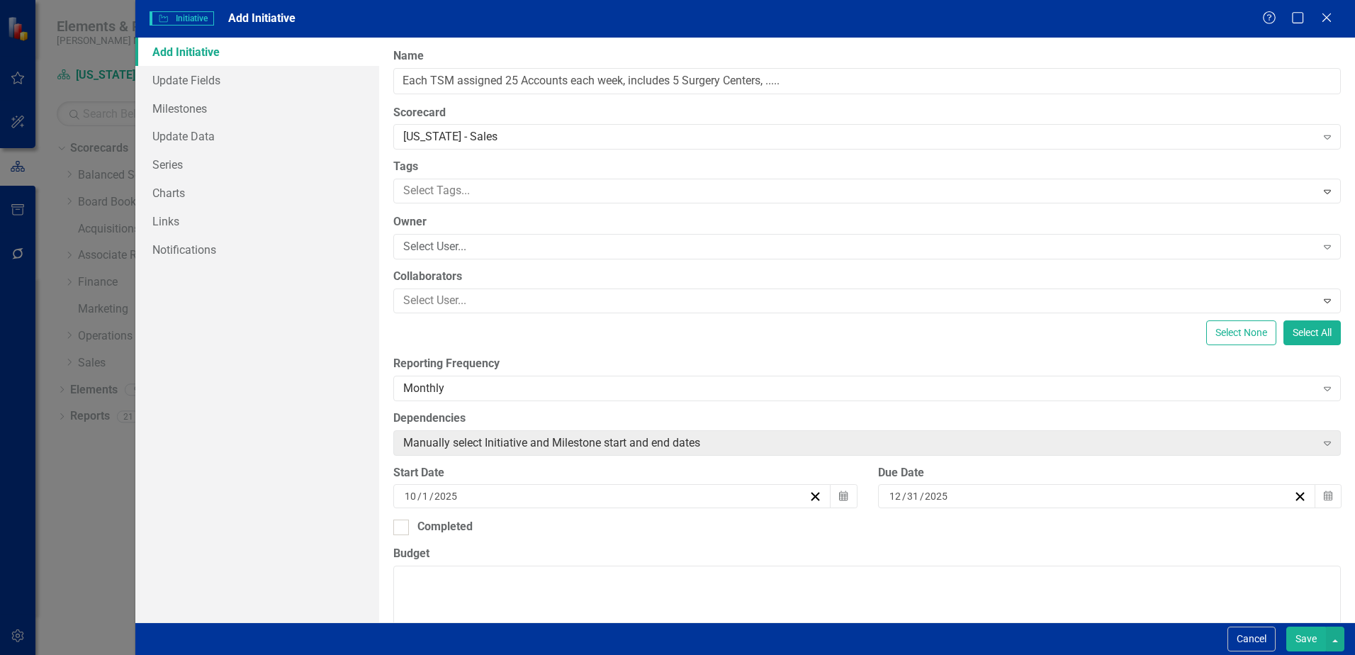
click at [1297, 636] on button "Save" at bounding box center [1306, 638] width 40 height 25
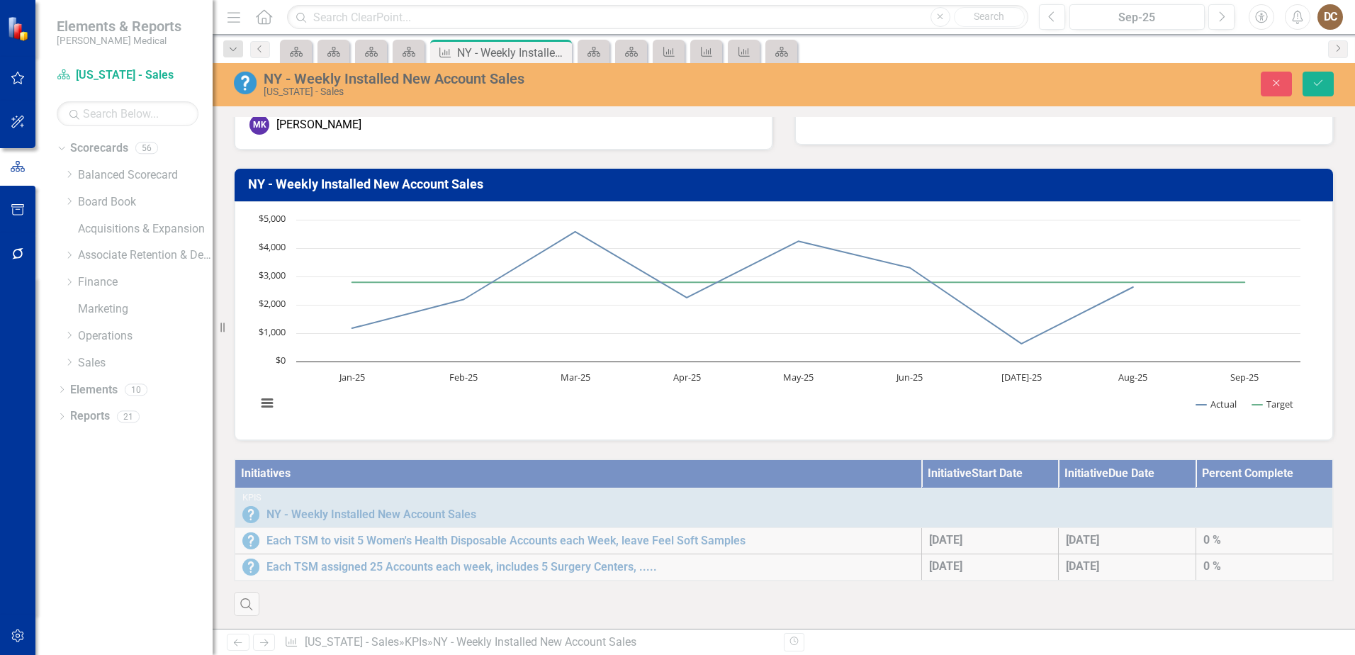
scroll to position [0, 0]
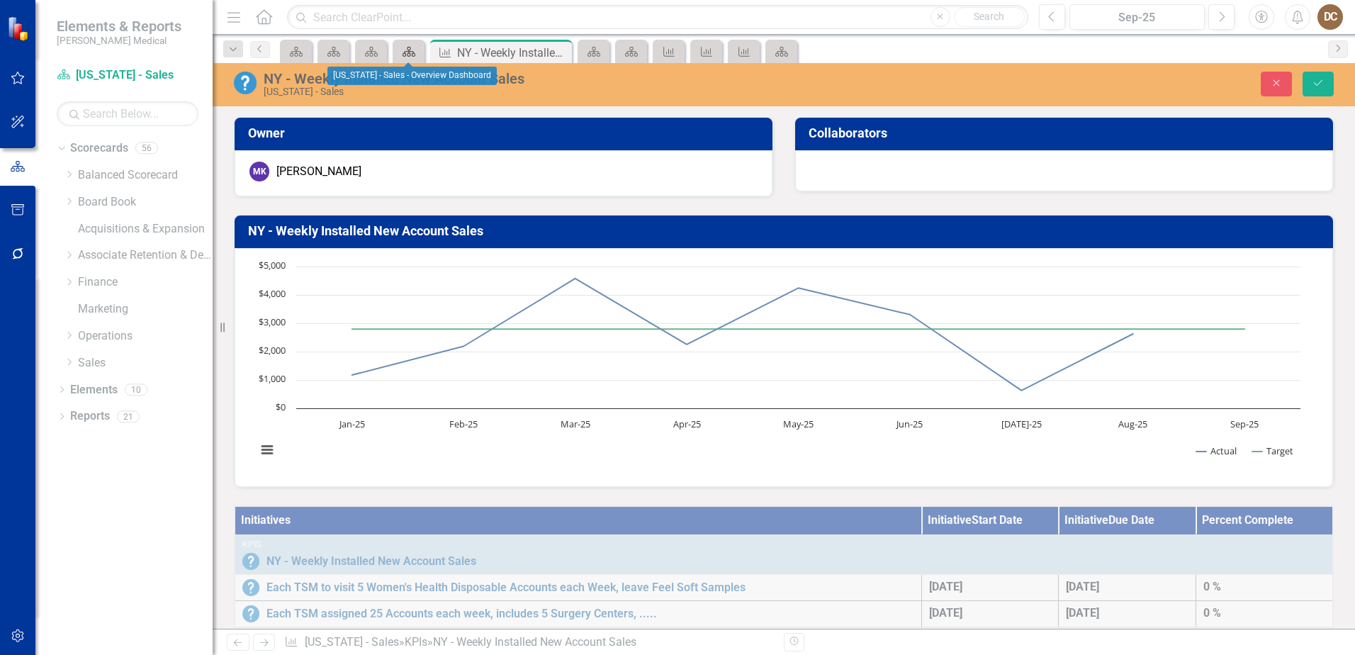
click at [412, 55] on icon "Scorecard" at bounding box center [409, 51] width 14 height 11
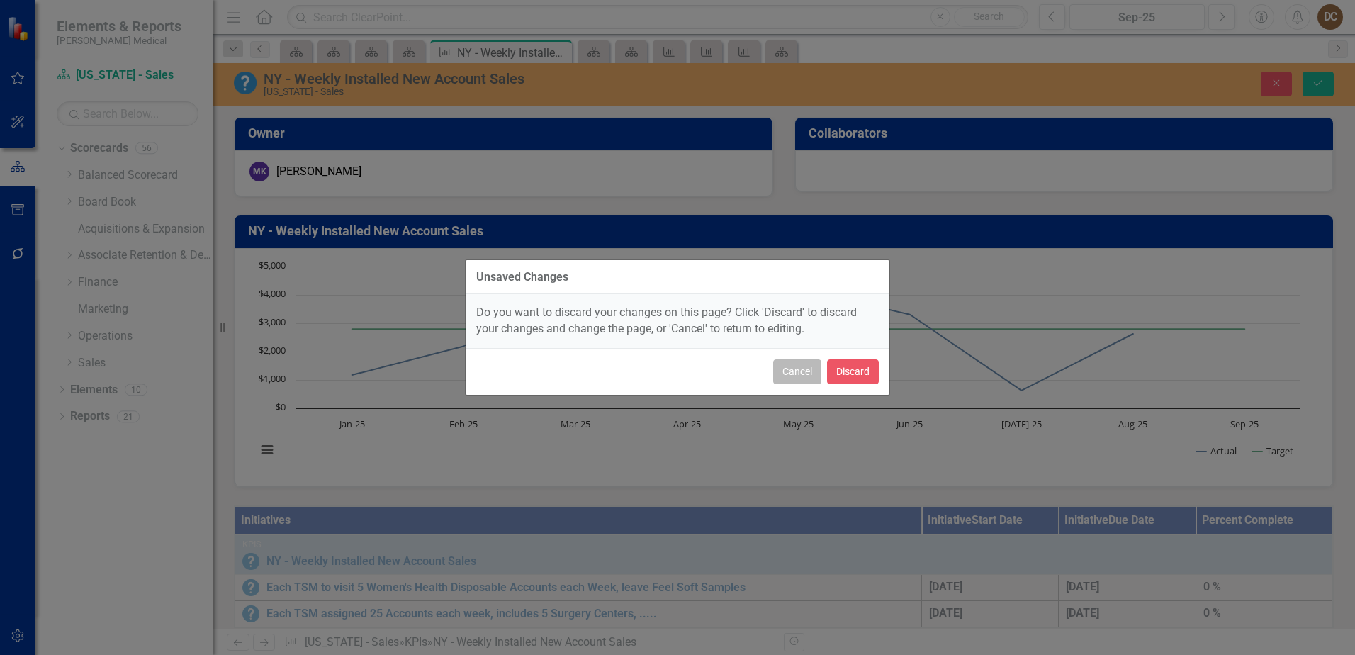
click at [798, 376] on button "Cancel" at bounding box center [797, 371] width 48 height 25
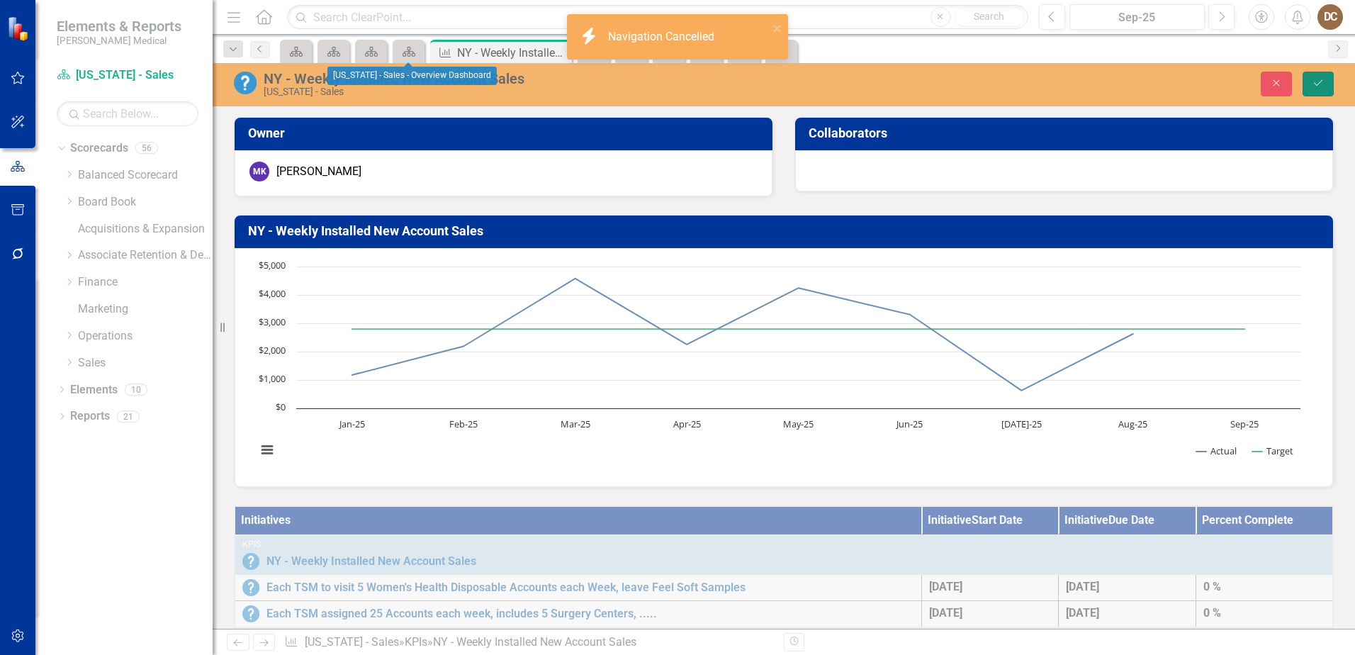
click at [1319, 79] on icon "Save" at bounding box center [1318, 83] width 13 height 10
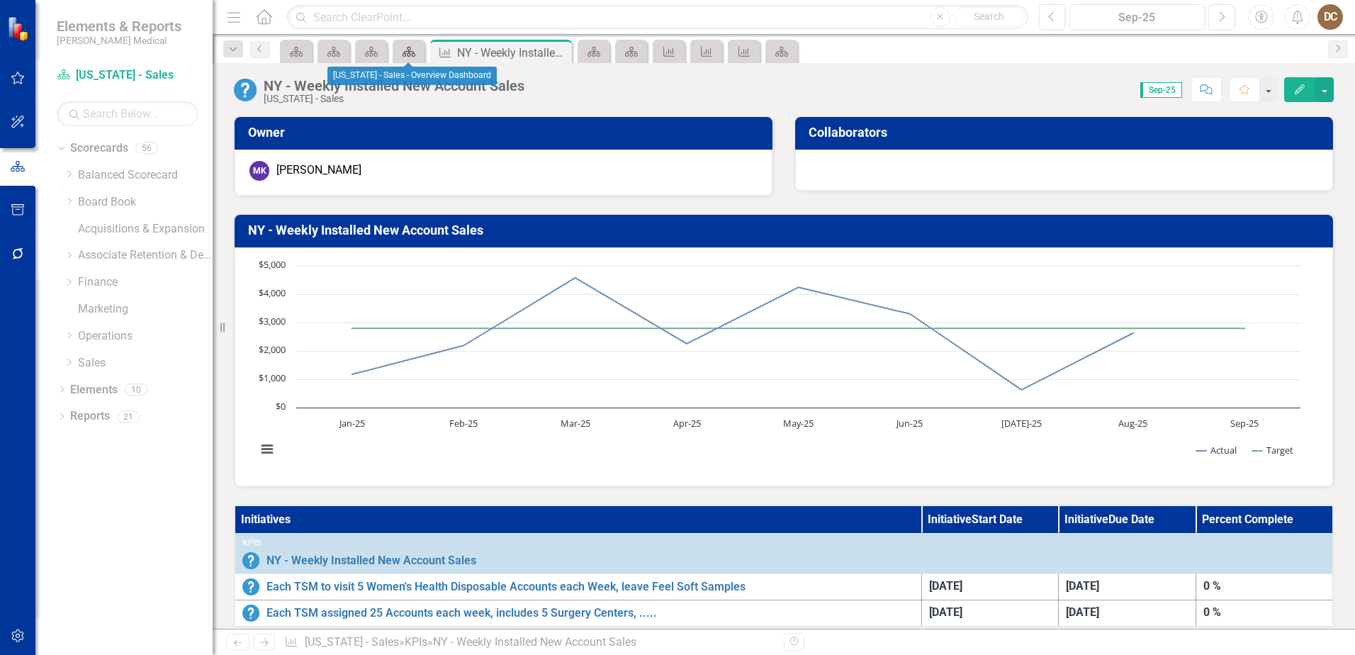
click at [411, 55] on icon "Scorecard" at bounding box center [409, 51] width 14 height 11
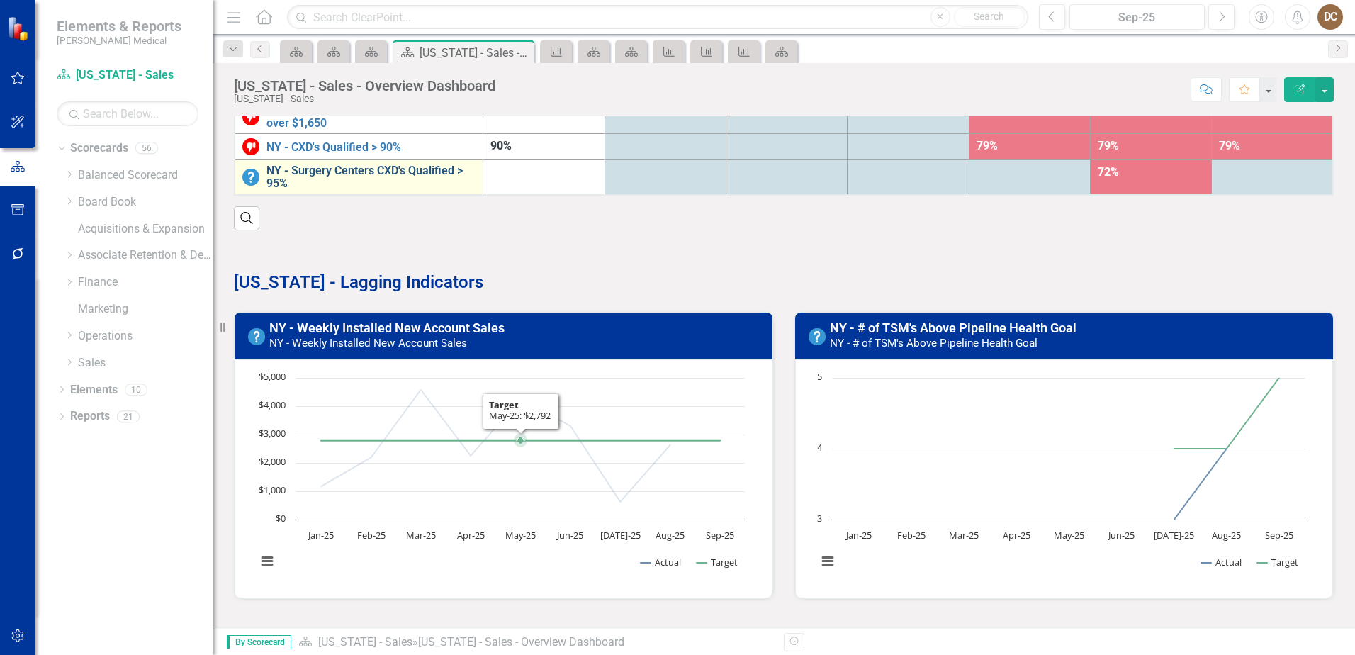
scroll to position [50, 0]
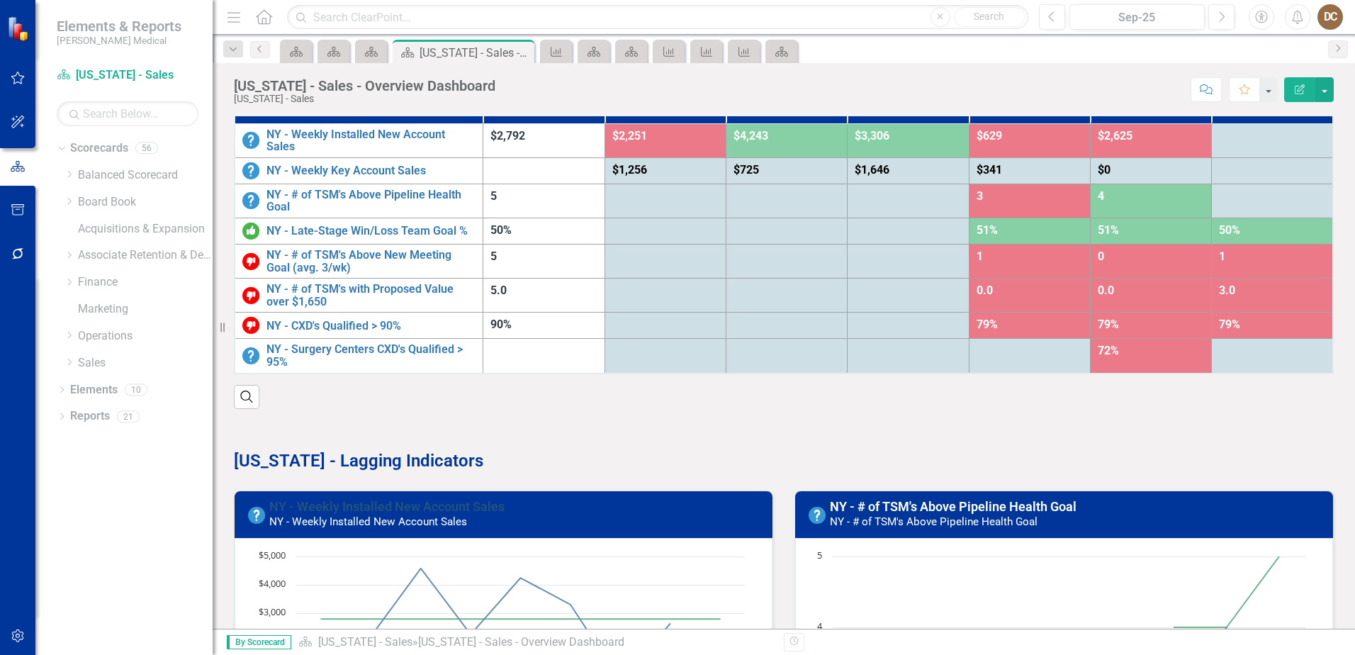
click at [375, 504] on link "NY - Weekly Installed New Account Sales" at bounding box center [386, 506] width 235 height 15
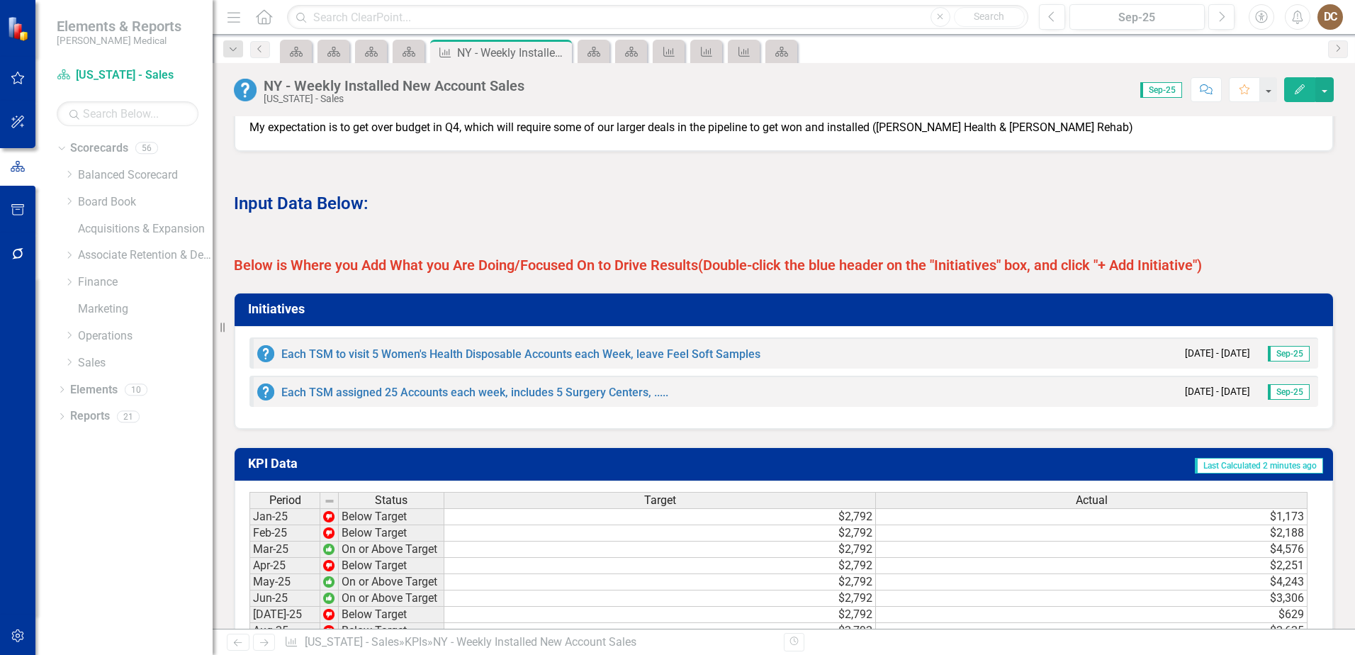
scroll to position [1063, 0]
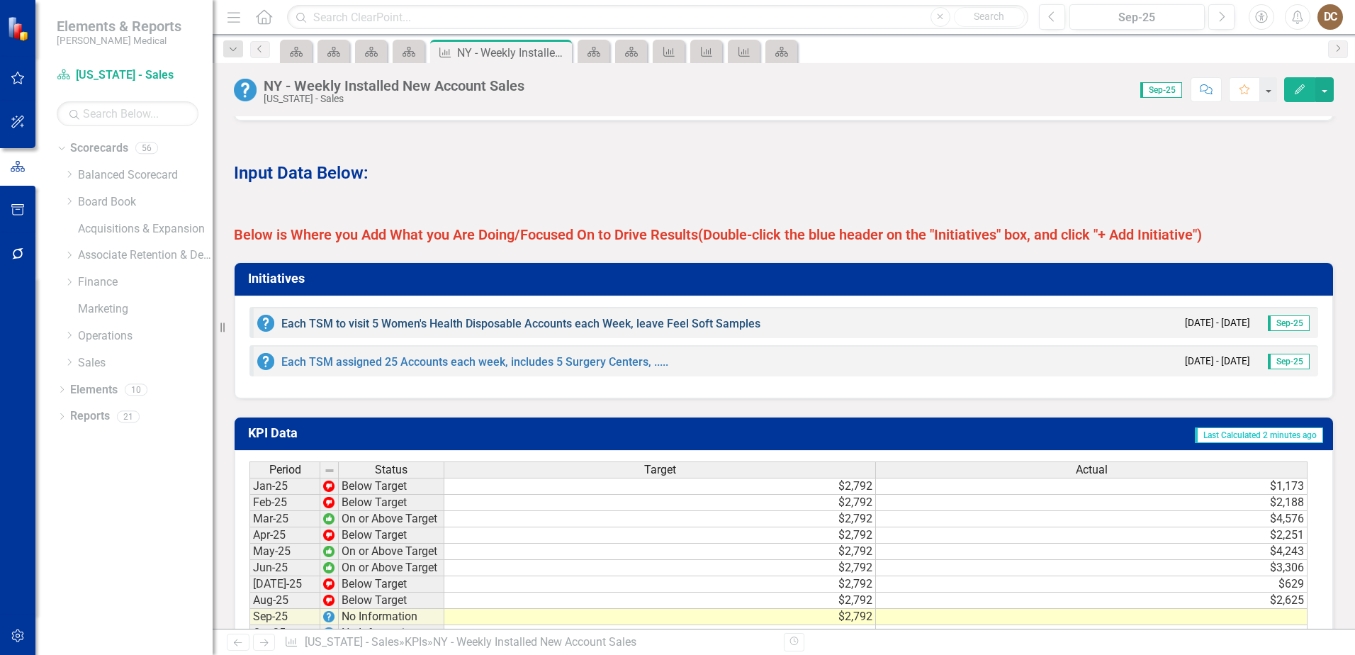
click at [514, 330] on link "Each TSM to visit 5 Women's Health Disposable Accounts each Week, leave Feel So…" at bounding box center [520, 323] width 479 height 13
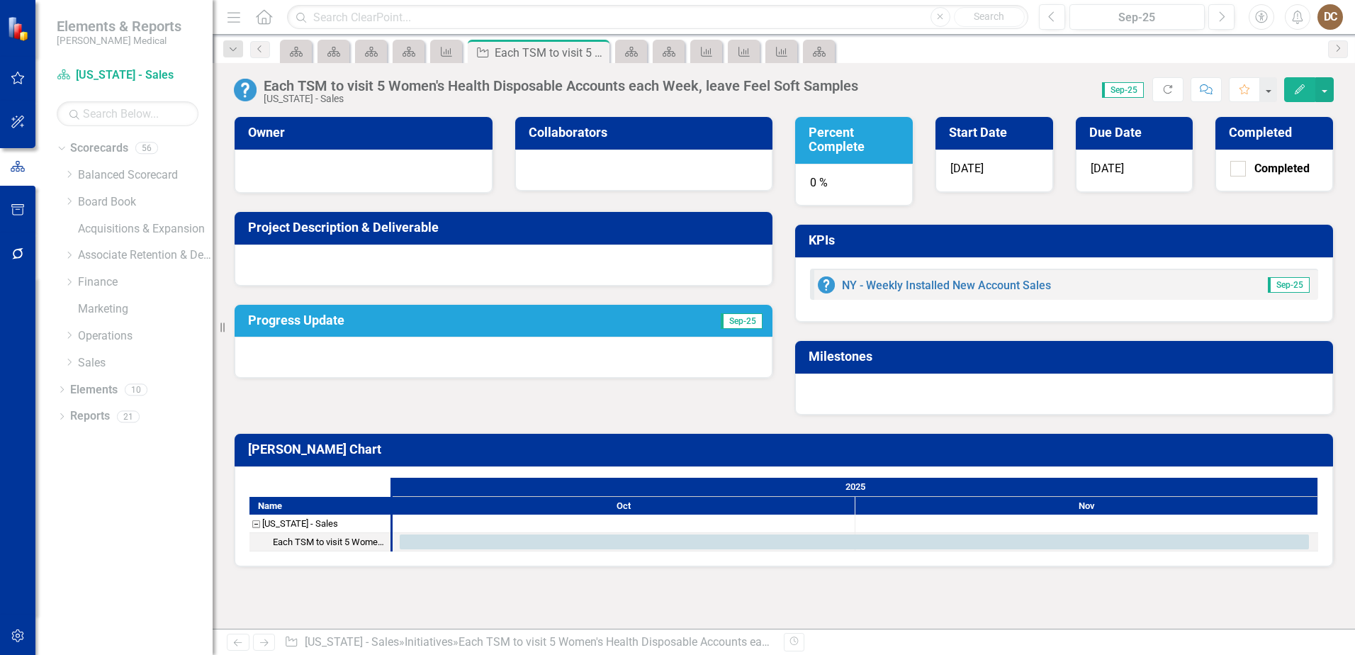
click at [845, 180] on div "0 %" at bounding box center [854, 185] width 118 height 43
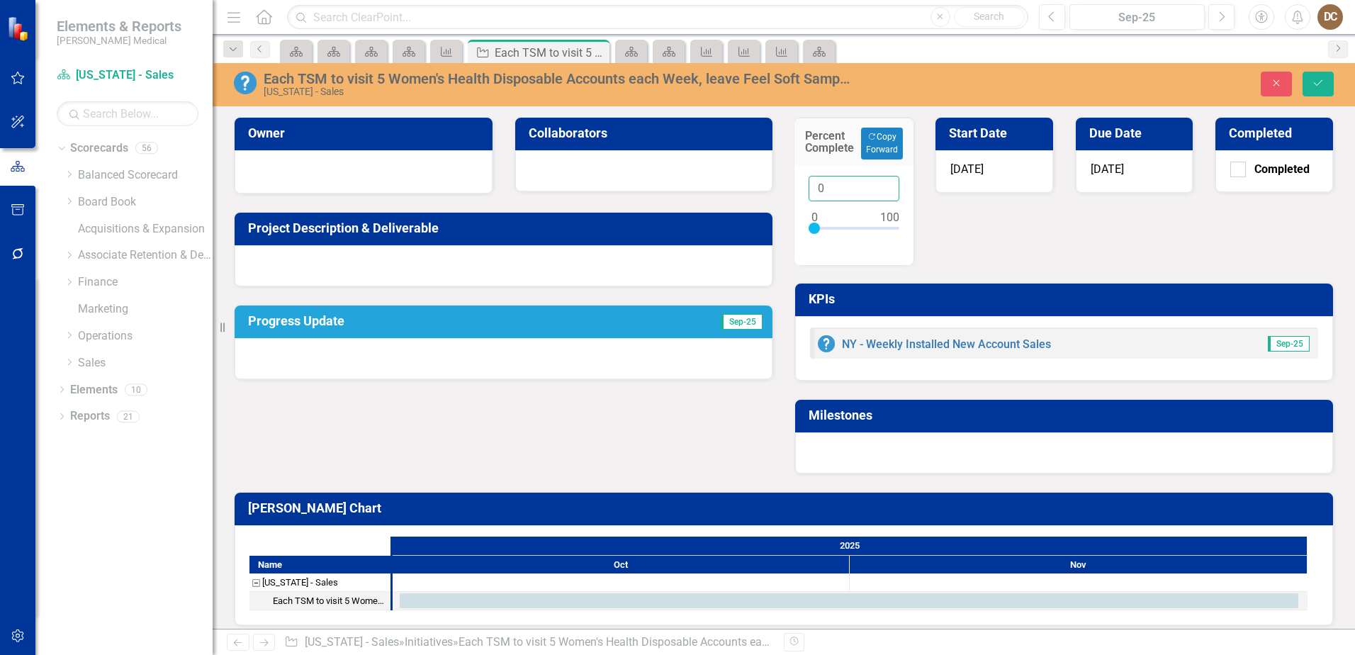
drag, startPoint x: 858, startPoint y: 184, endPoint x: 769, endPoint y: 179, distance: 89.5
click at [769, 179] on div "Owner Collaborators Project Description & Deliverable Progress Update Sep-25 Pe…" at bounding box center [783, 286] width 1121 height 375
type input "20"
click at [962, 227] on div "Percent Complete Copy Forward Copy Forward 20 Start Date 10/1/25 Due Date 11/30…" at bounding box center [1064, 286] width 561 height 375
click at [1308, 89] on button "Save" at bounding box center [1317, 84] width 31 height 25
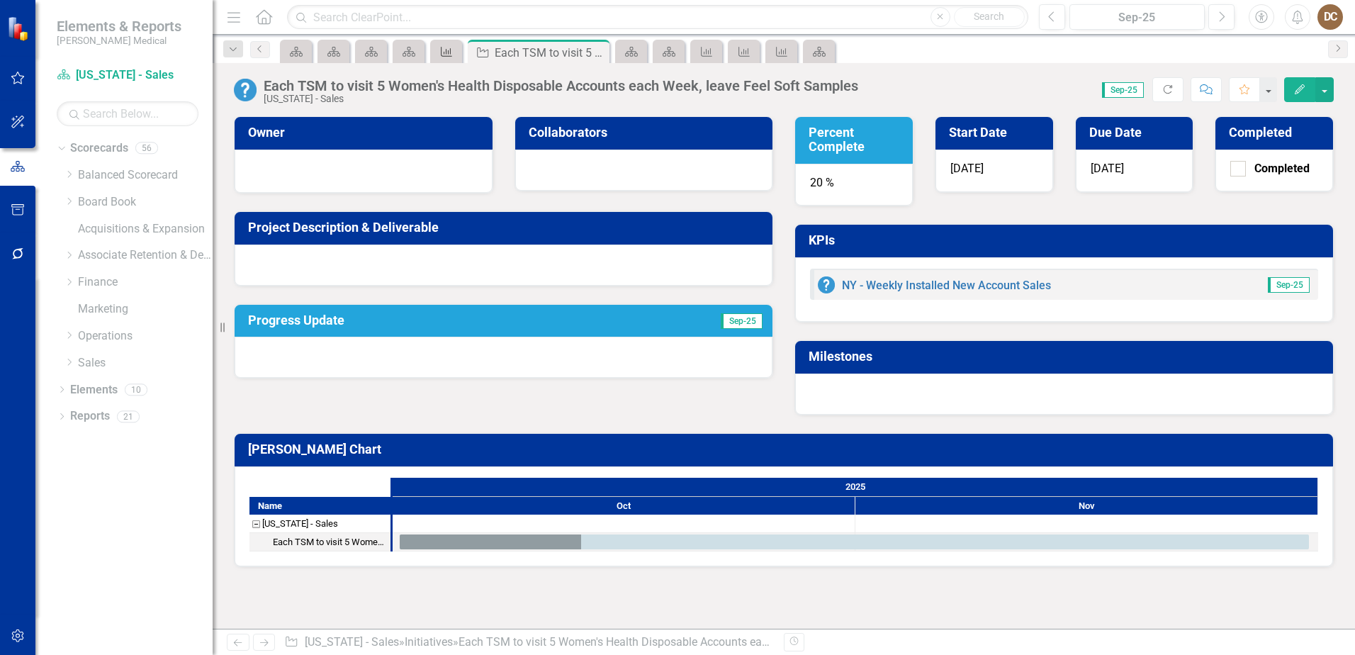
click at [448, 52] on icon "KPI" at bounding box center [446, 51] width 14 height 11
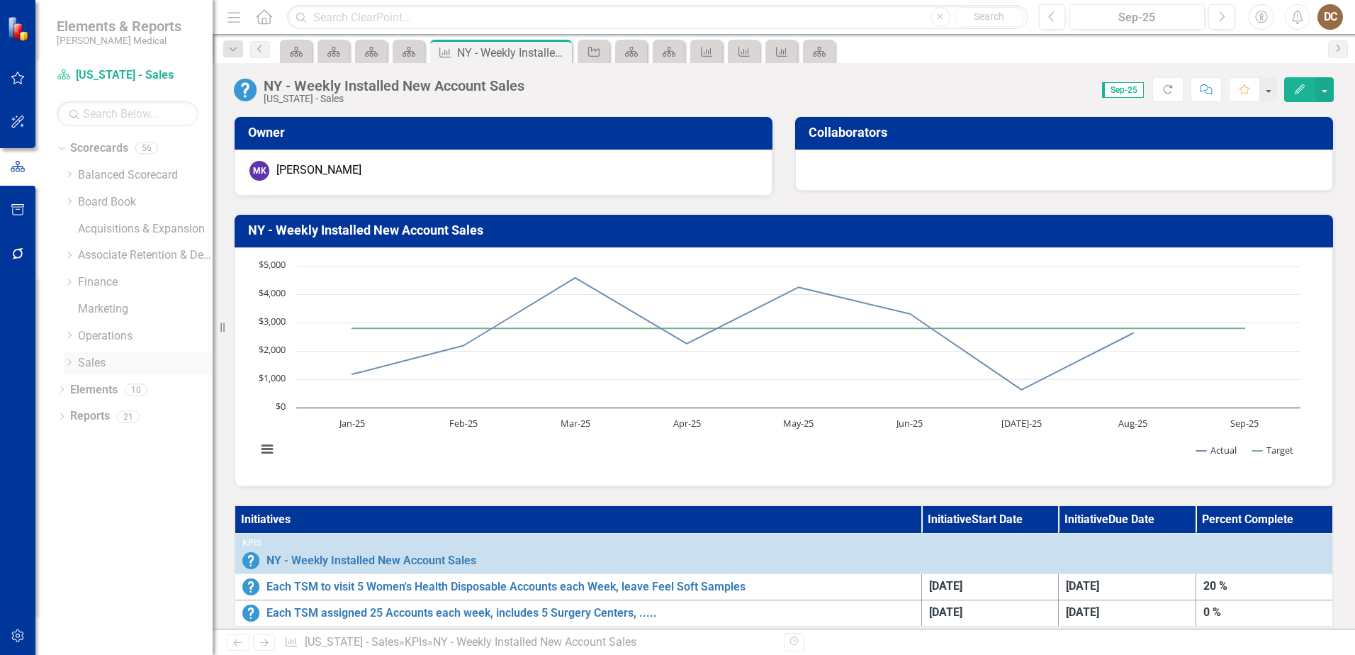
click at [72, 354] on div "Dropdown Sales" at bounding box center [138, 362] width 149 height 23
click at [70, 358] on icon "Dropdown" at bounding box center [69, 362] width 11 height 9
click at [128, 466] on link "New England - Sales" at bounding box center [152, 470] width 120 height 16
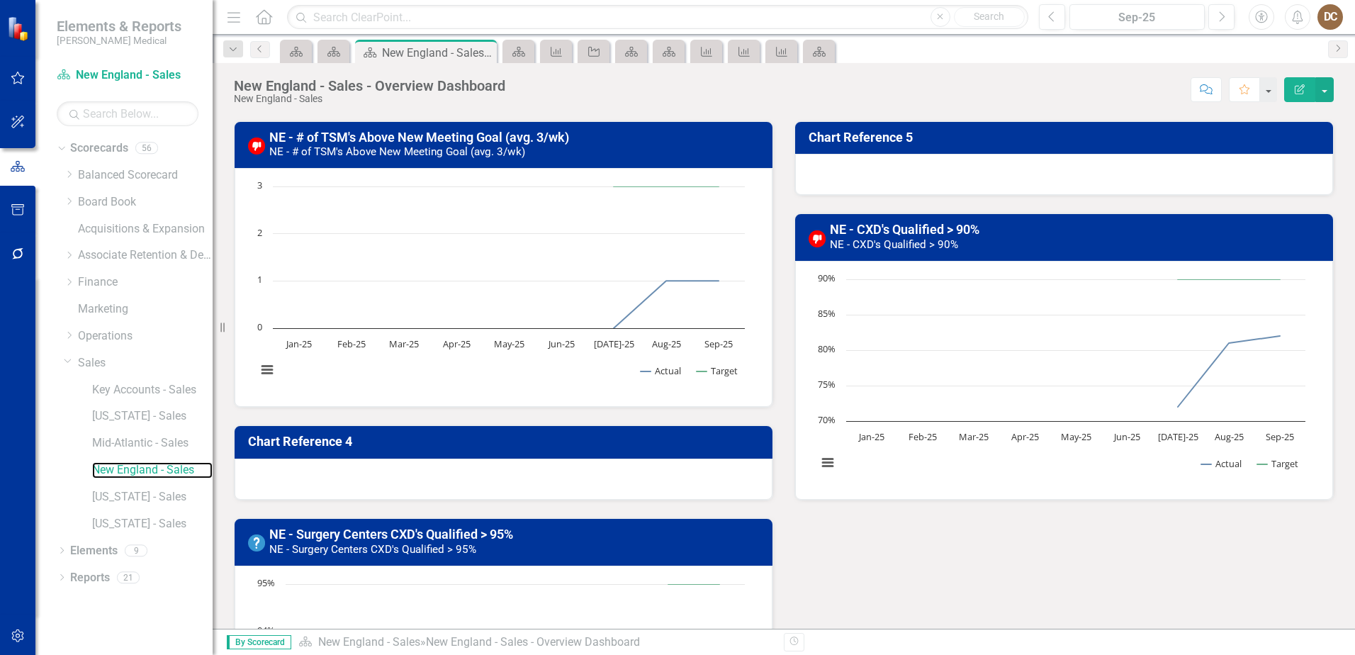
scroll to position [779, 0]
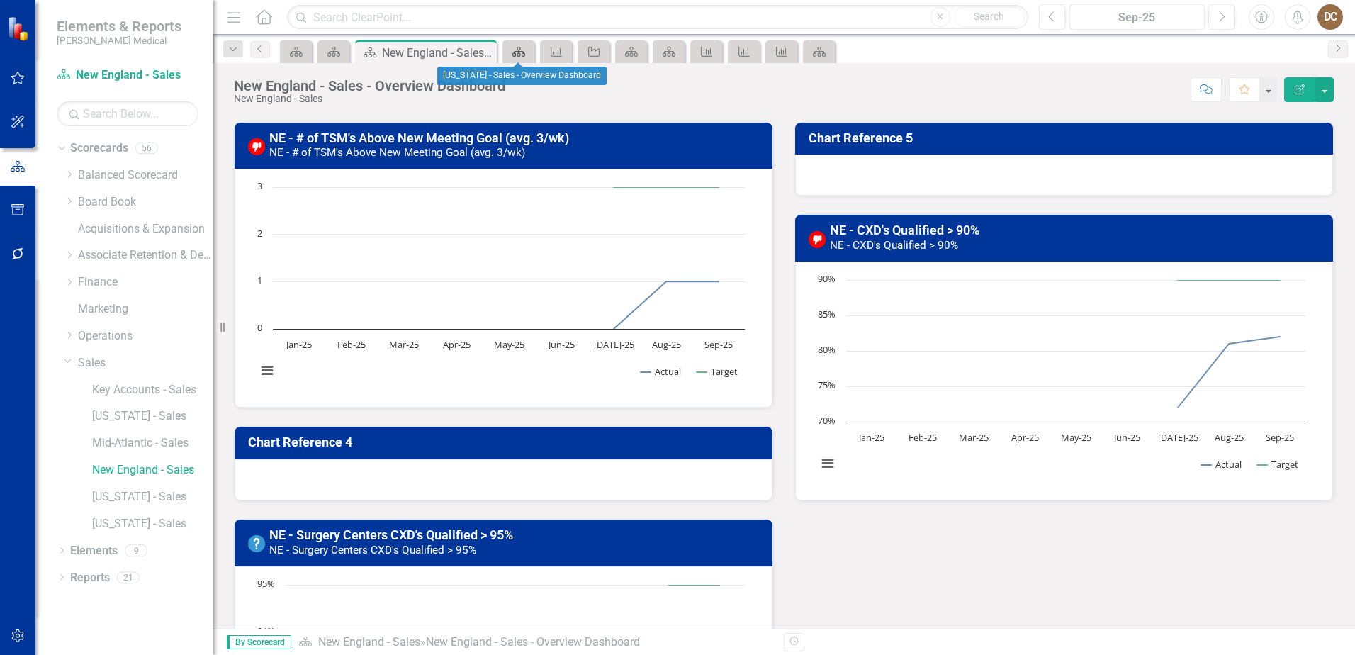
click at [522, 52] on icon "Scorecard" at bounding box center [519, 51] width 14 height 11
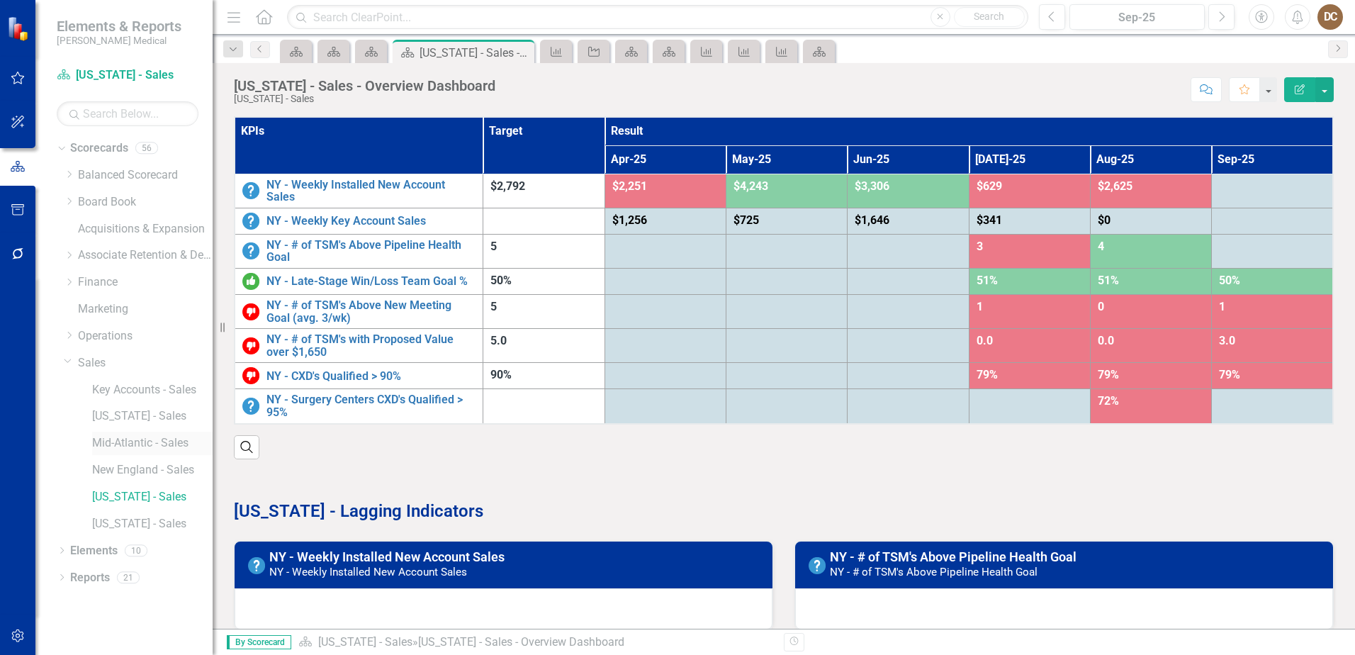
click at [118, 444] on link "Mid-Atlantic - Sales" at bounding box center [152, 443] width 120 height 16
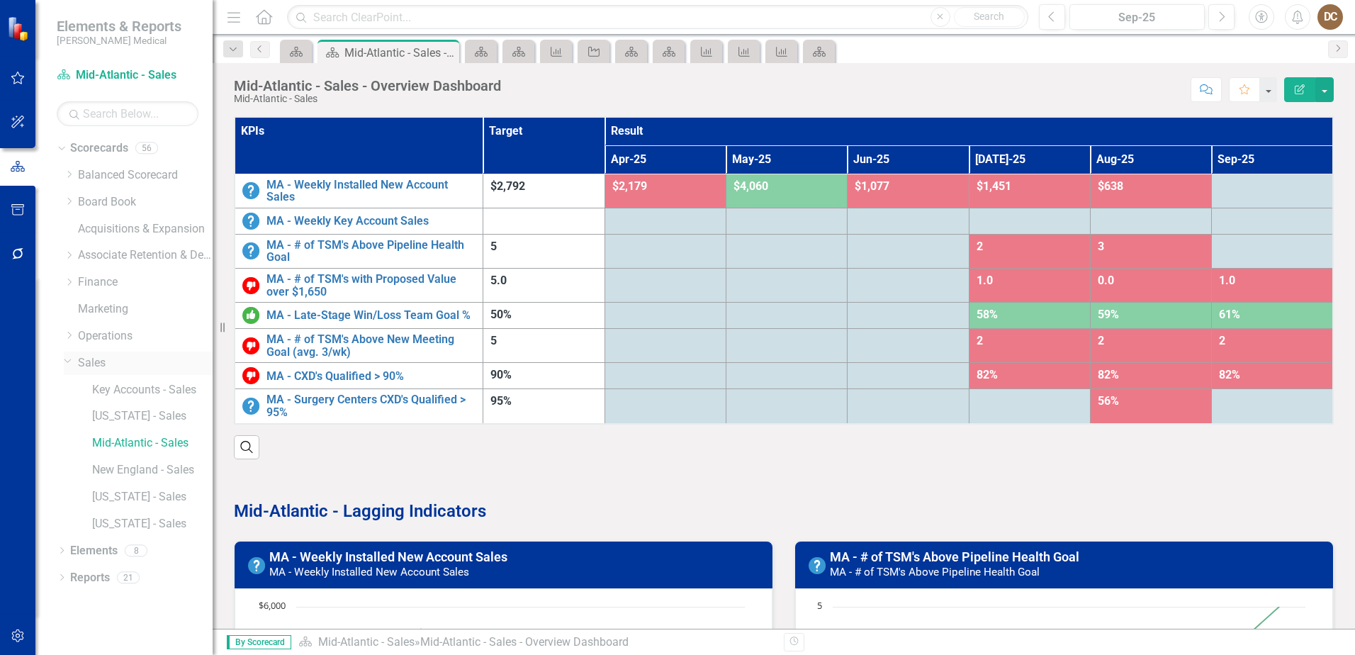
click at [96, 360] on link "Sales" at bounding box center [145, 363] width 135 height 16
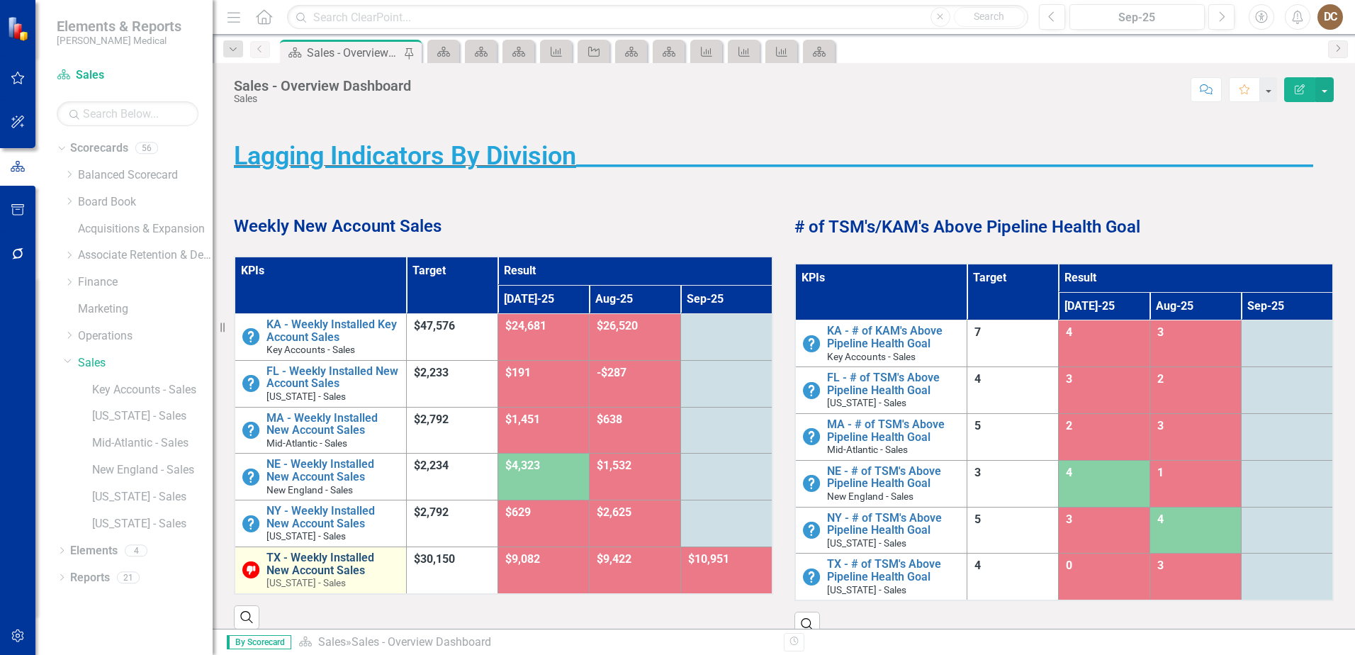
click at [322, 553] on link "TX - Weekly Installed New Account Sales" at bounding box center [332, 563] width 133 height 25
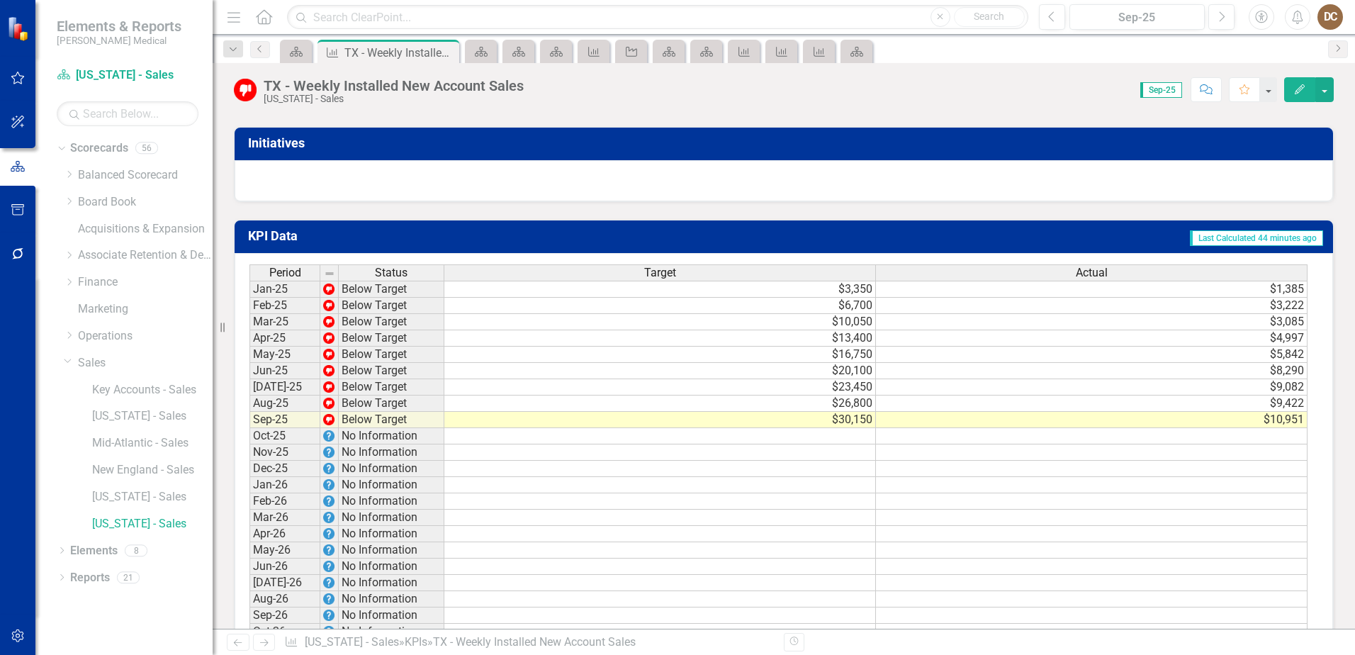
scroll to position [1237, 0]
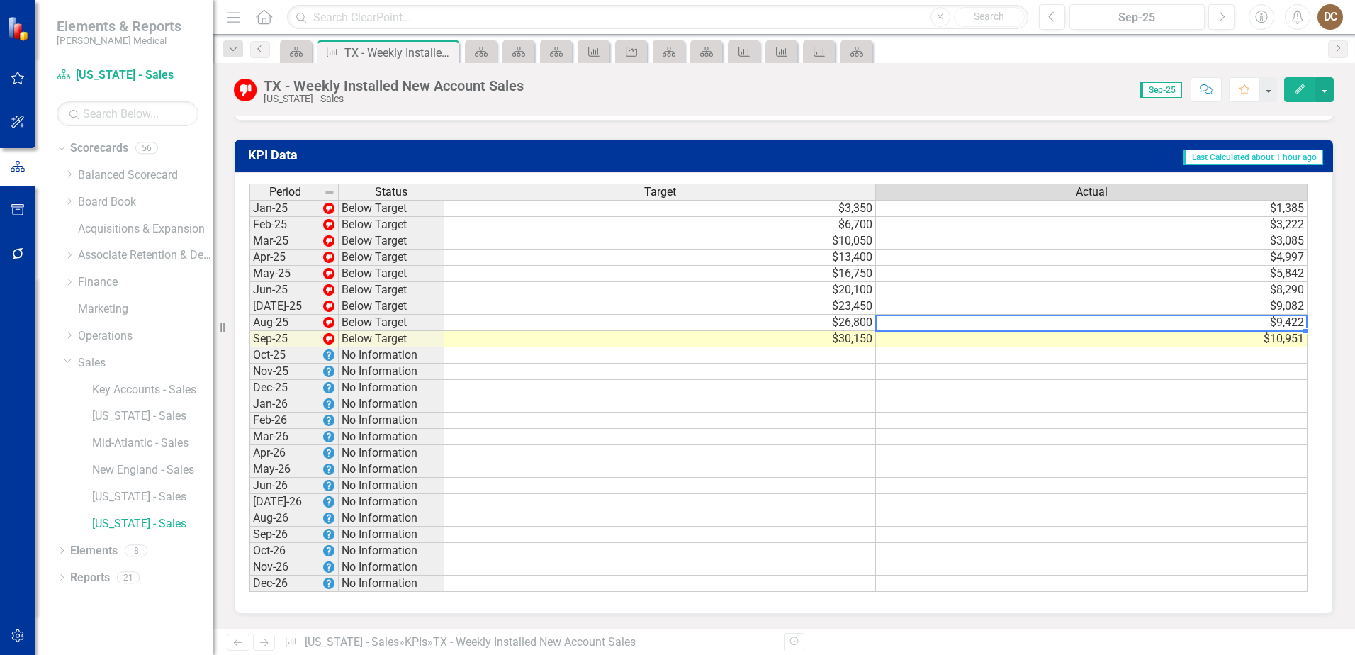
click at [1283, 322] on td "$9,422" at bounding box center [1092, 323] width 432 height 16
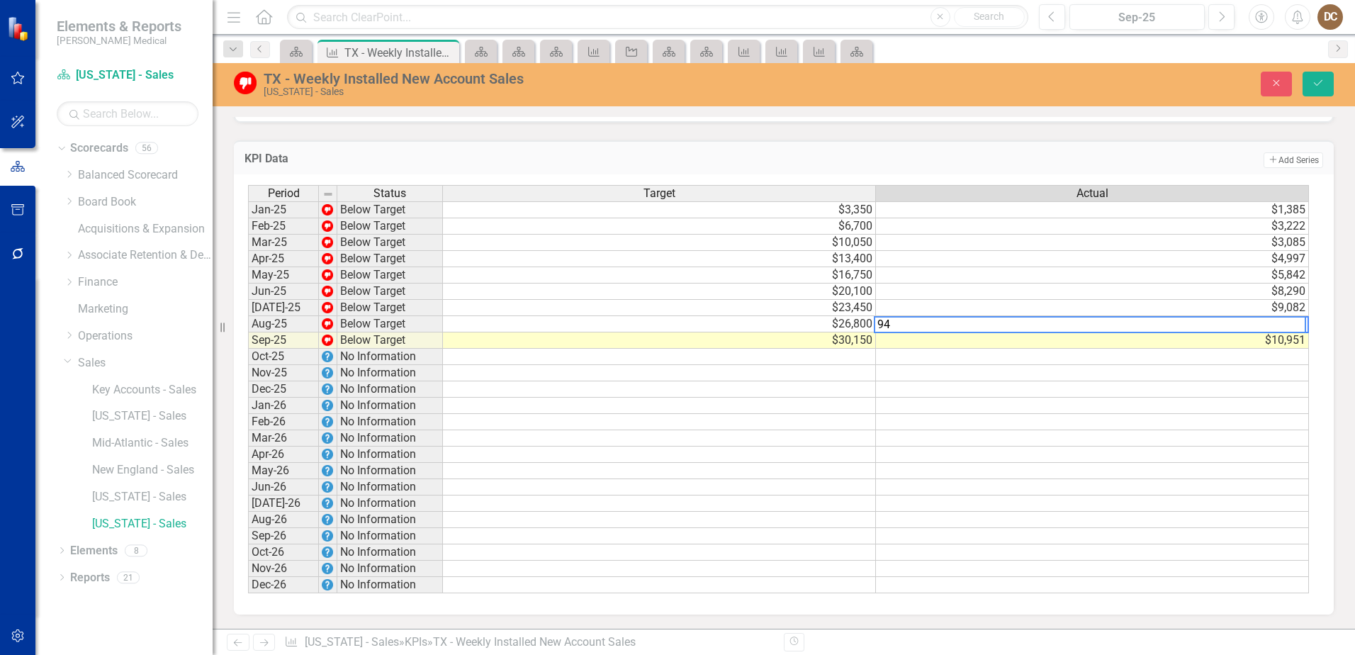
type textarea "9"
type textarea "340"
click at [1278, 389] on td at bounding box center [1092, 389] width 433 height 16
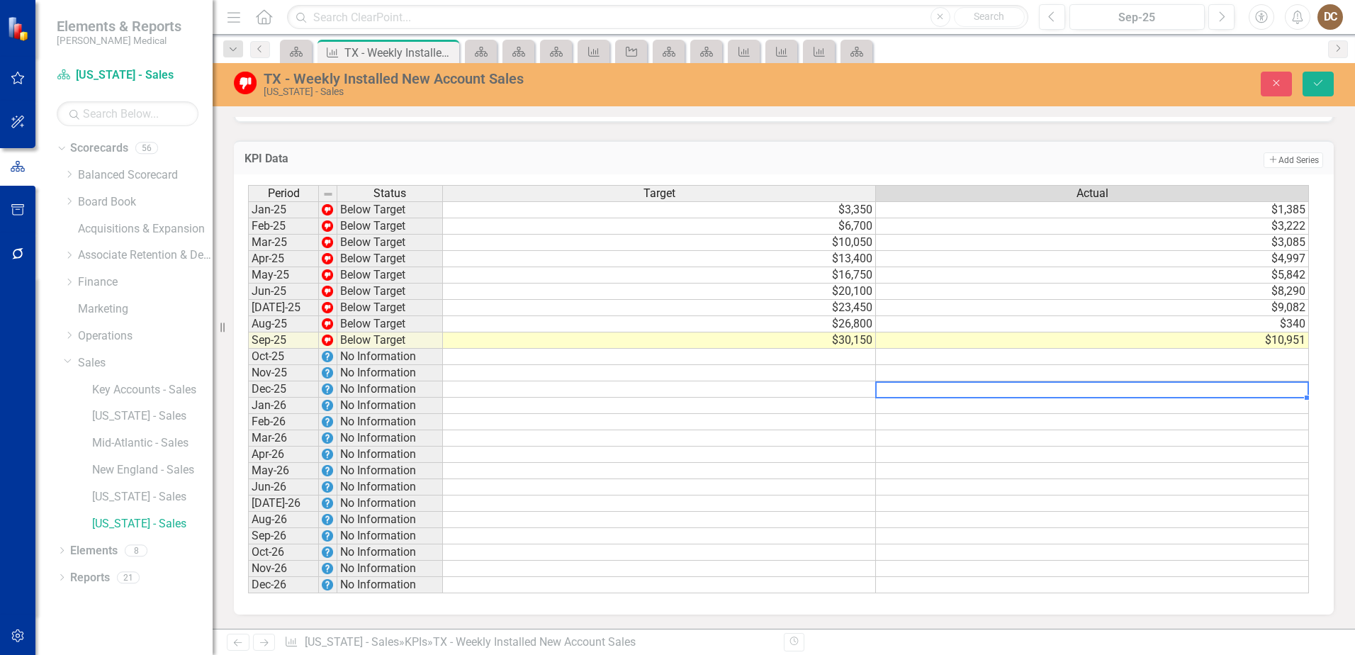
click at [1295, 342] on td "$10,951" at bounding box center [1092, 340] width 433 height 16
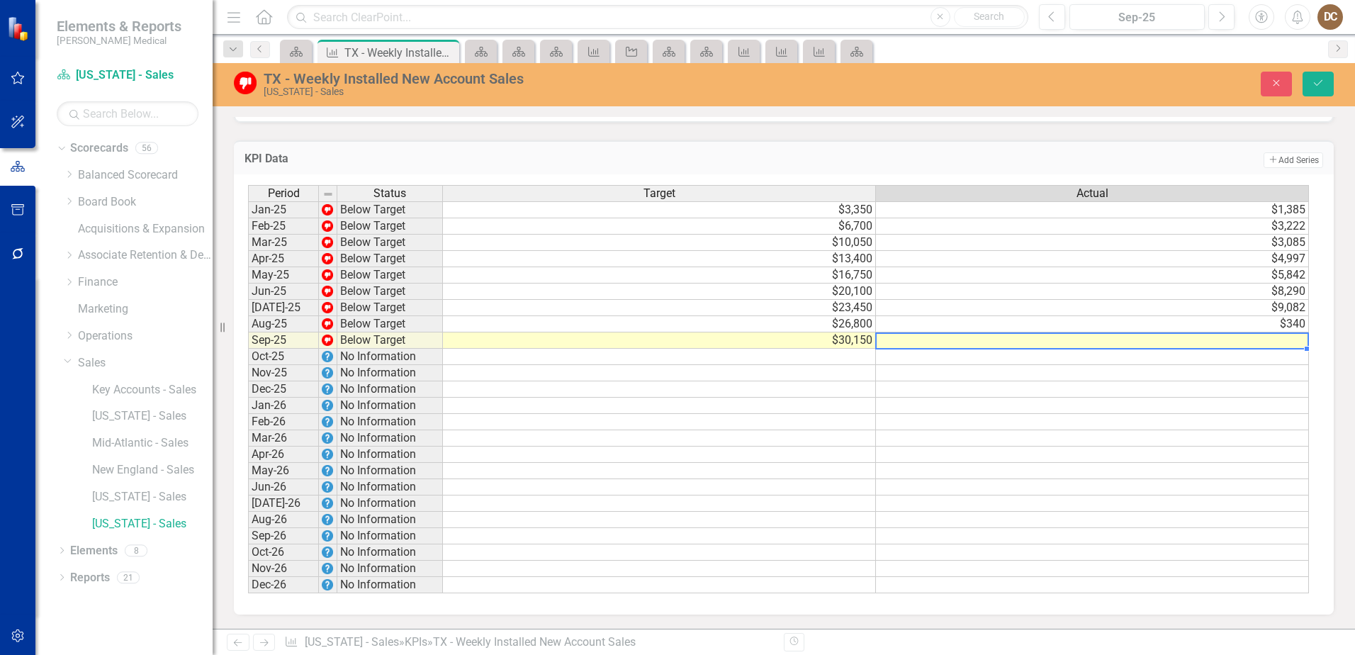
click at [1216, 357] on td at bounding box center [1092, 357] width 433 height 16
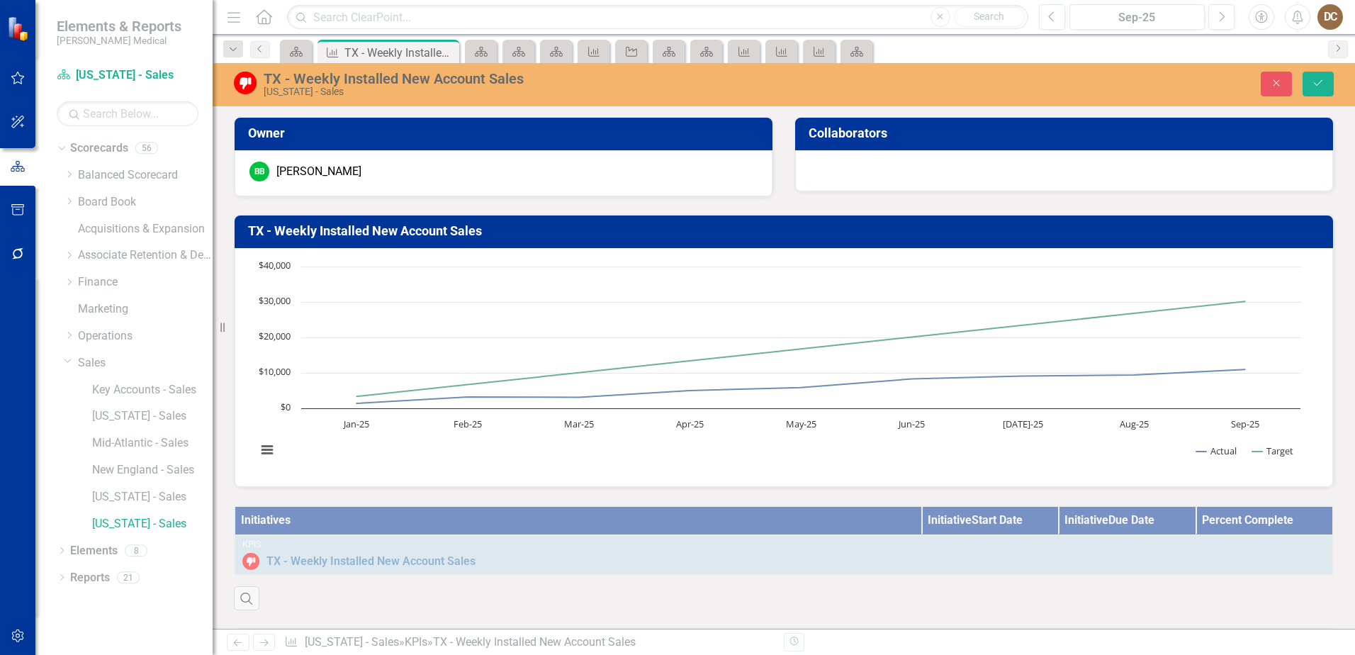
scroll to position [1237, 0]
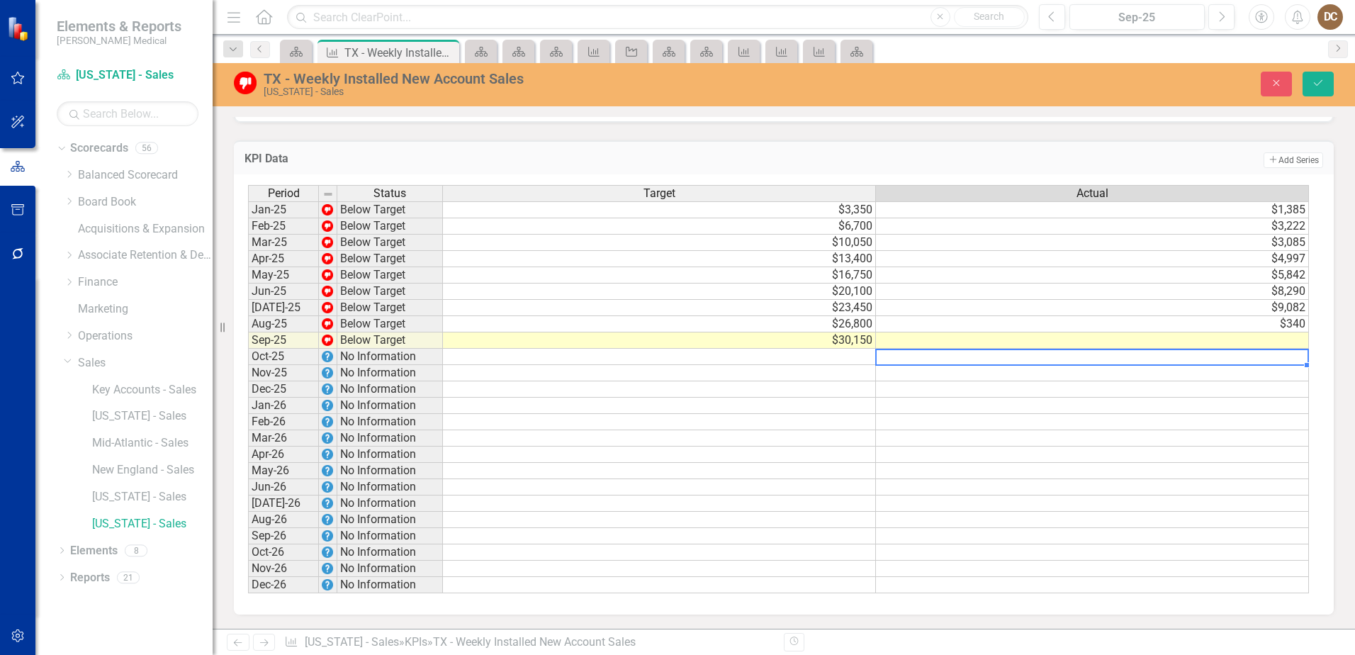
click at [862, 230] on td "$6,700" at bounding box center [659, 226] width 433 height 16
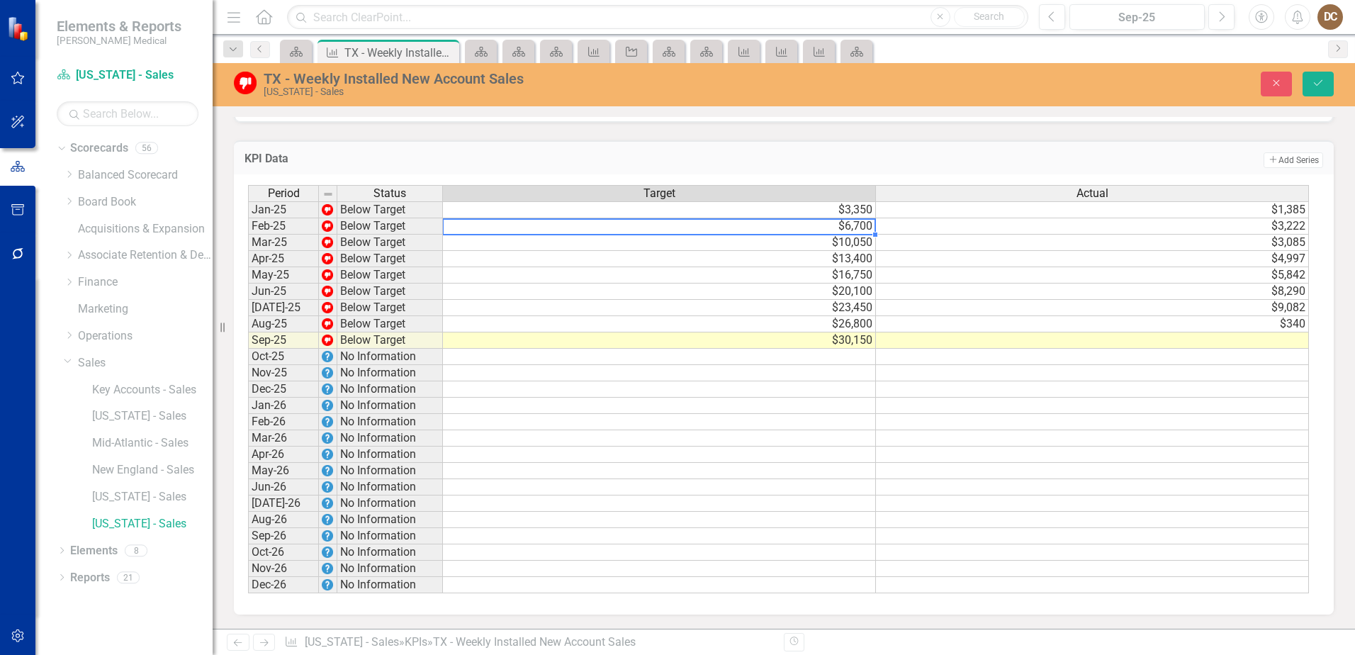
click at [862, 230] on td "$6,700" at bounding box center [659, 226] width 433 height 16
type textarea "6"
click at [842, 246] on td "$10,050" at bounding box center [659, 243] width 433 height 16
click at [843, 244] on td "$10,050" at bounding box center [659, 243] width 433 height 16
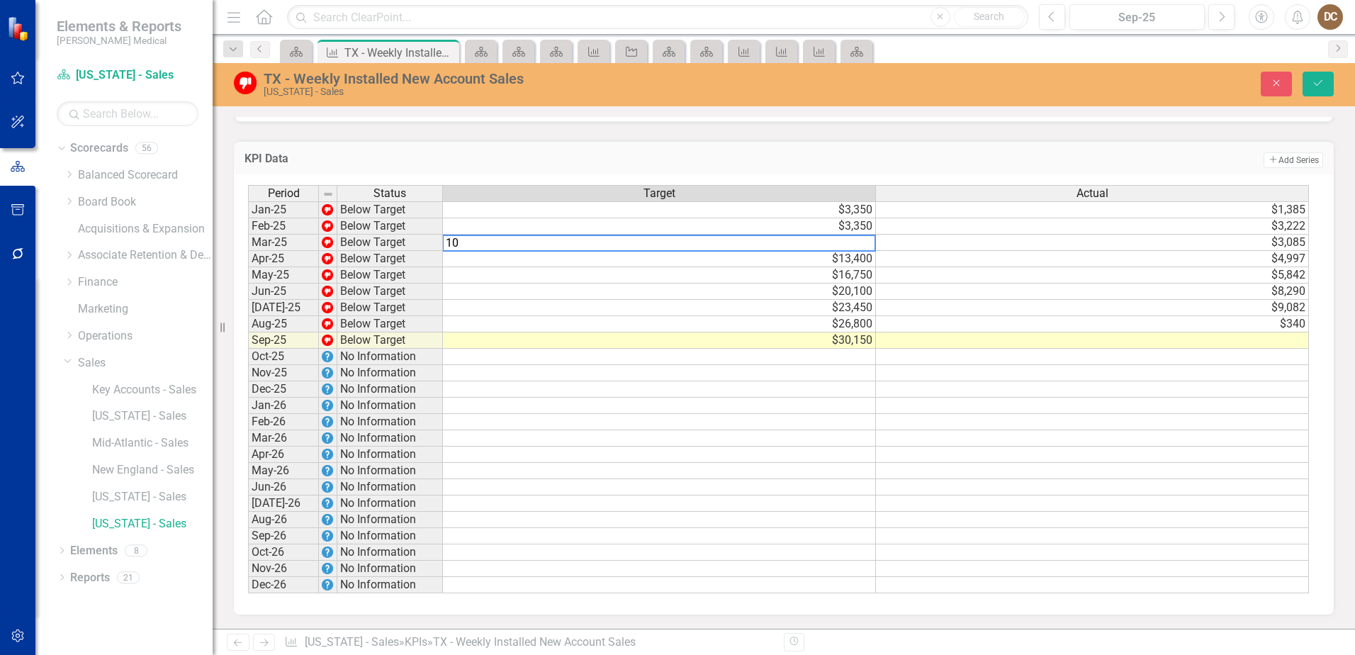
type textarea "1"
type textarea "3350"
click at [1086, 77] on div "Close Save" at bounding box center [1116, 84] width 455 height 25
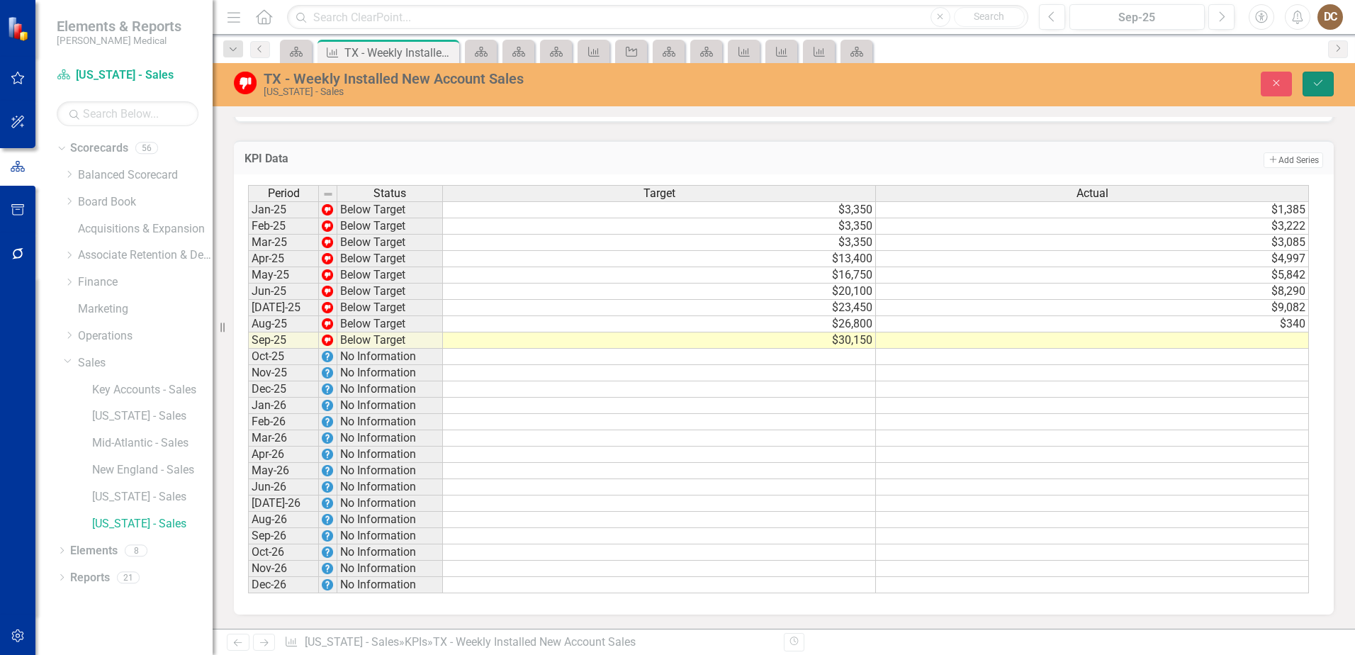
click at [1317, 84] on icon "Save" at bounding box center [1318, 83] width 13 height 10
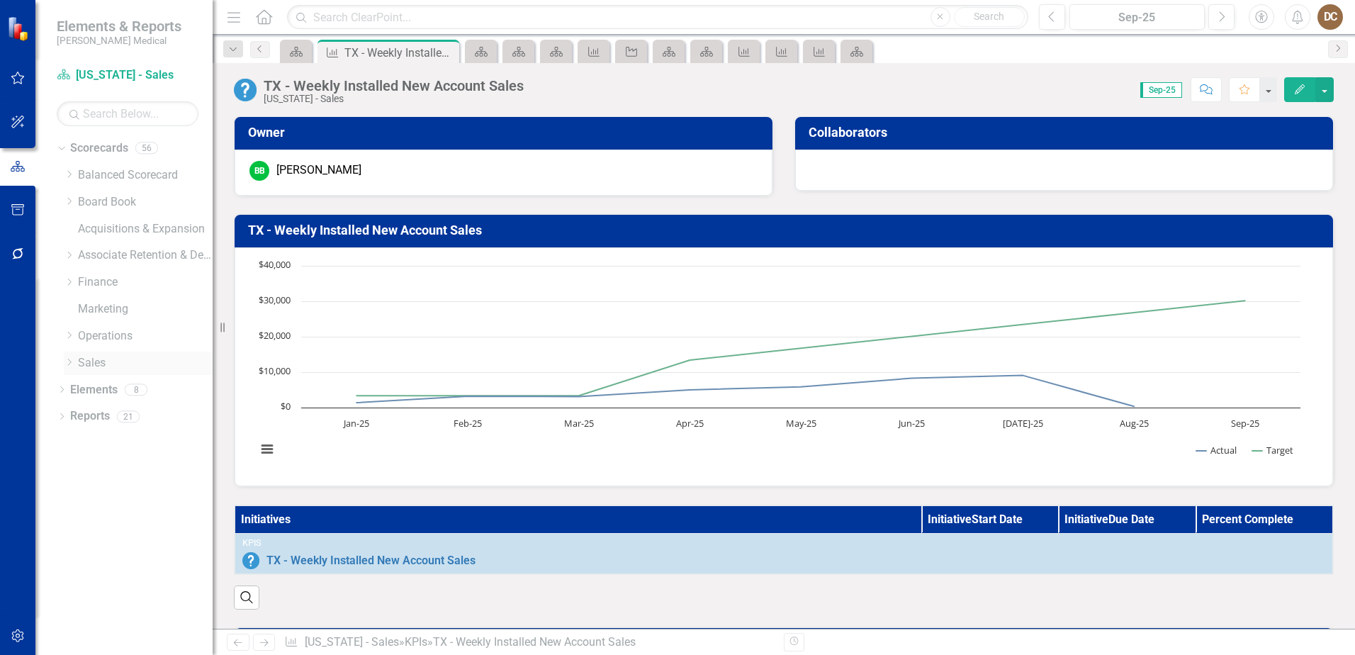
click at [73, 361] on icon "Dropdown" at bounding box center [69, 362] width 11 height 9
click at [98, 363] on link "Sales" at bounding box center [145, 363] width 135 height 16
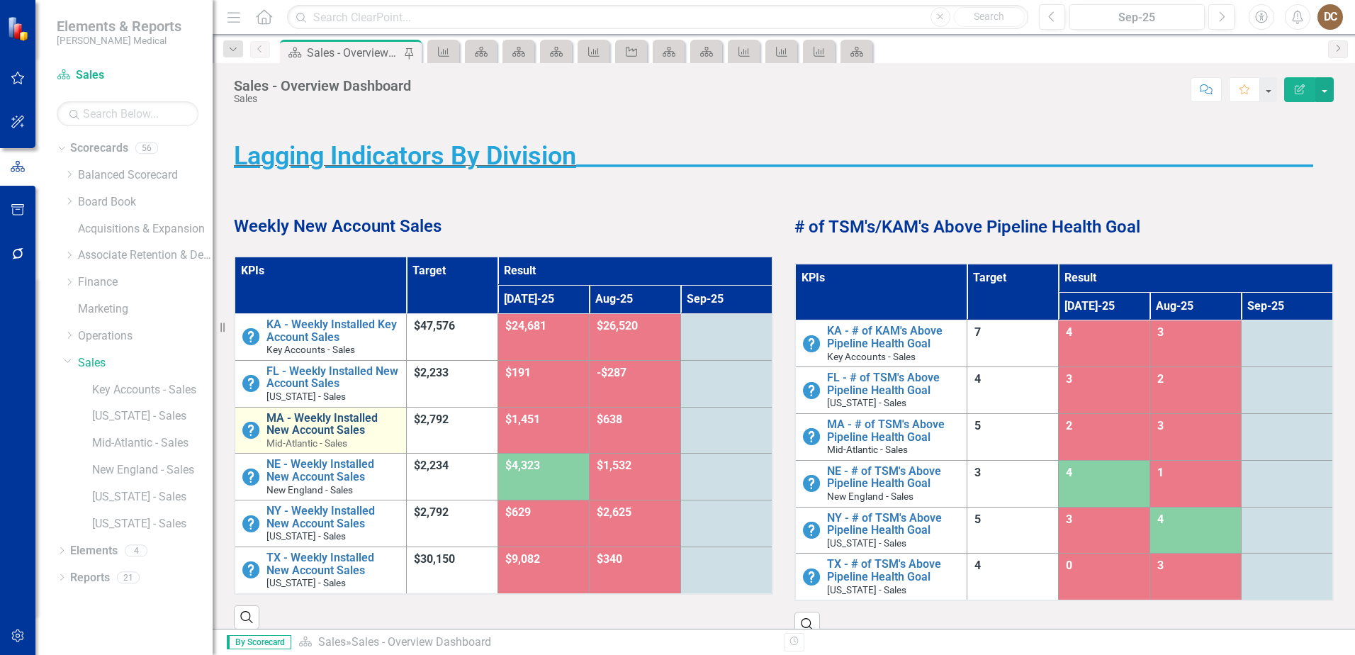
click at [343, 422] on link "MA - Weekly Installed New Account Sales" at bounding box center [332, 424] width 133 height 25
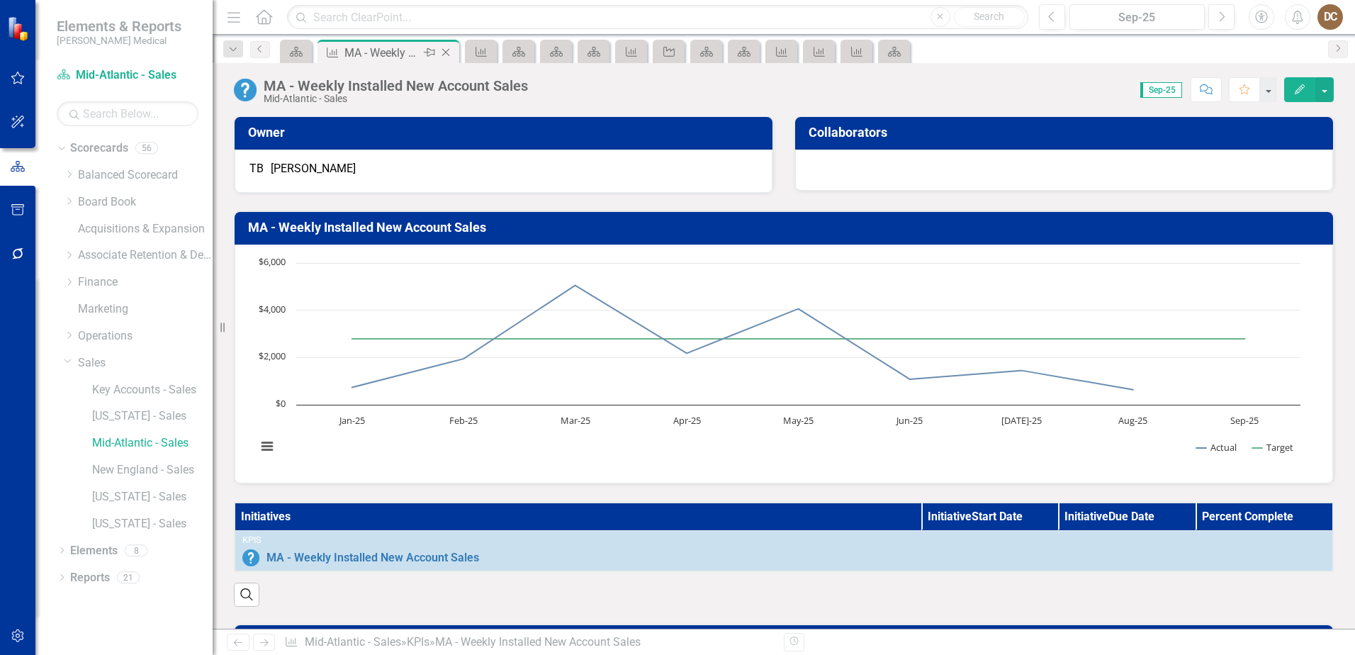
click at [444, 51] on icon "Close" at bounding box center [446, 52] width 14 height 11
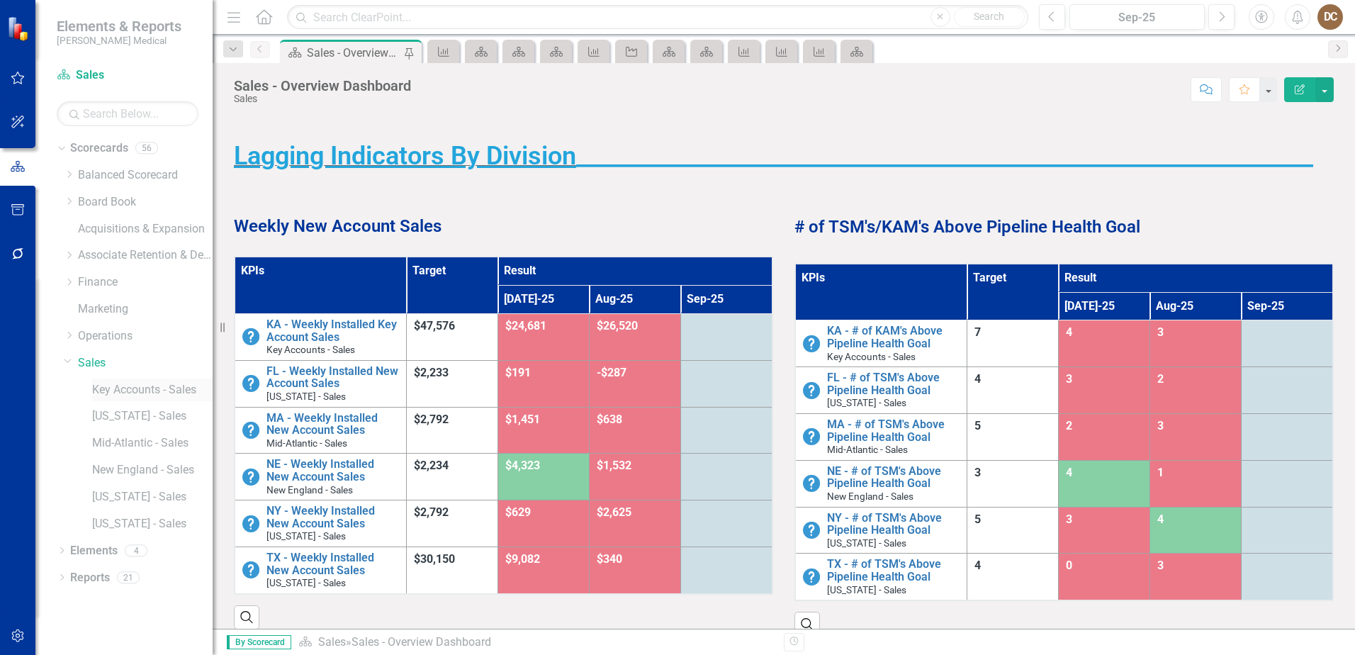
click at [145, 391] on link "Key Accounts - Sales" at bounding box center [152, 390] width 120 height 16
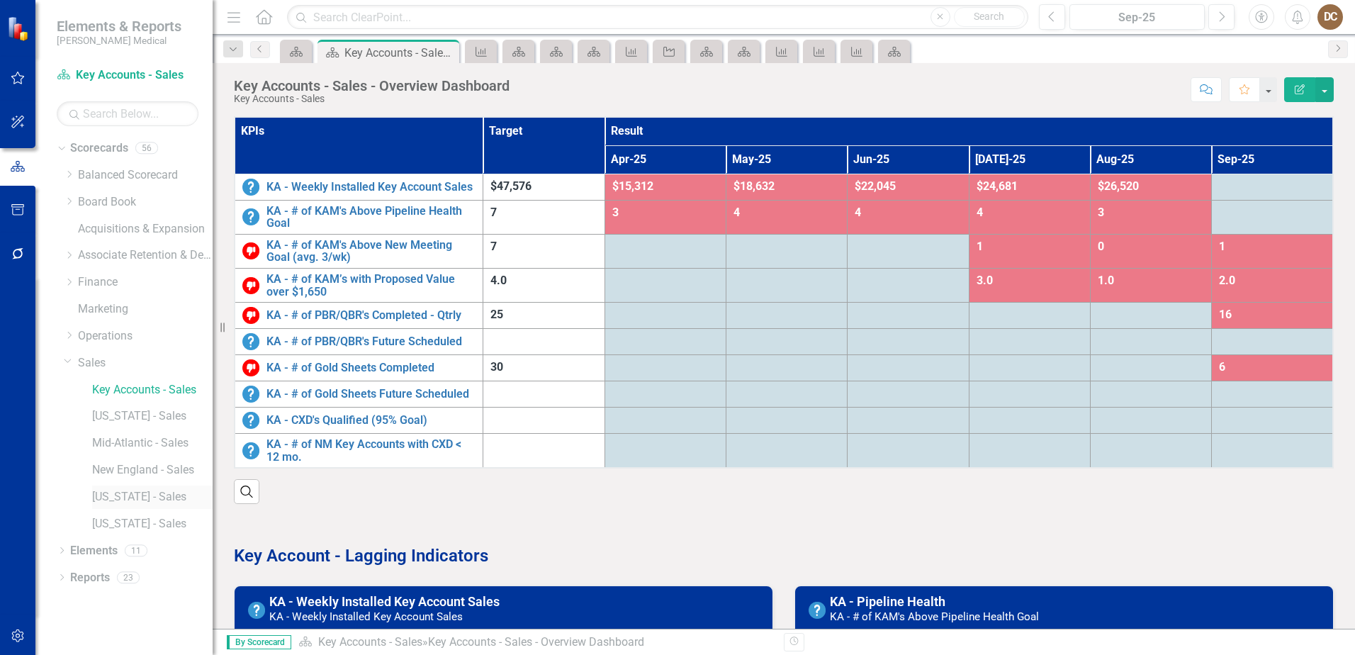
click at [130, 500] on link "[US_STATE] - Sales" at bounding box center [152, 497] width 120 height 16
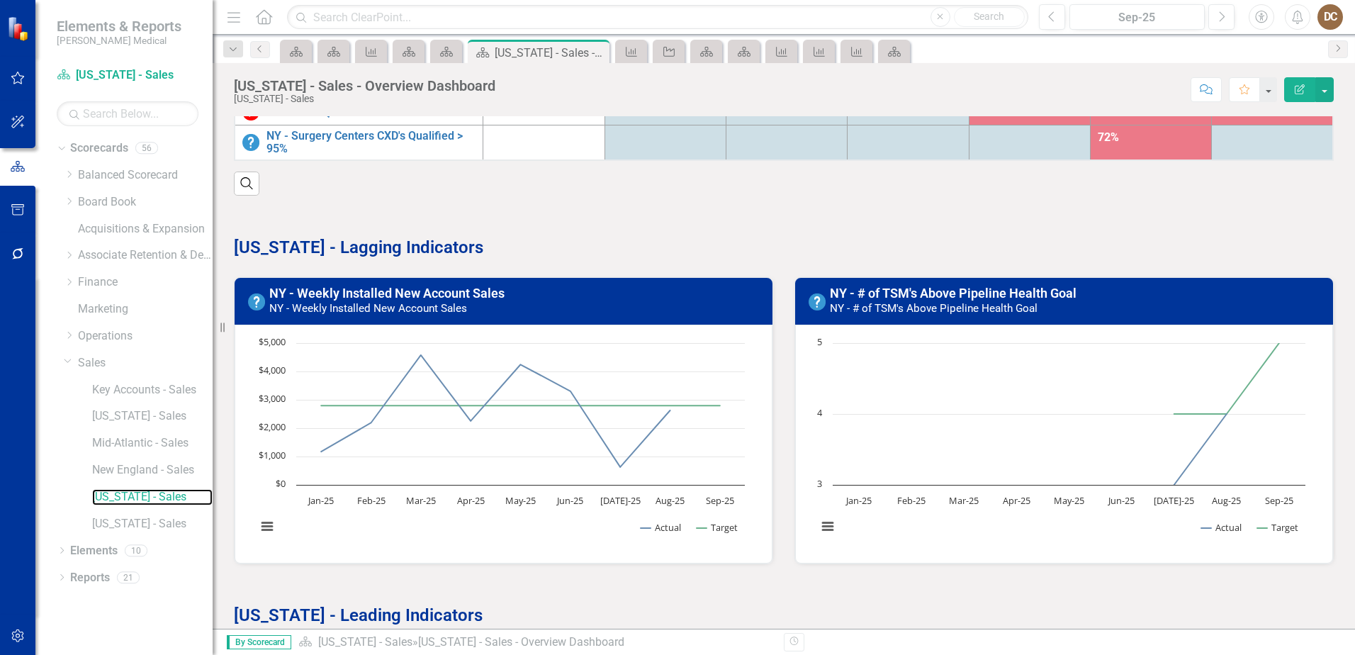
scroll to position [263, 0]
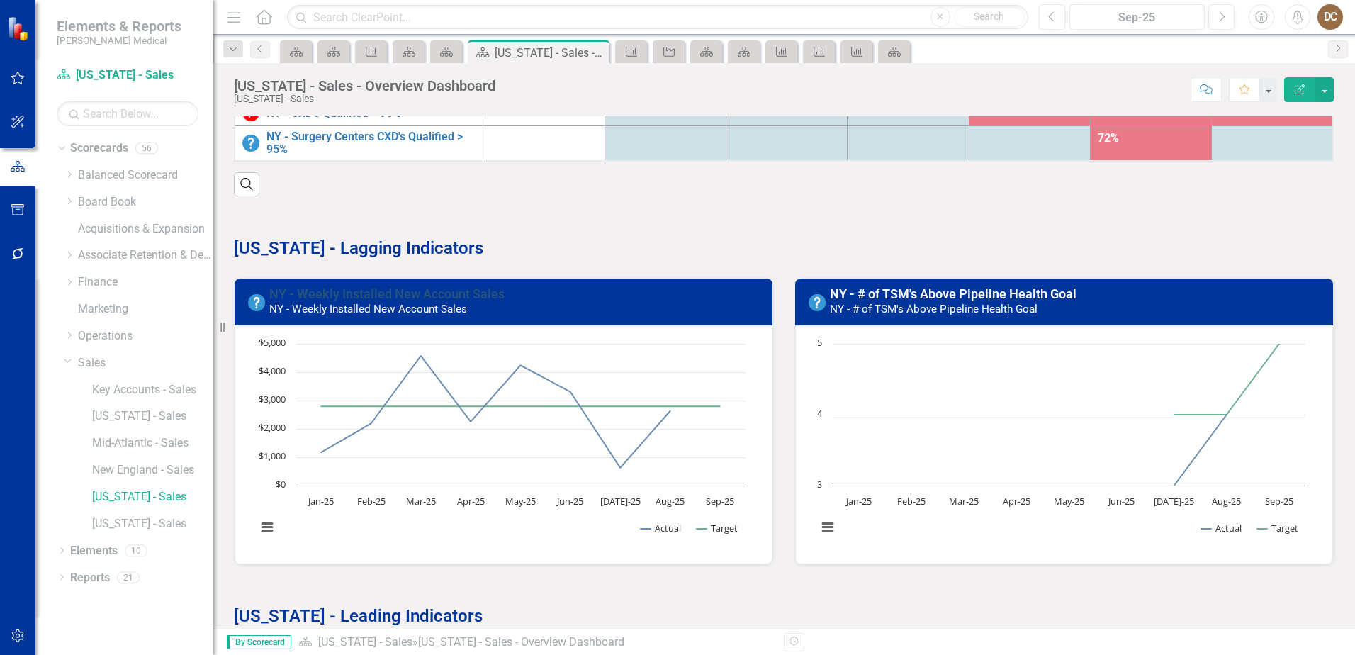
click at [362, 289] on link "NY - Weekly Installed New Account Sales" at bounding box center [386, 293] width 235 height 15
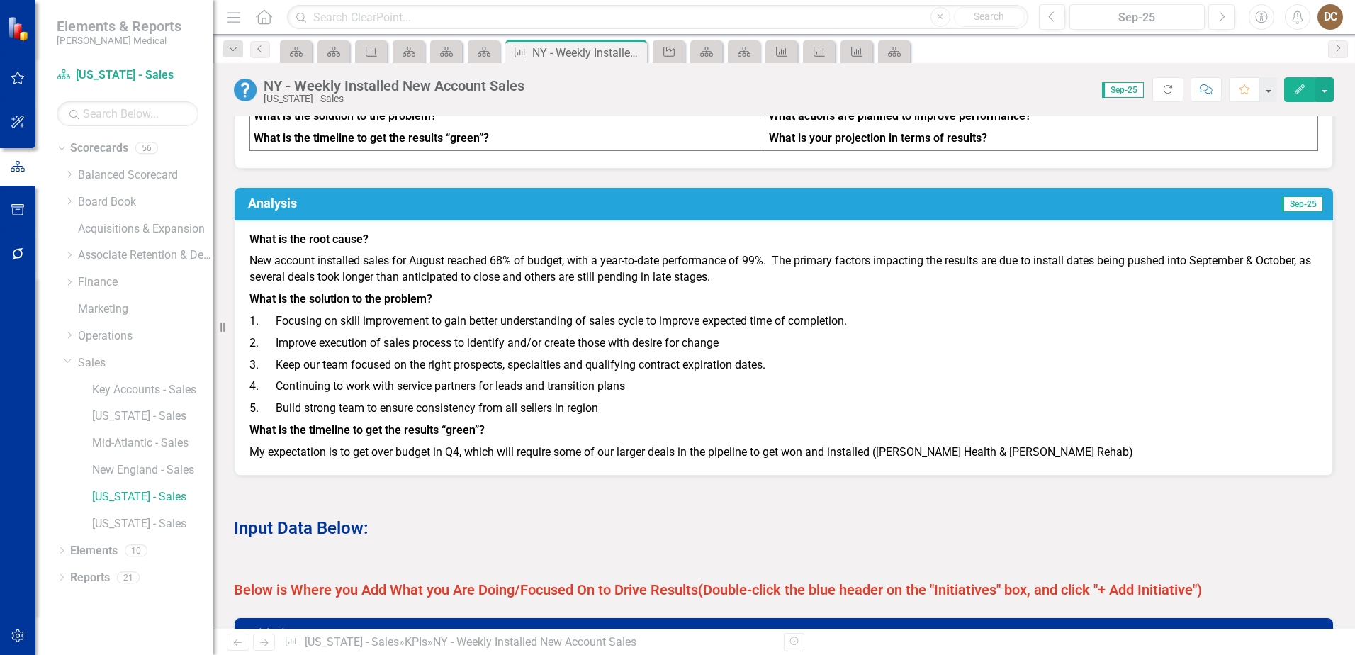
scroll to position [709, 0]
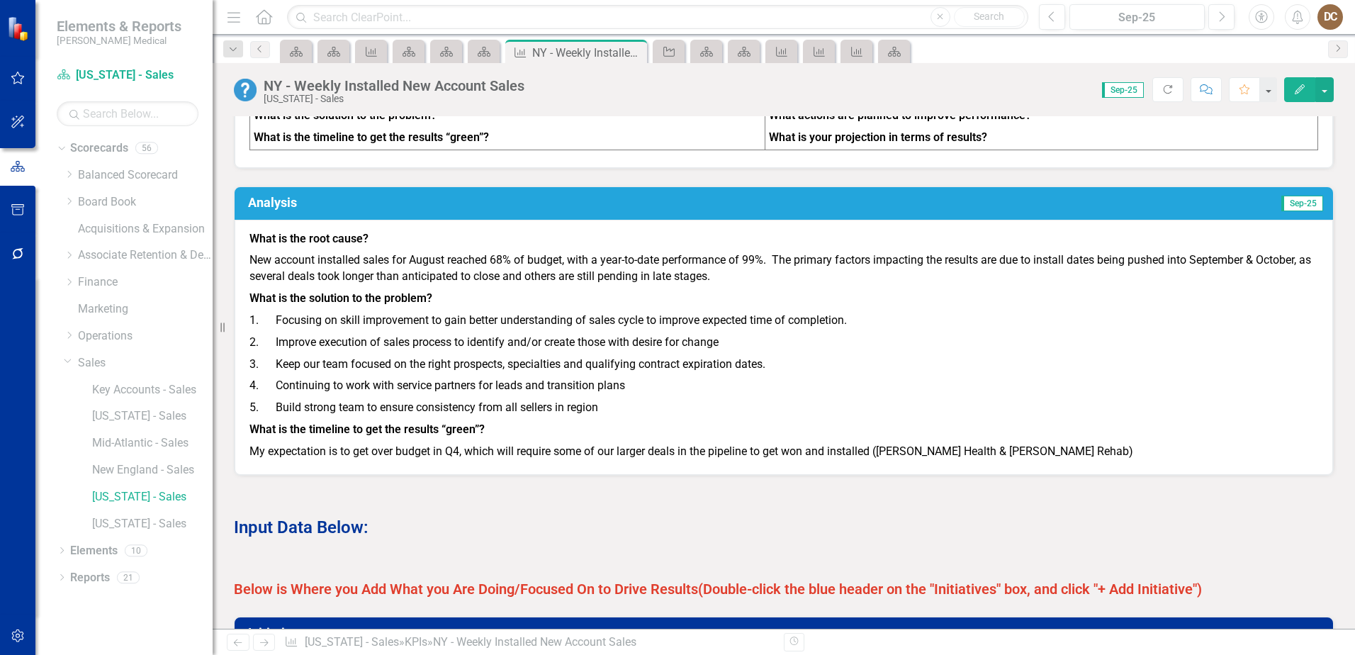
click at [906, 354] on p "2. Improve execution of sales process to identify and/or create those with desi…" at bounding box center [783, 343] width 1069 height 22
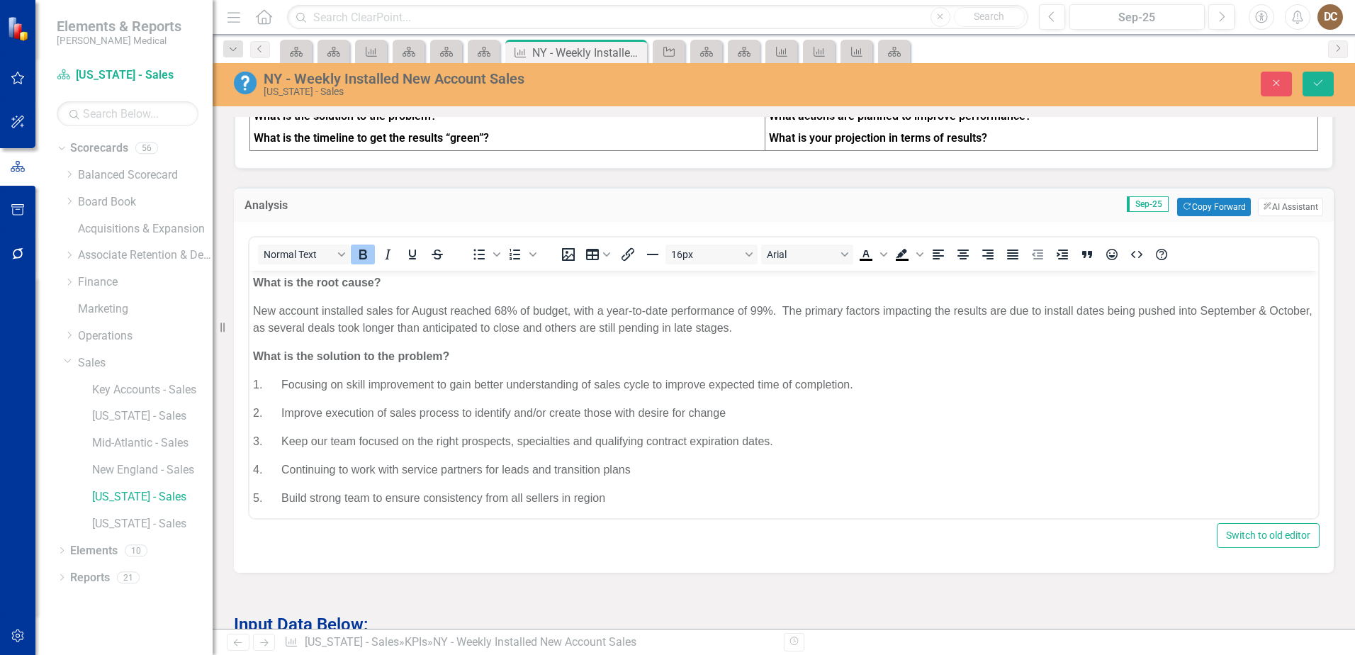
scroll to position [0, 0]
click at [1316, 80] on icon "Save" at bounding box center [1318, 83] width 13 height 10
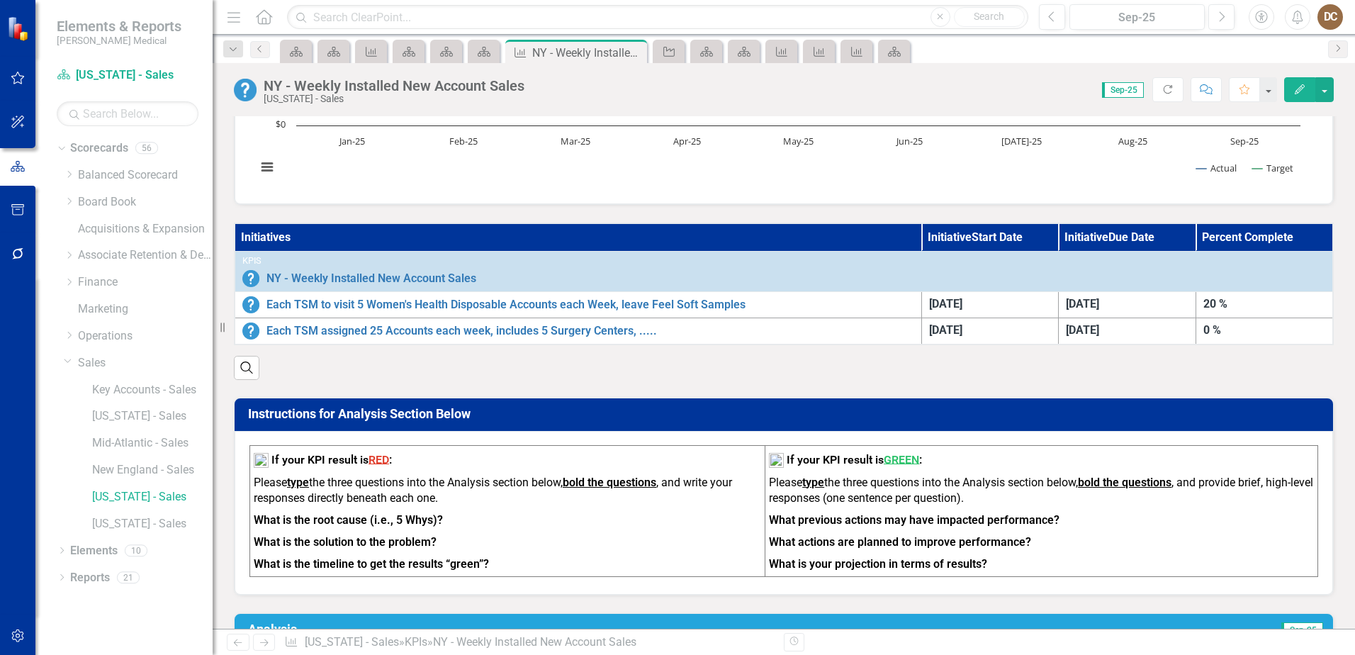
scroll to position [283, 0]
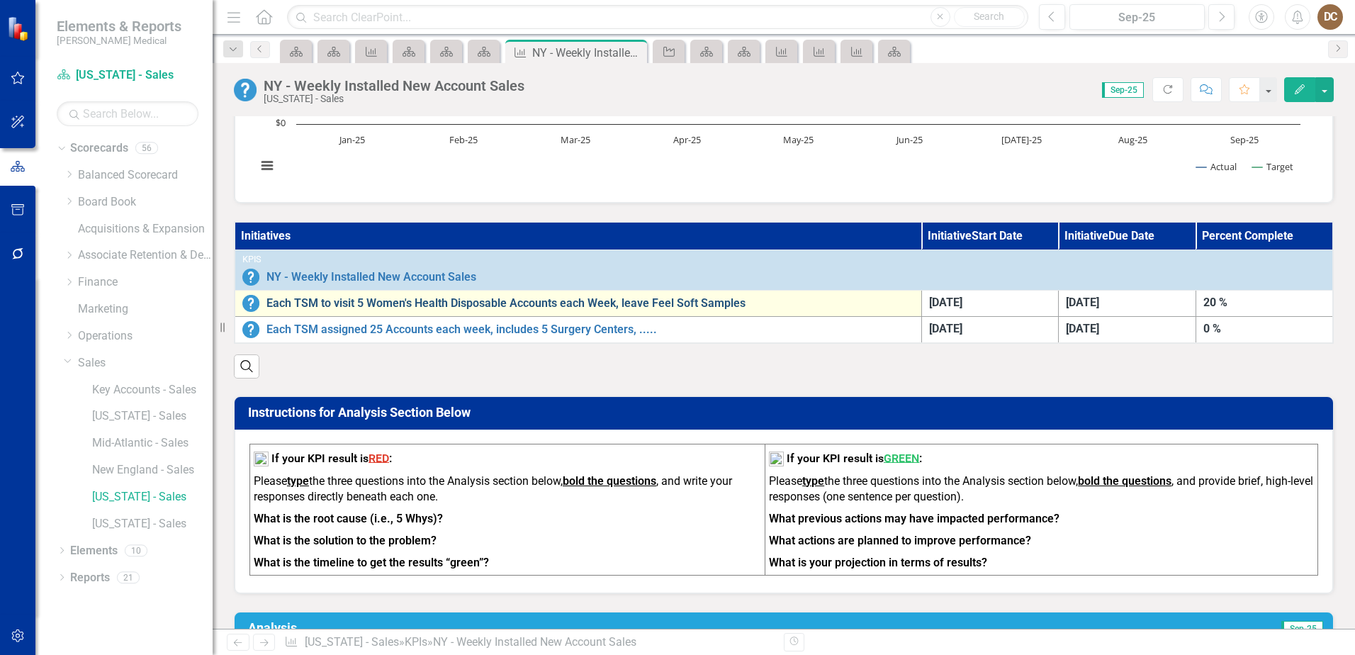
click at [705, 306] on link "Each TSM to visit 5 Women's Health Disposable Accounts each Week, leave Feel So…" at bounding box center [590, 303] width 648 height 13
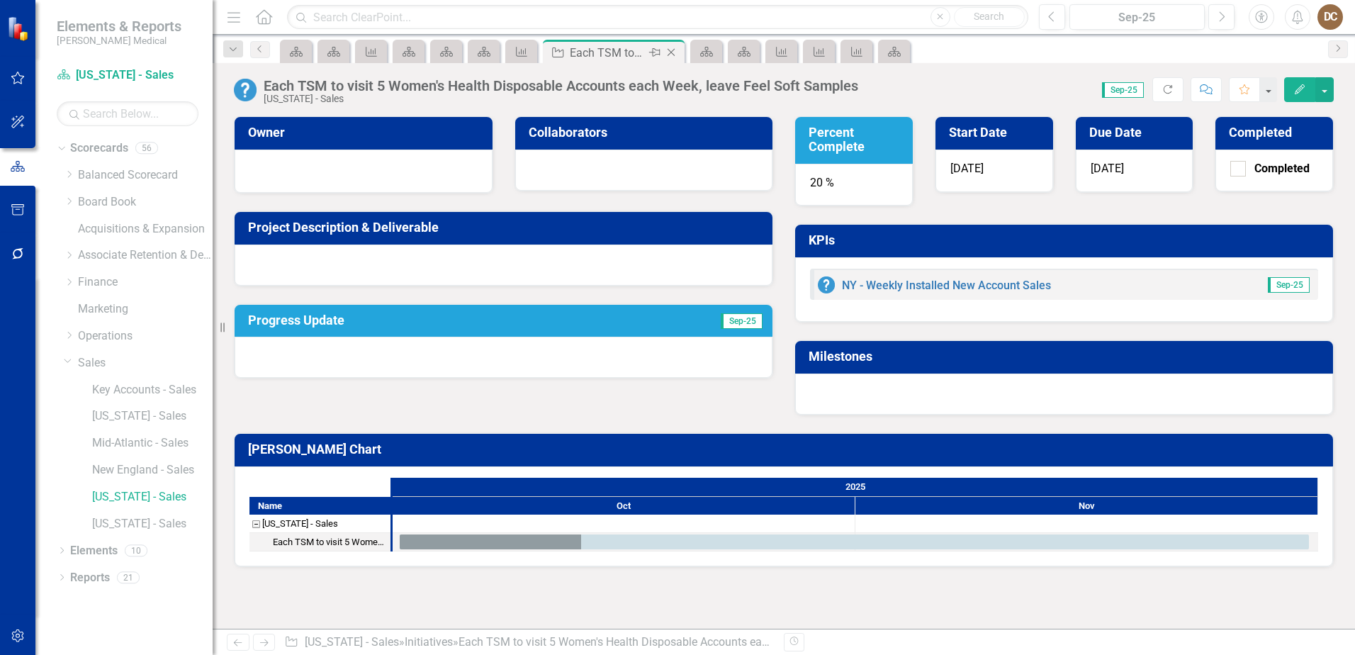
click at [672, 53] on icon at bounding box center [672, 53] width 8 height 8
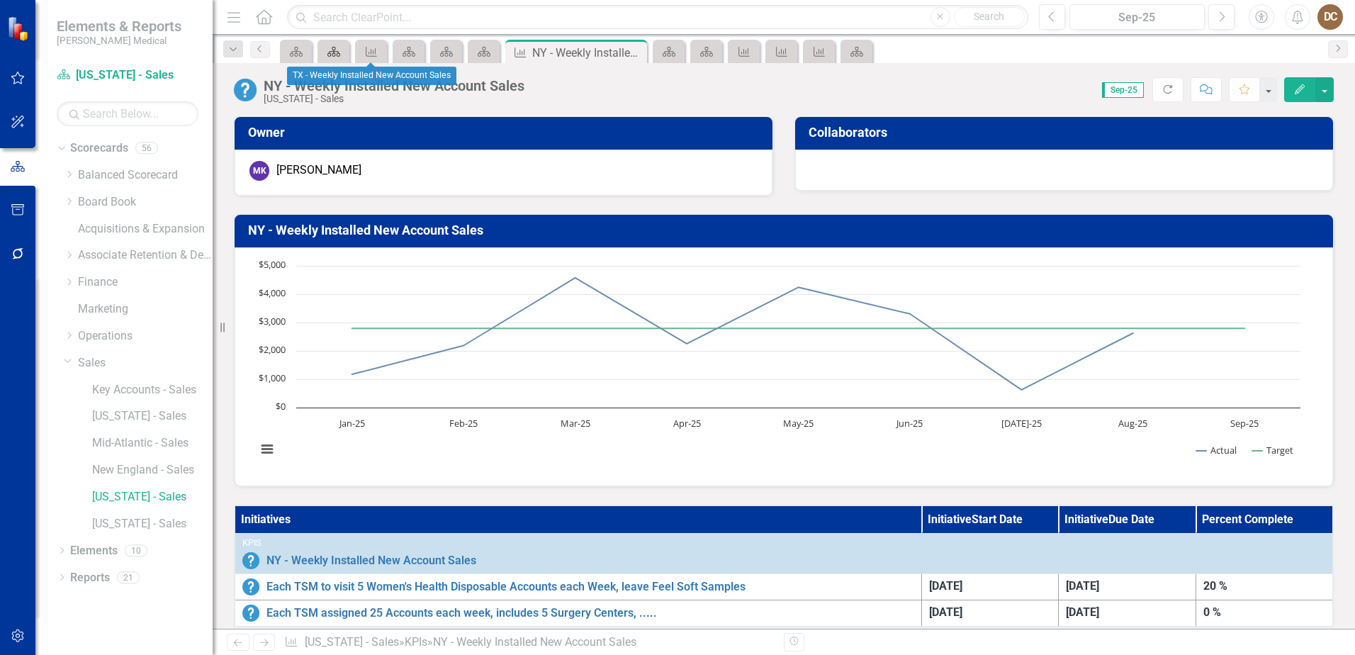
click at [339, 57] on icon "Scorecard" at bounding box center [334, 51] width 14 height 11
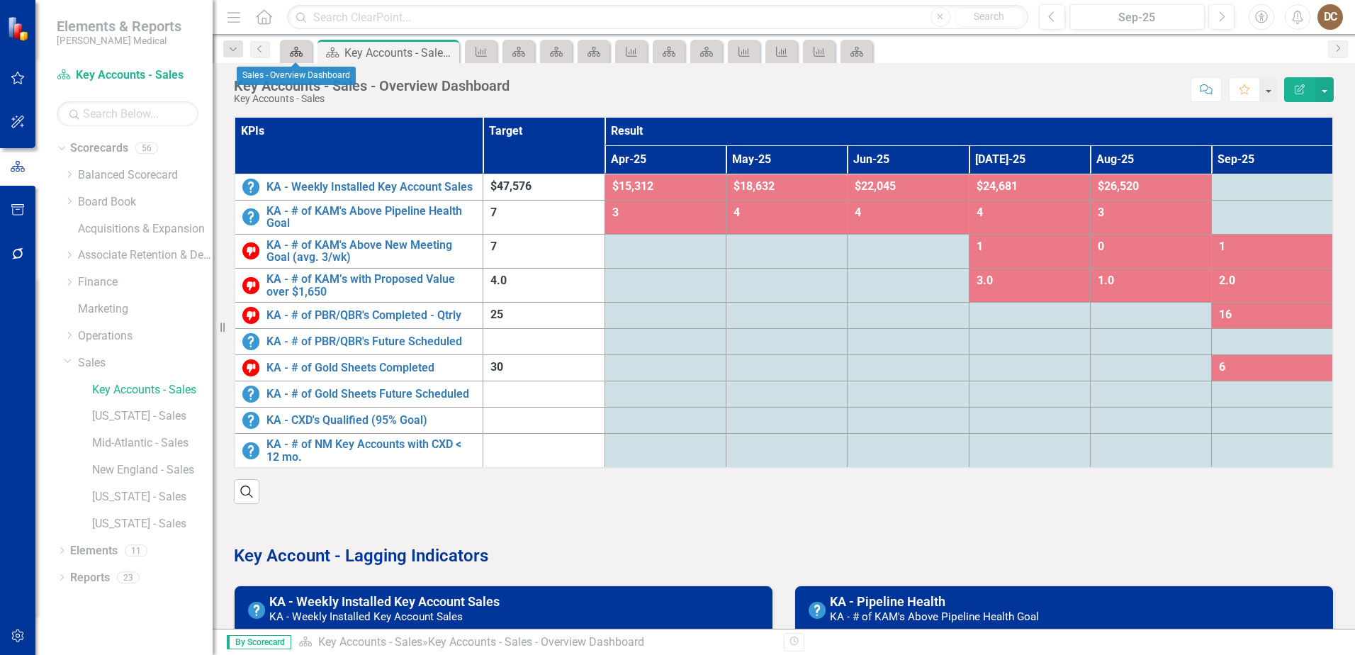
click at [298, 52] on icon "Scorecard" at bounding box center [296, 51] width 14 height 11
